Goal: Task Accomplishment & Management: Manage account settings

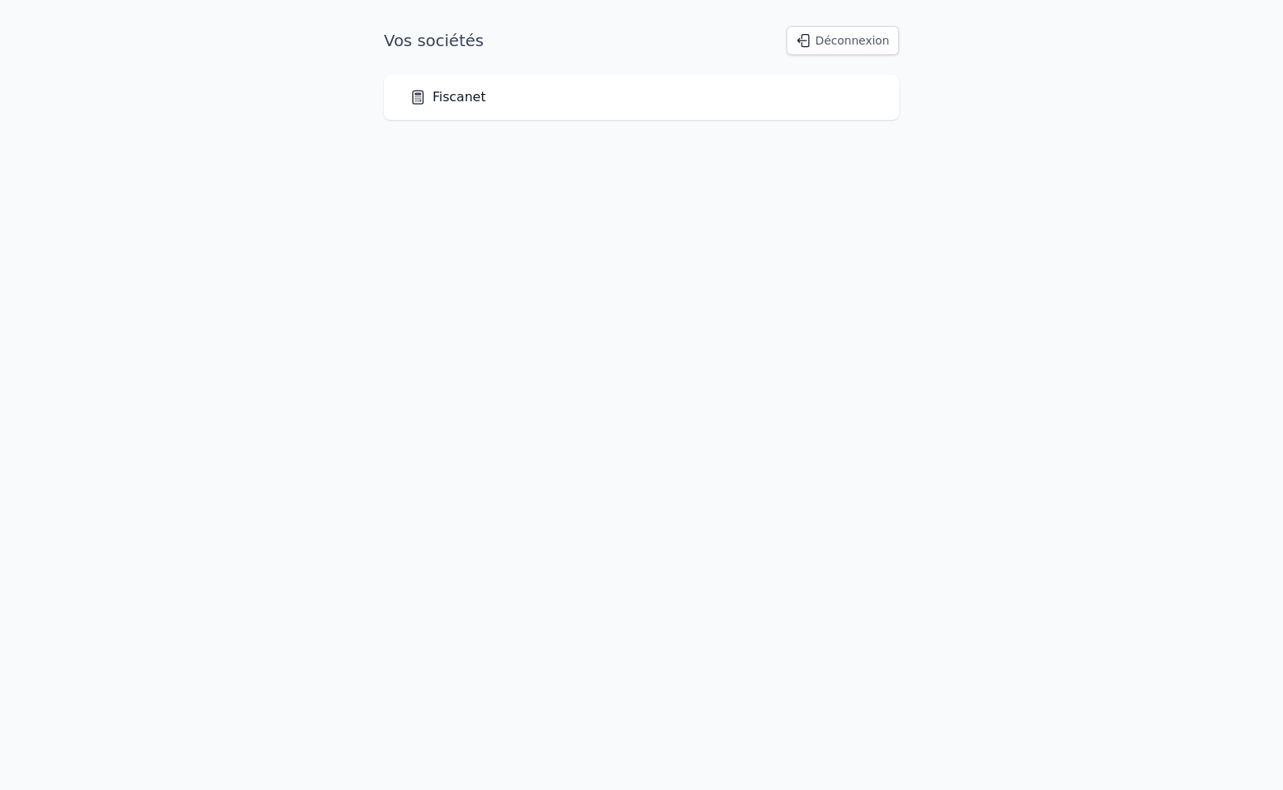
click at [283, 146] on html "Vos sociétés Déconnexion Fiscanet" at bounding box center [641, 73] width 1283 height 146
click at [454, 100] on link "Fiscanet" at bounding box center [448, 96] width 76 height 19
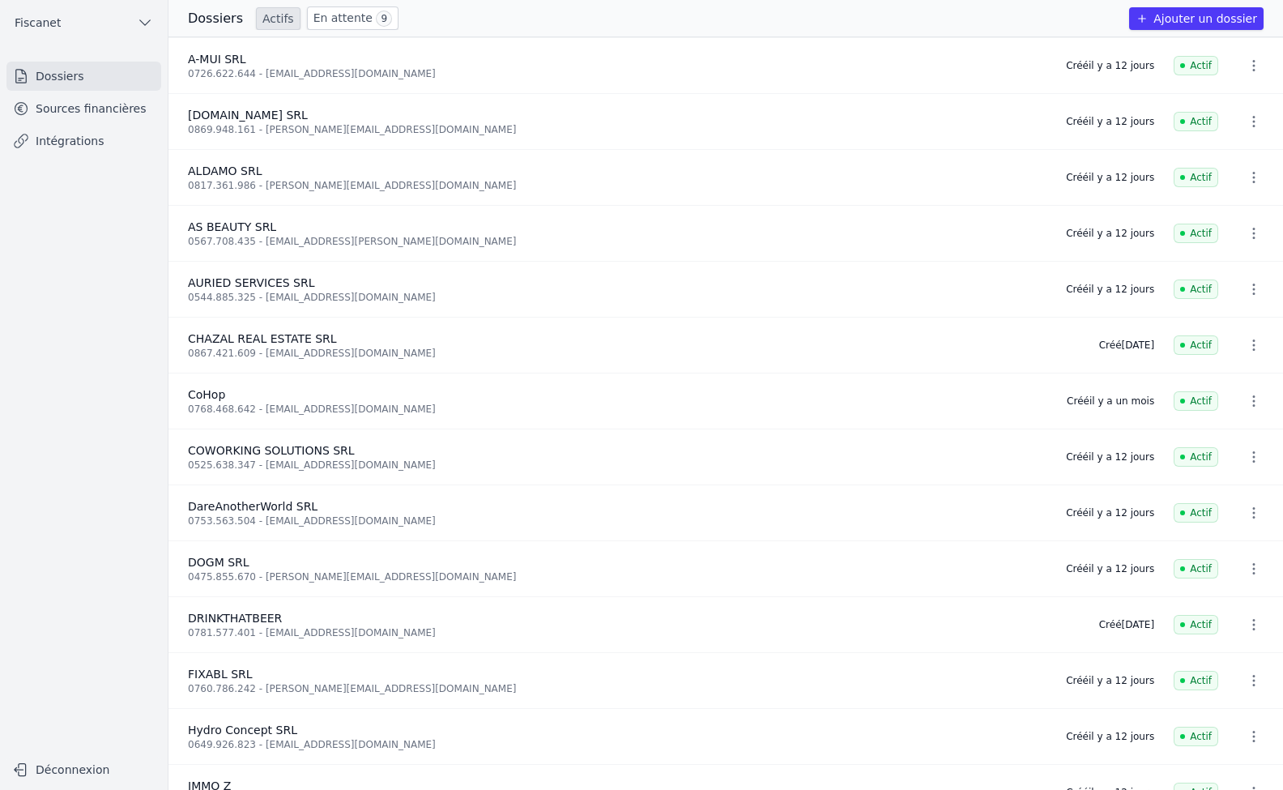
click at [62, 75] on link "Dossiers" at bounding box center [83, 76] width 155 height 29
click at [105, 115] on link "Sources financières" at bounding box center [83, 108] width 155 height 29
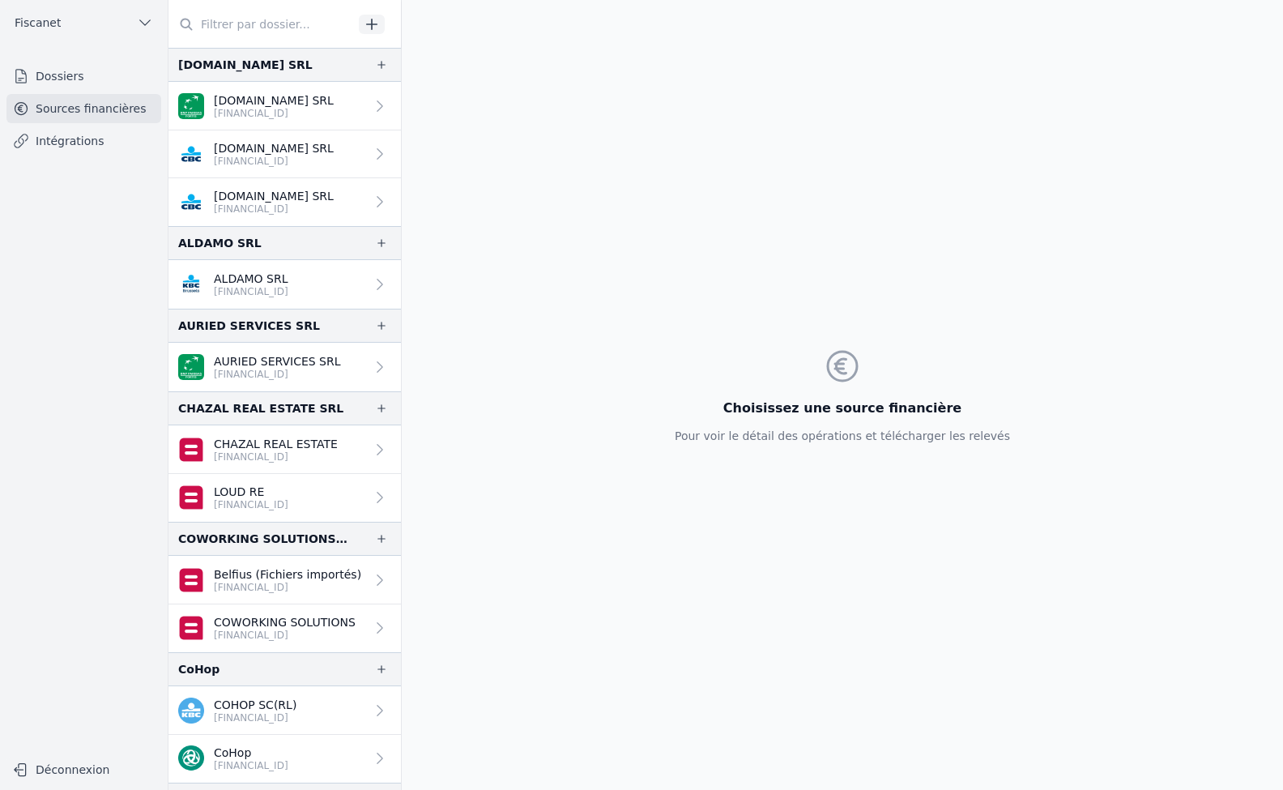
click at [104, 143] on link "Intégrations" at bounding box center [83, 140] width 155 height 29
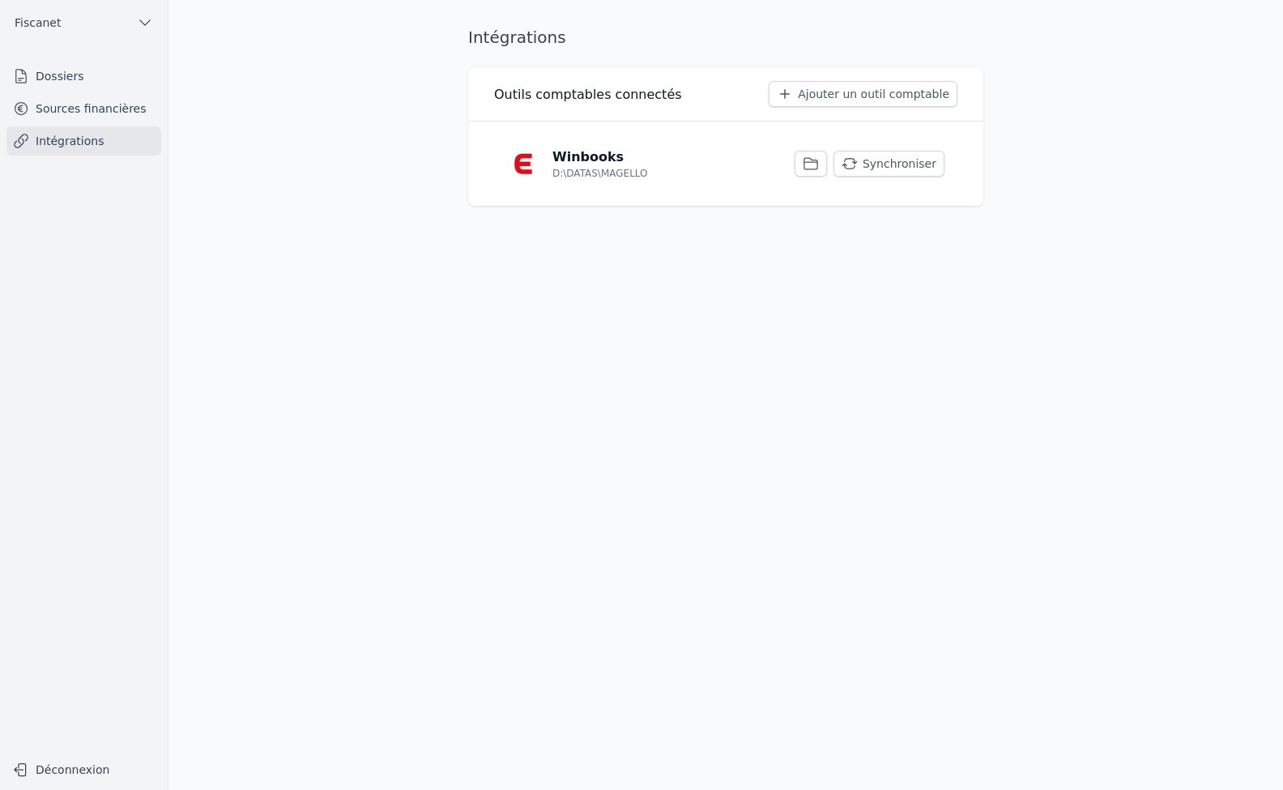
click at [66, 116] on link "Sources financières" at bounding box center [83, 108] width 155 height 29
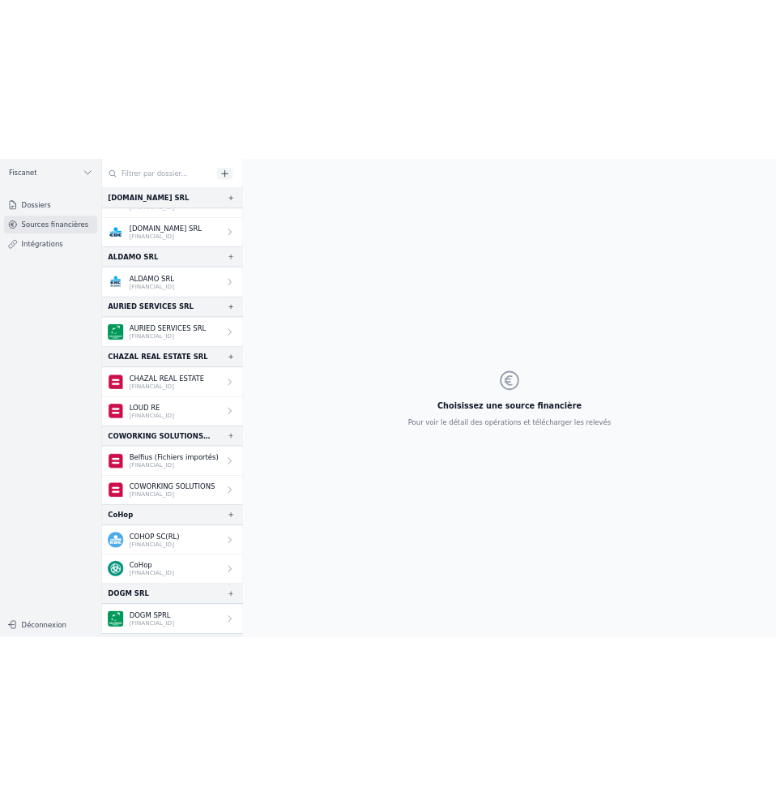
scroll to position [162, 0]
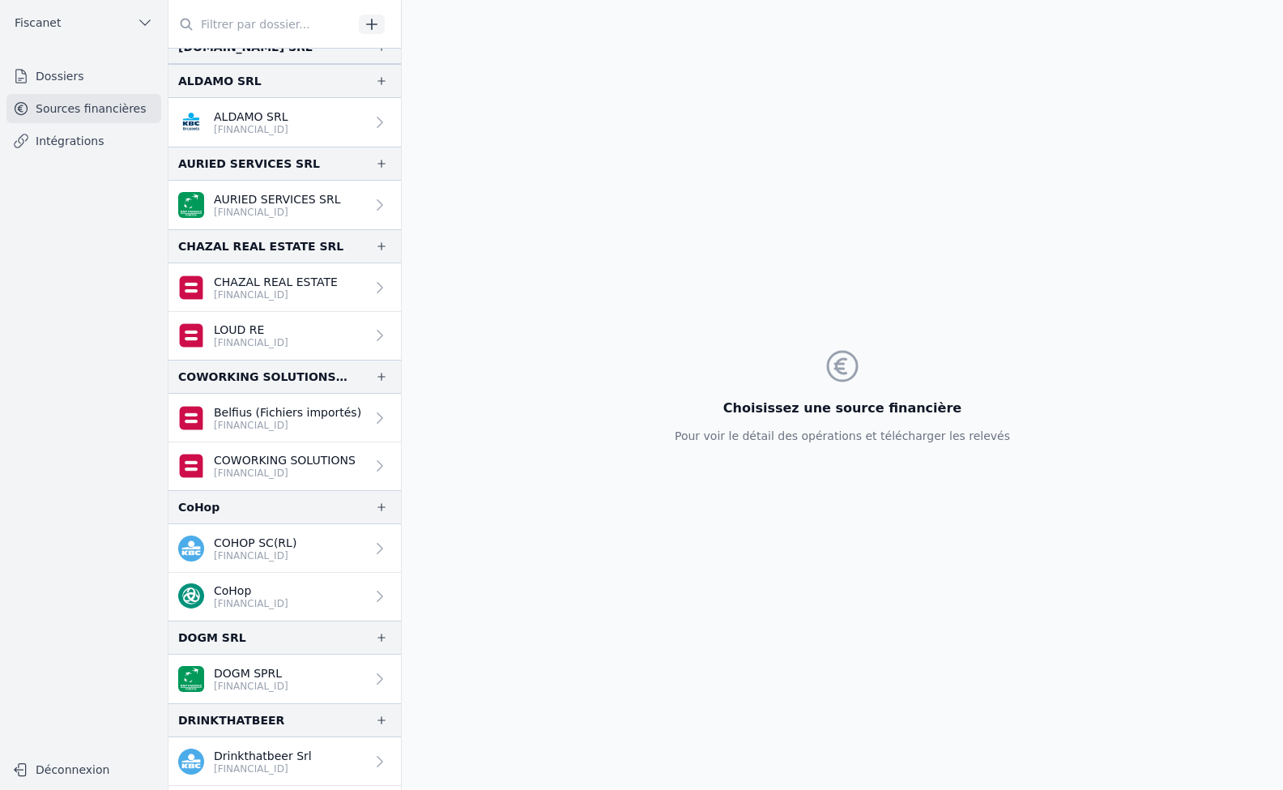
click at [378, 505] on icon "button" at bounding box center [381, 507] width 13 height 13
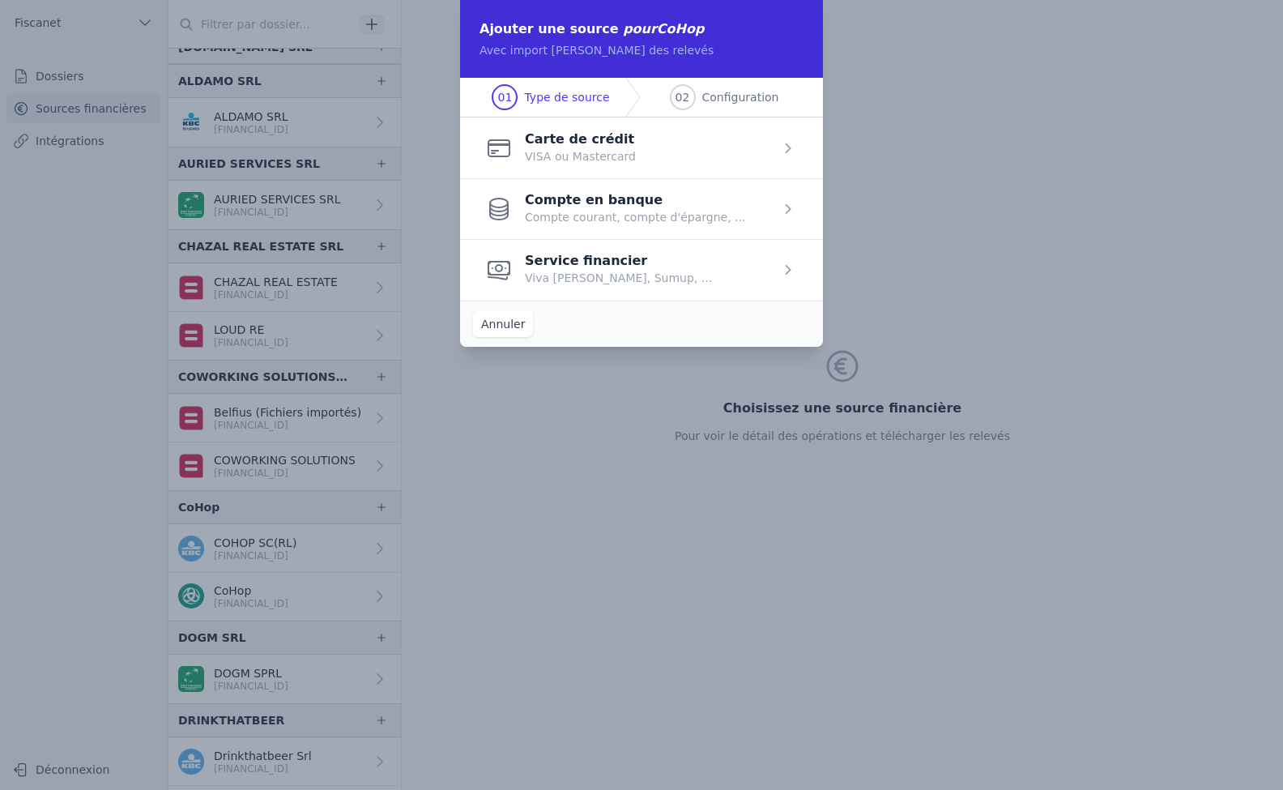
click at [651, 143] on span "button" at bounding box center [641, 147] width 363 height 61
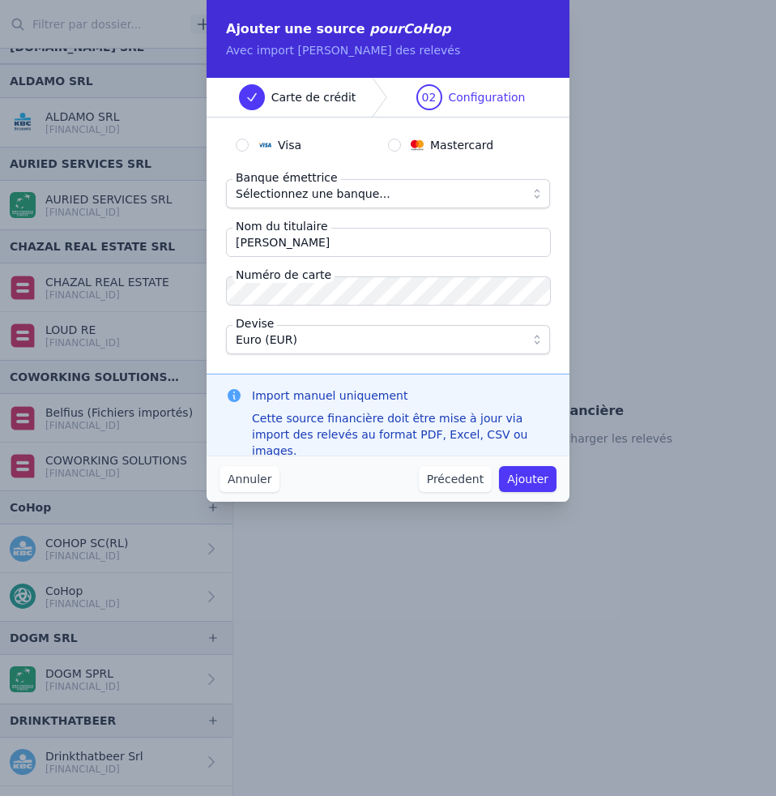
click at [322, 193] on span "Sélectionnez une banque..." at bounding box center [313, 193] width 155 height 19
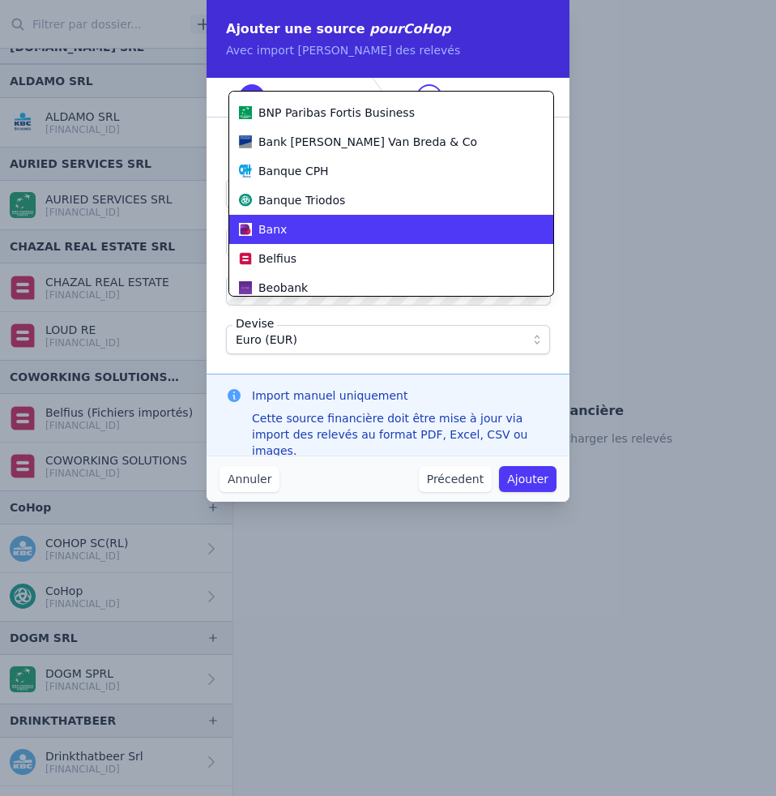
scroll to position [379, 0]
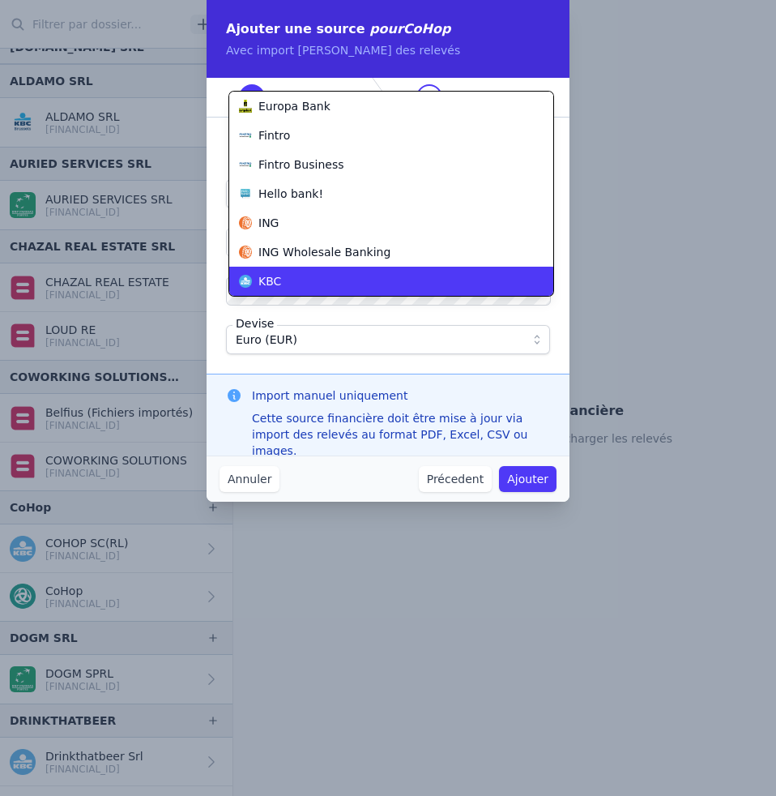
click at [342, 267] on li "KBC" at bounding box center [391, 281] width 324 height 29
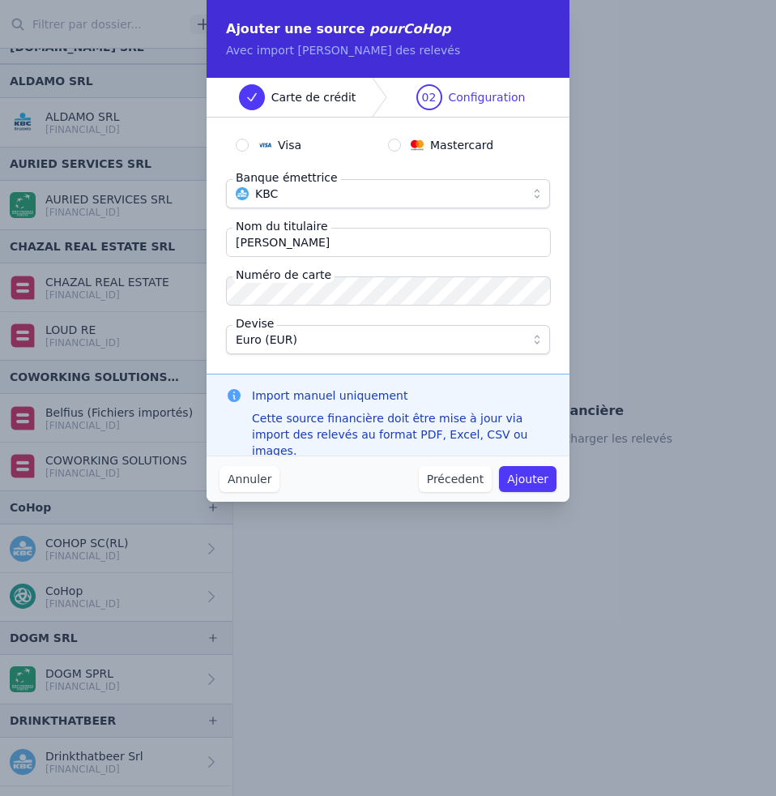
click at [450, 204] on button "KBC" at bounding box center [388, 193] width 324 height 29
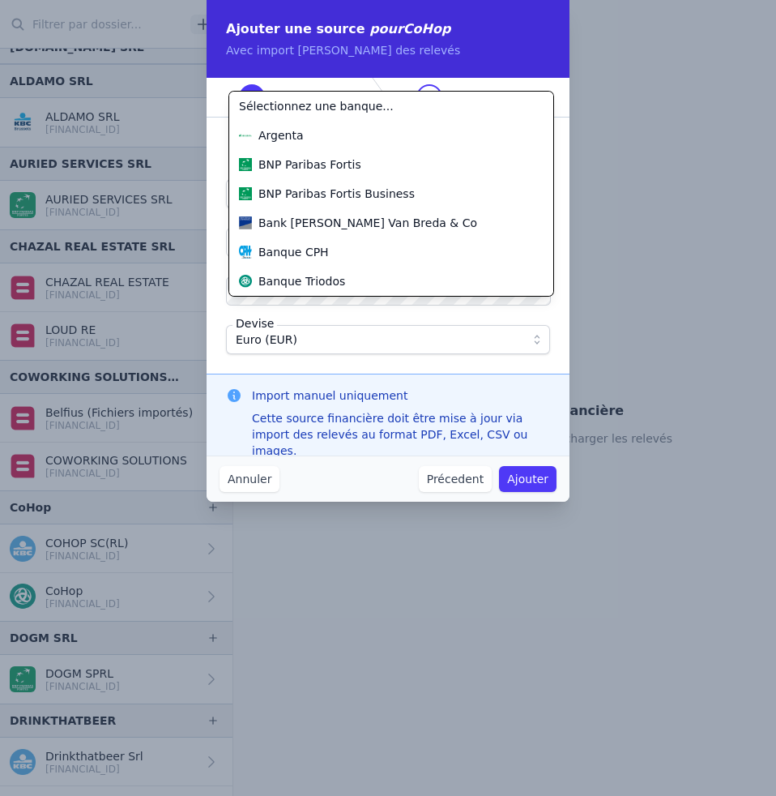
scroll to position [467, 0]
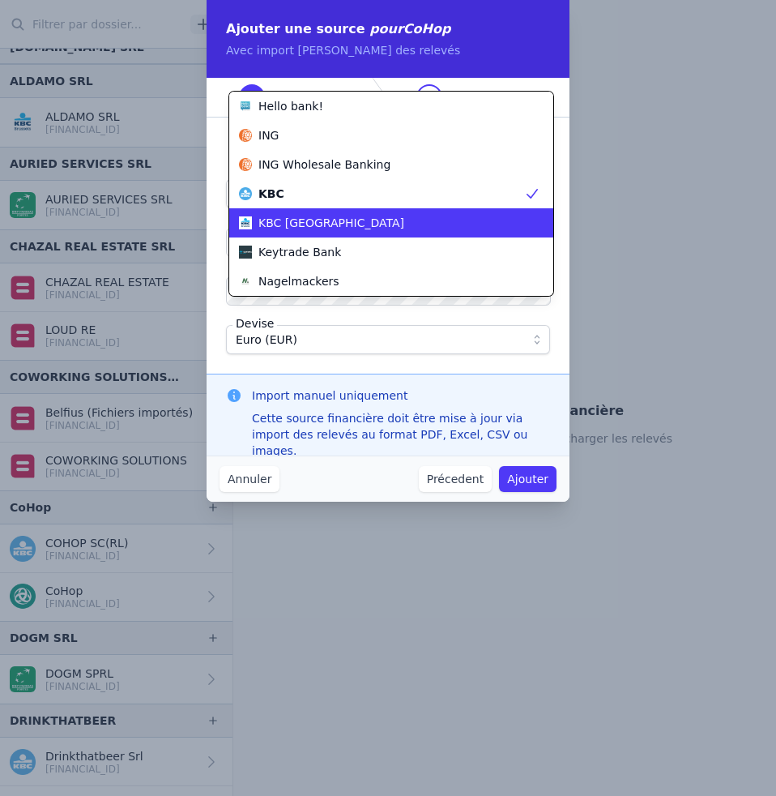
click at [360, 228] on div "KBC Brussels" at bounding box center [381, 223] width 285 height 16
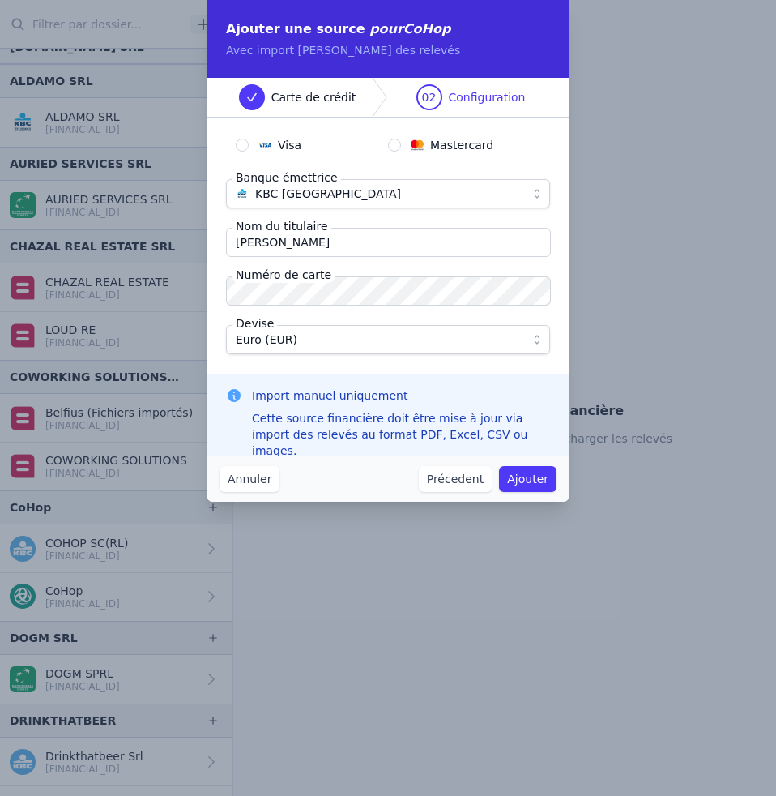
click at [394, 141] on input "Mastercard" at bounding box center [394, 145] width 13 height 13
radio input "true"
click at [545, 479] on button "Ajouter" at bounding box center [528, 479] width 58 height 26
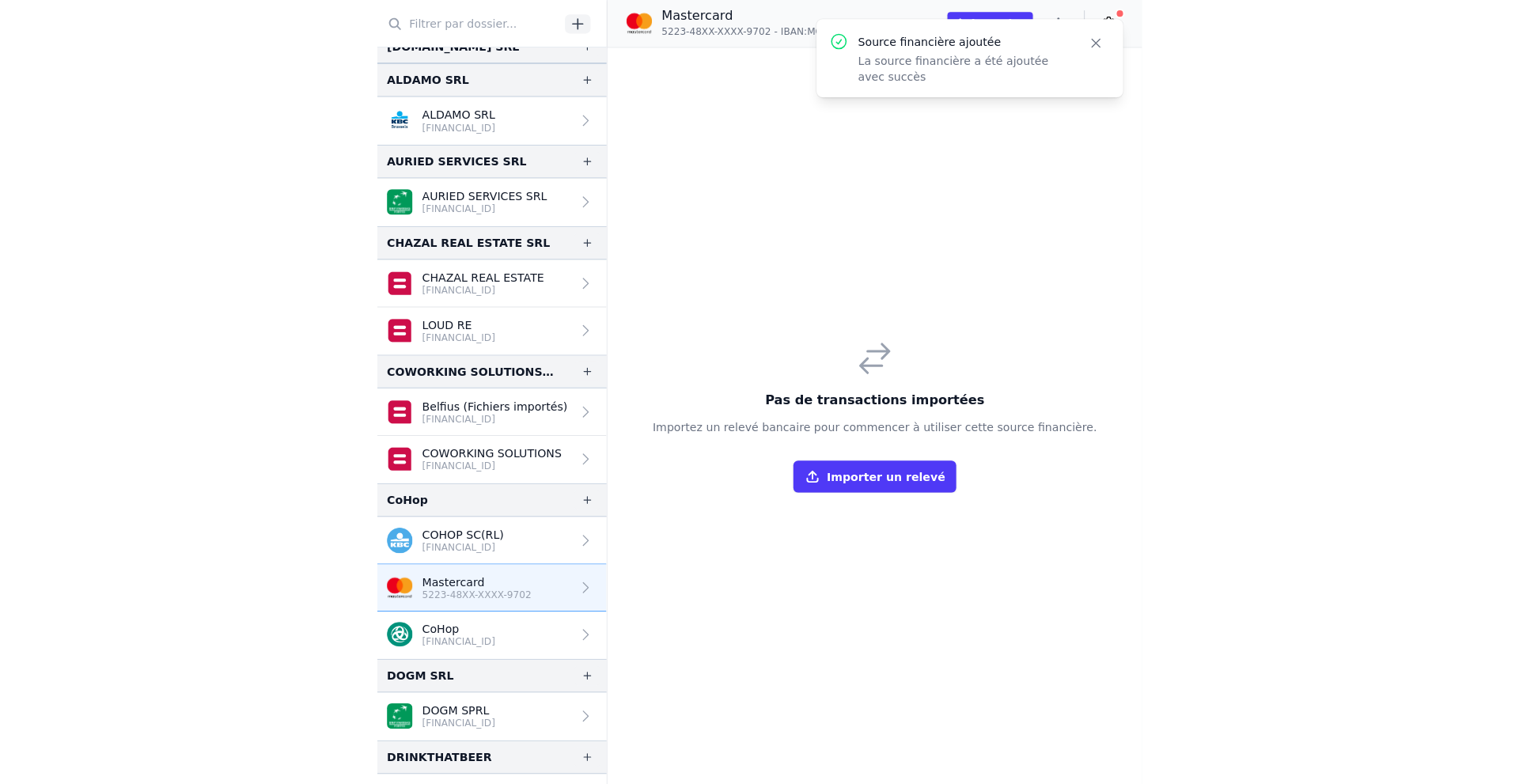
scroll to position [237, 0]
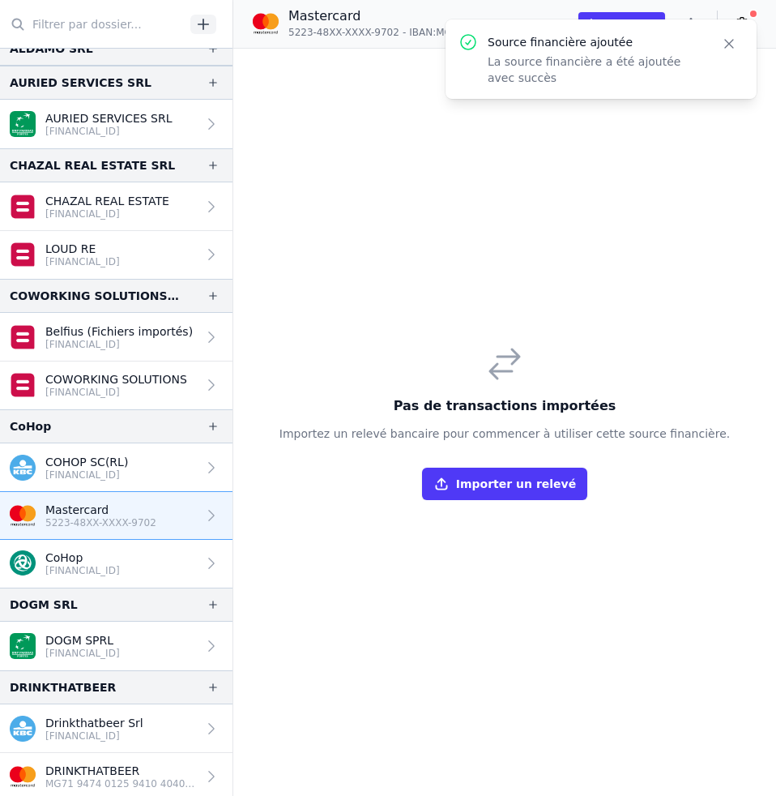
click at [168, 512] on link "Mastercard 5223-48XX-XXXX-9702" at bounding box center [116, 516] width 233 height 48
click at [731, 45] on icon "button" at bounding box center [729, 44] width 16 height 16
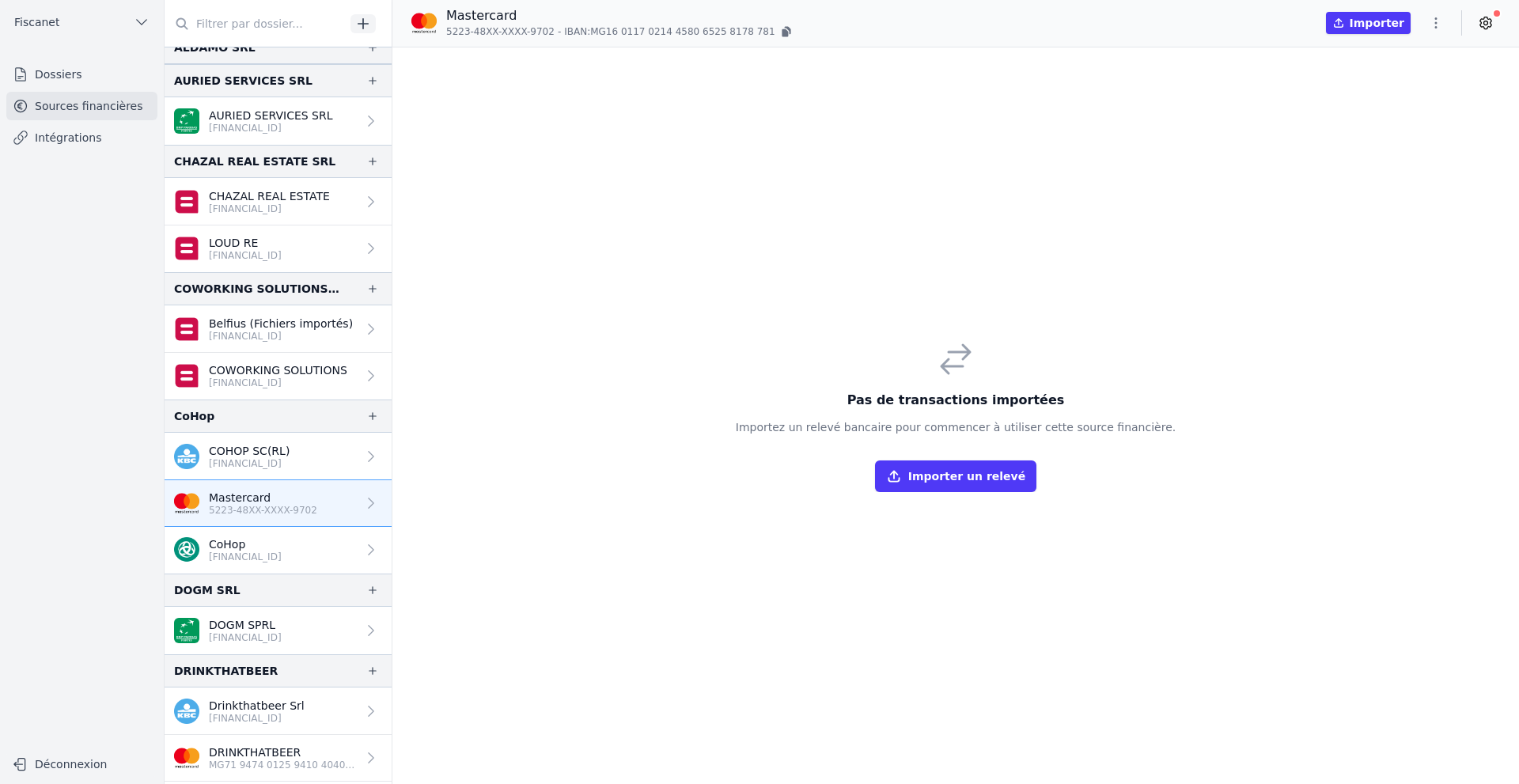
click at [1252, 35] on div "Mastercard 5223-48XX-XXXX-9702 - IBAN: MG16 0117 0214 4580 6525 8178 781 Import…" at bounding box center [956, 22] width 1127 height 33
click at [1252, 25] on button "Importer" at bounding box center [1369, 22] width 85 height 22
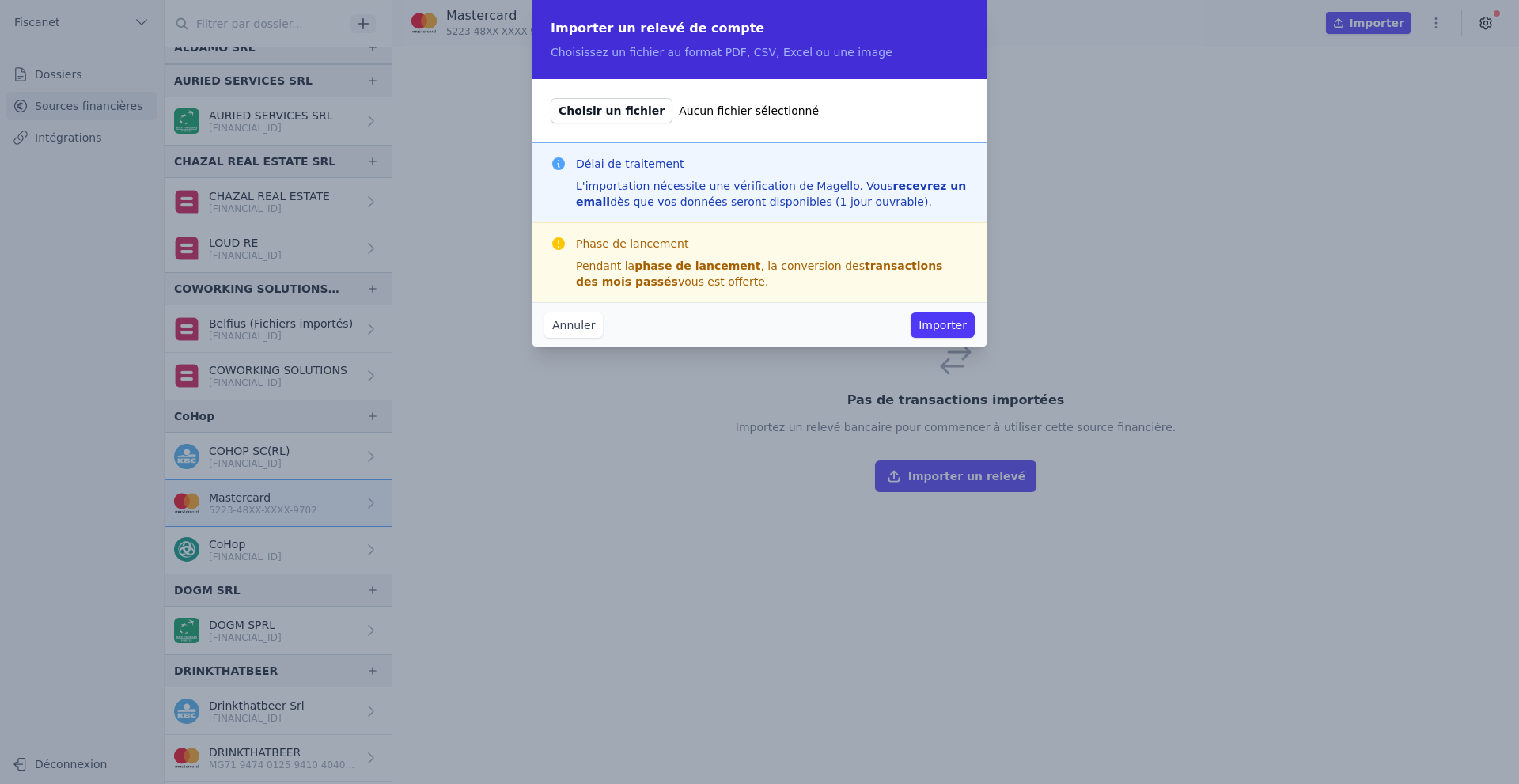
click at [616, 110] on span "Choisir un fichier" at bounding box center [612, 110] width 122 height 25
click at [551, 98] on input "Choisir un fichier Aucun fichier sélectionné" at bounding box center [550, 98] width 1 height 1
type input "C:\fakepath\1754577472433.pdf"
click at [947, 326] on button "Importer" at bounding box center [943, 325] width 64 height 25
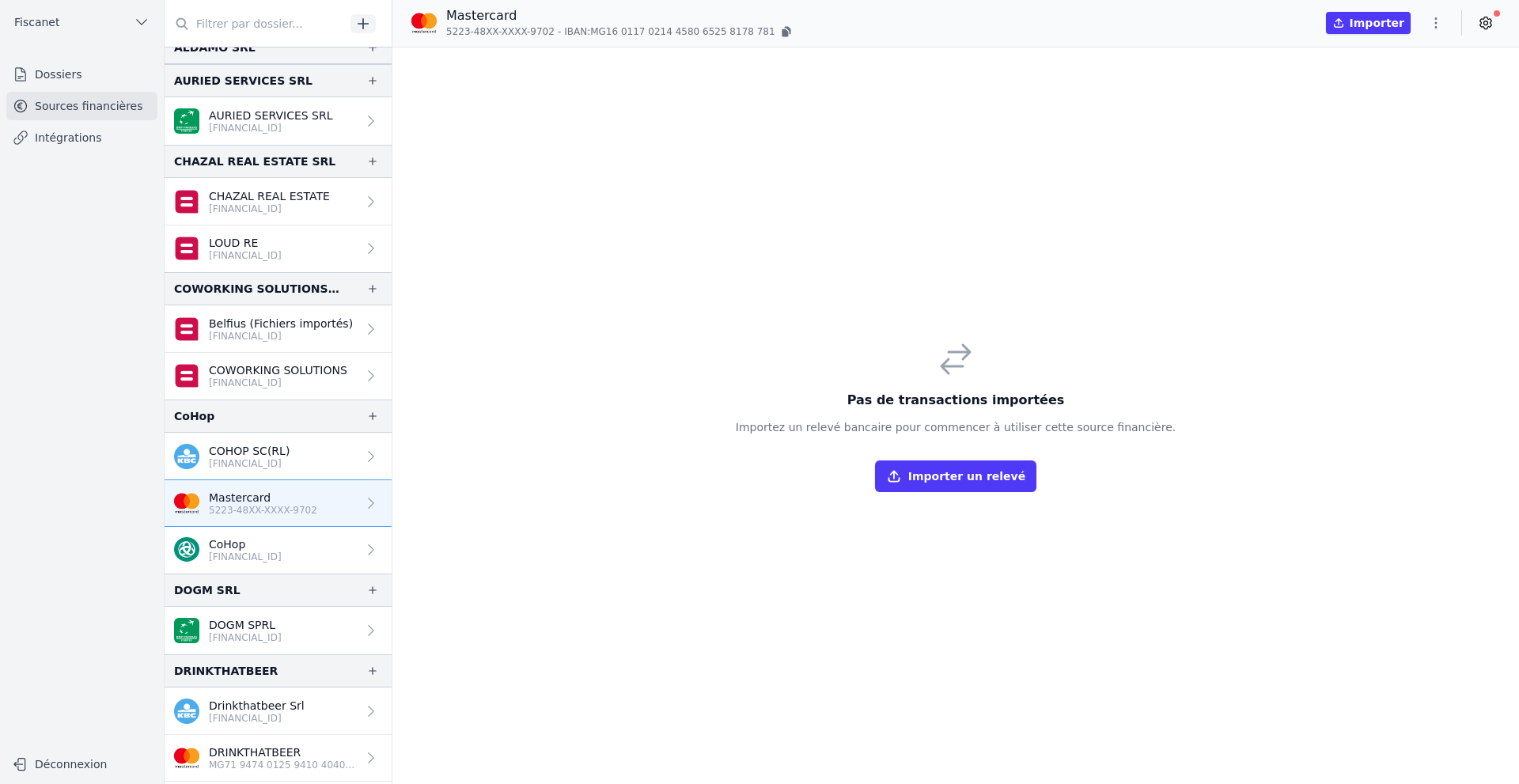
click at [68, 141] on link "Intégrations" at bounding box center [81, 137] width 151 height 28
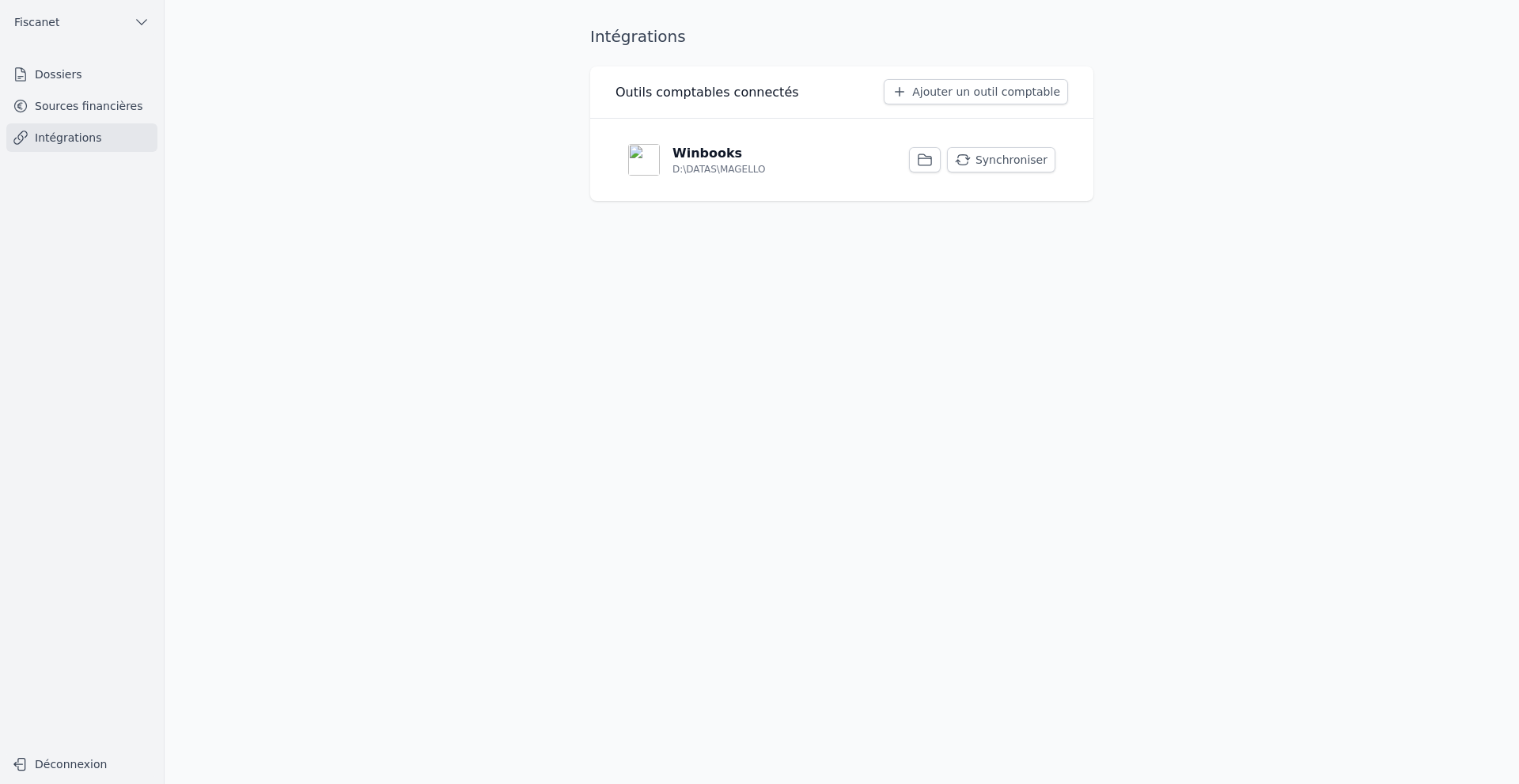
click at [52, 75] on link "Dossiers" at bounding box center [81, 74] width 151 height 28
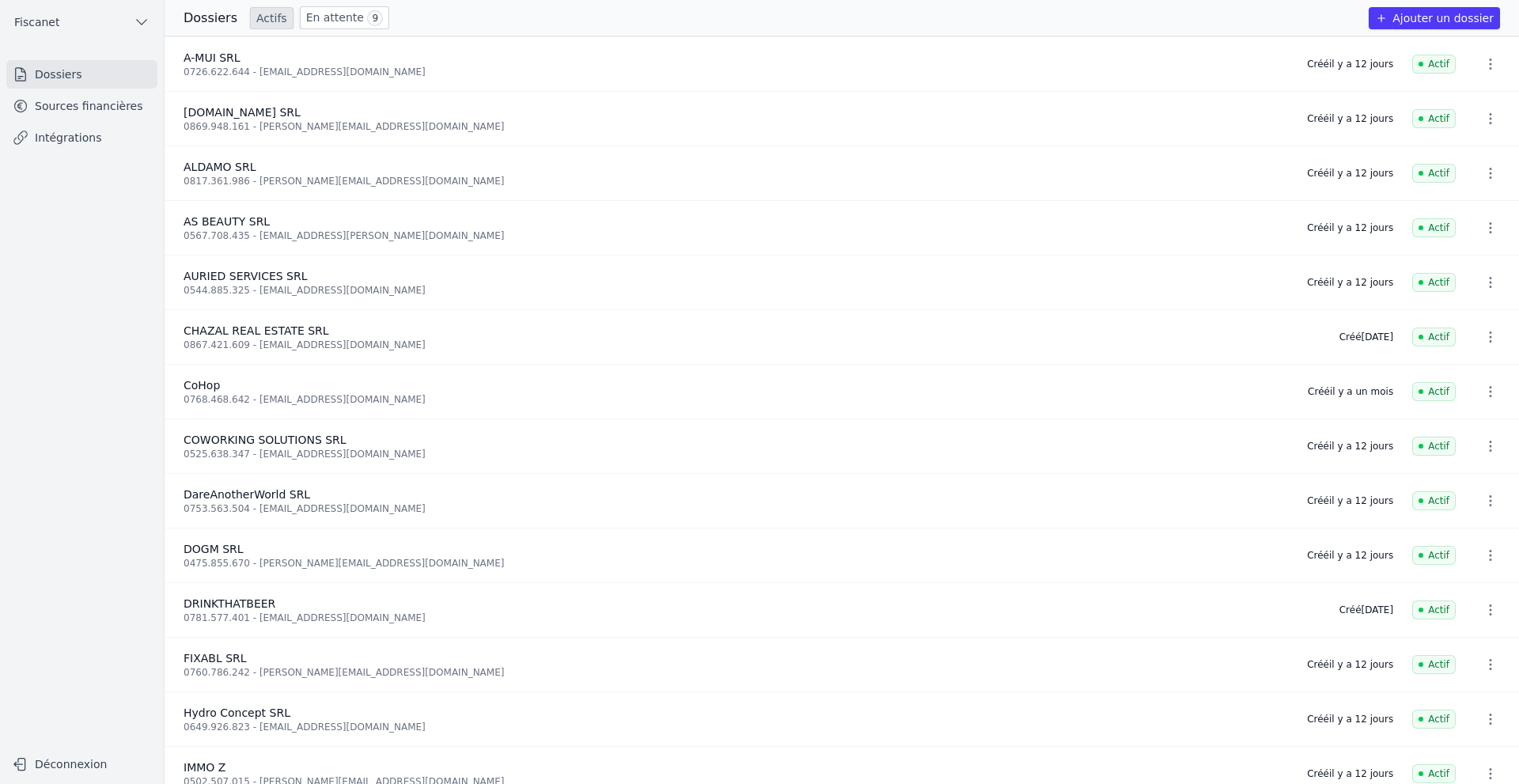
click at [77, 103] on link "Sources financières" at bounding box center [81, 105] width 151 height 28
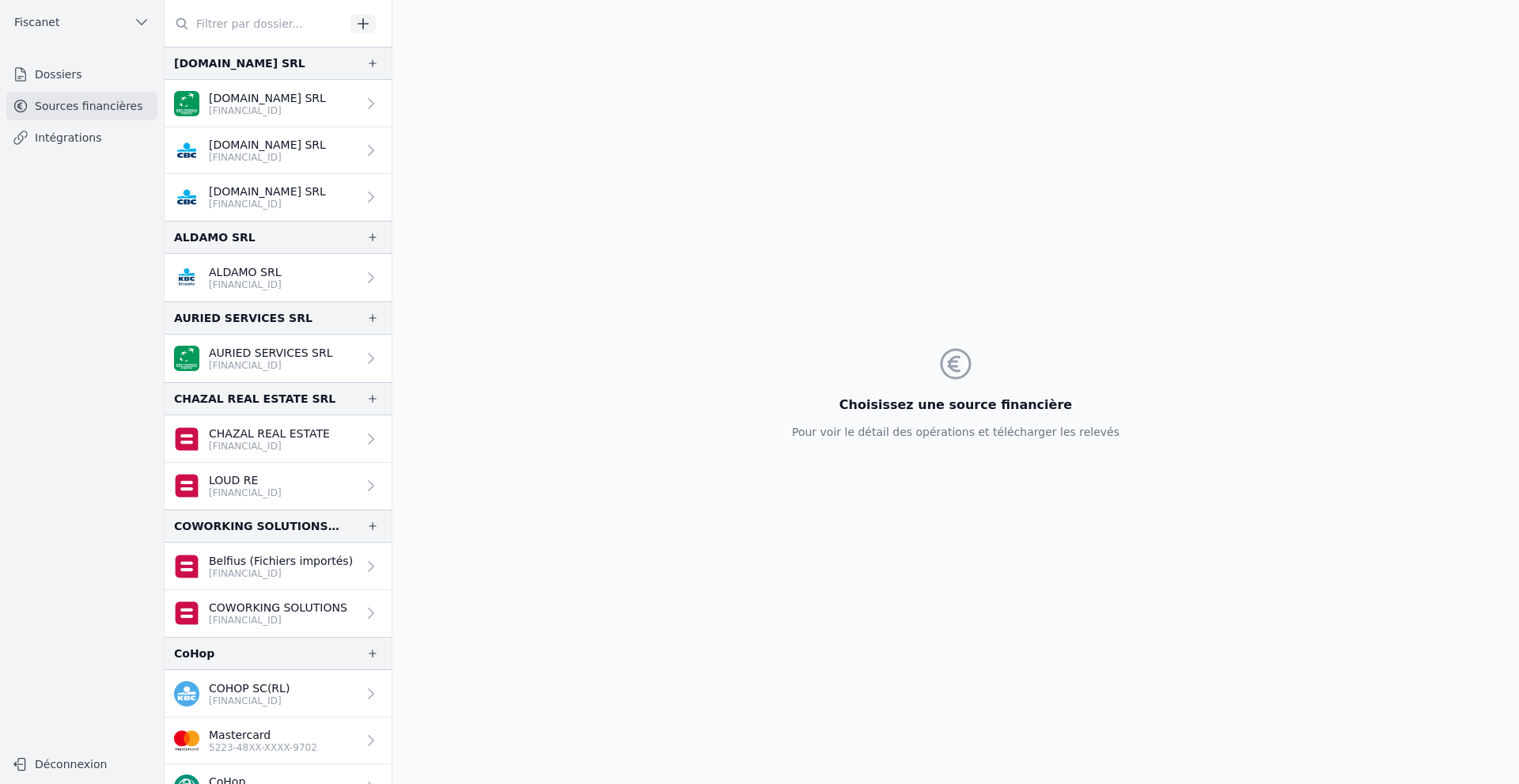
click at [44, 78] on link "Dossiers" at bounding box center [81, 74] width 151 height 28
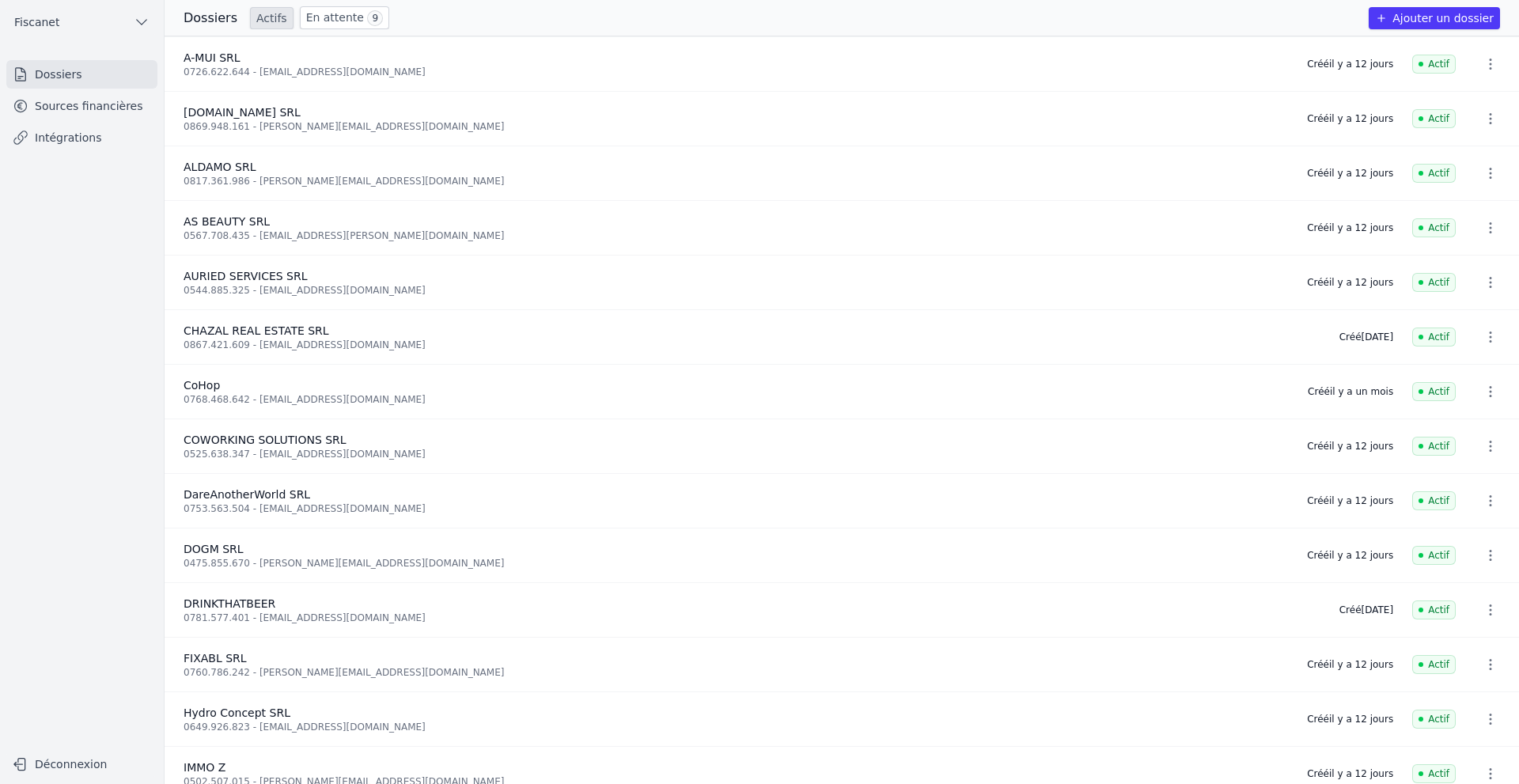
click at [325, 15] on link "En attente 9" at bounding box center [345, 17] width 90 height 22
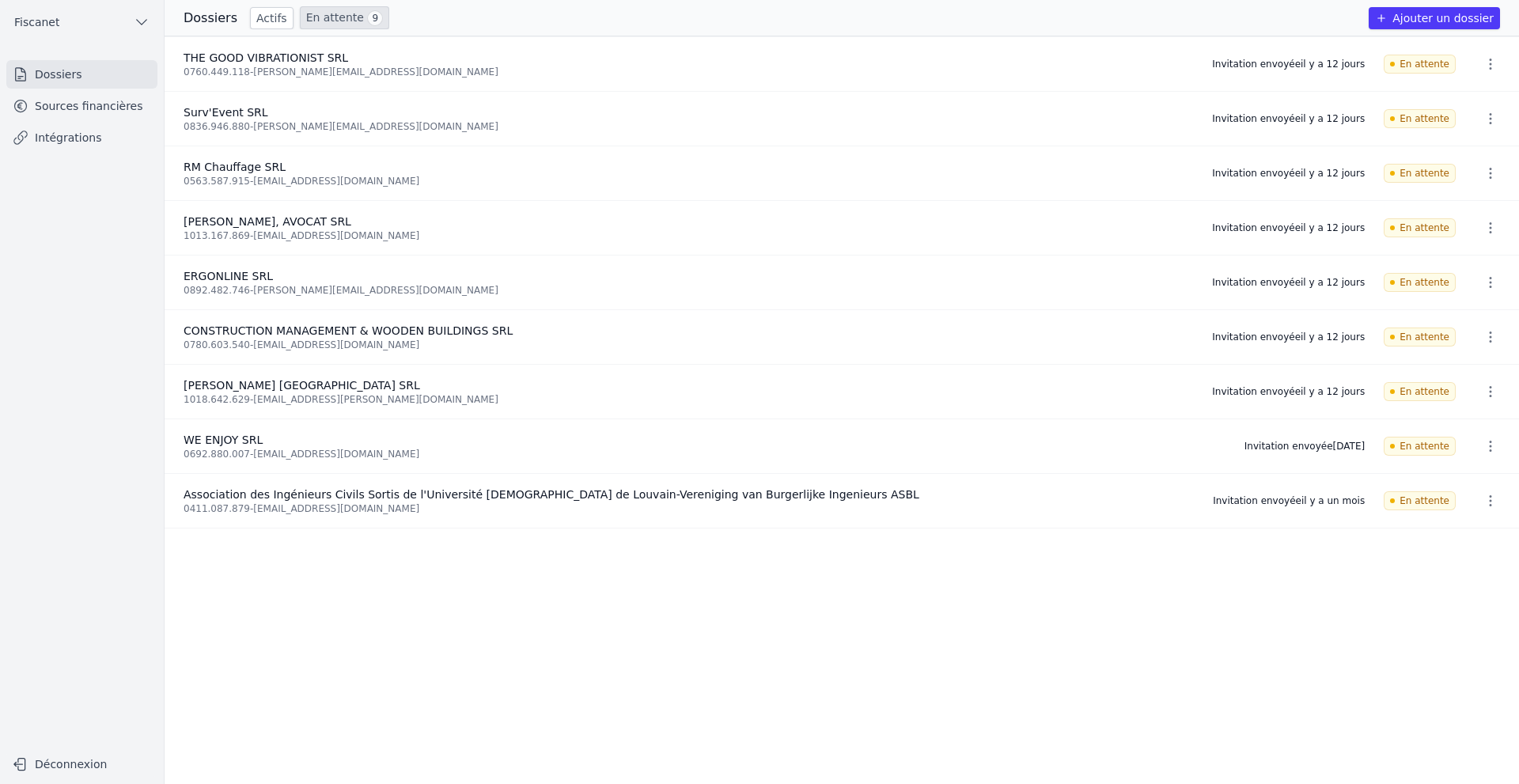
click at [272, 14] on link "Actifs" at bounding box center [272, 18] width 44 height 22
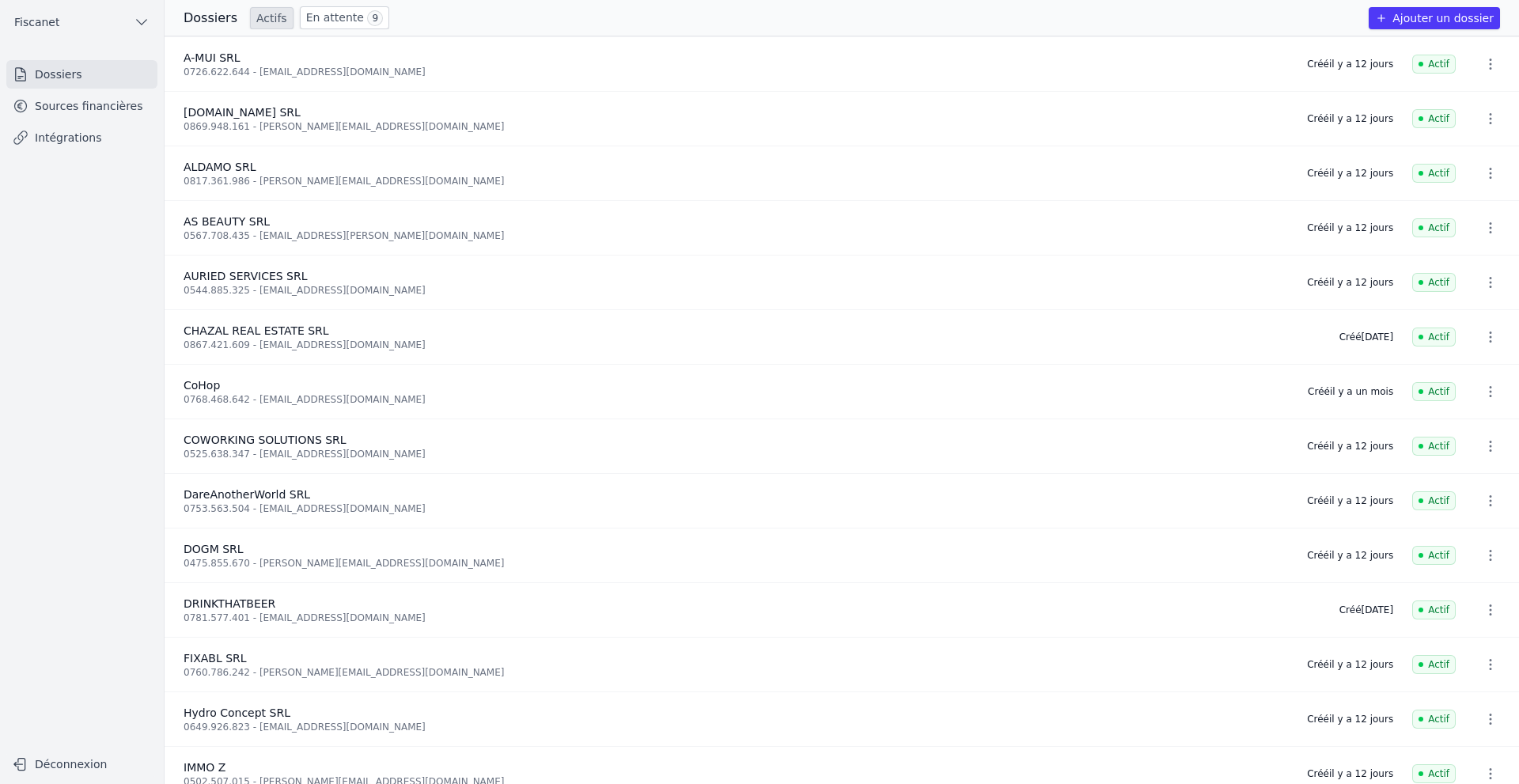
click at [66, 74] on link "Dossiers" at bounding box center [81, 74] width 151 height 28
click at [94, 112] on link "Sources financières" at bounding box center [81, 105] width 151 height 28
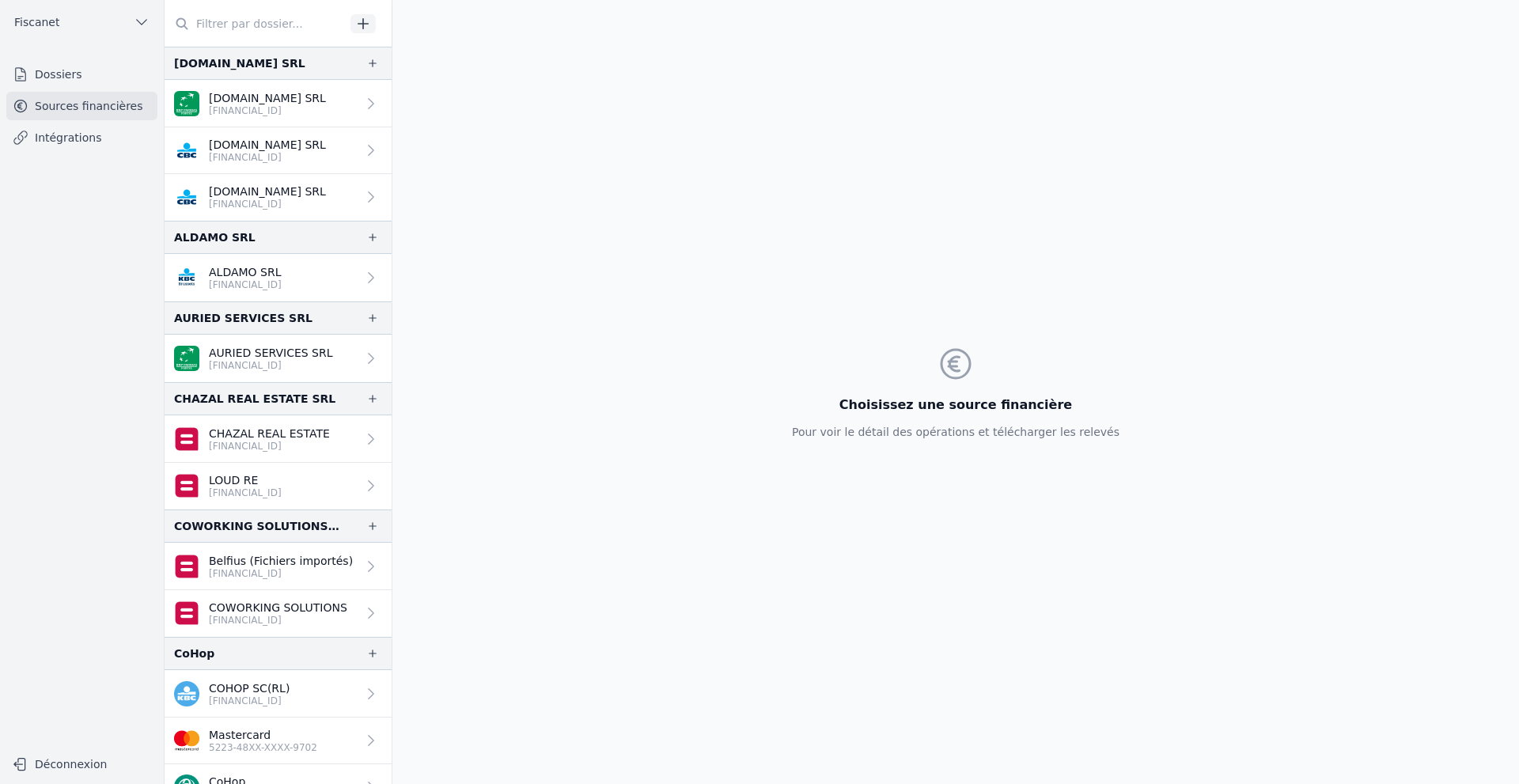
click at [47, 71] on link "Dossiers" at bounding box center [81, 74] width 151 height 28
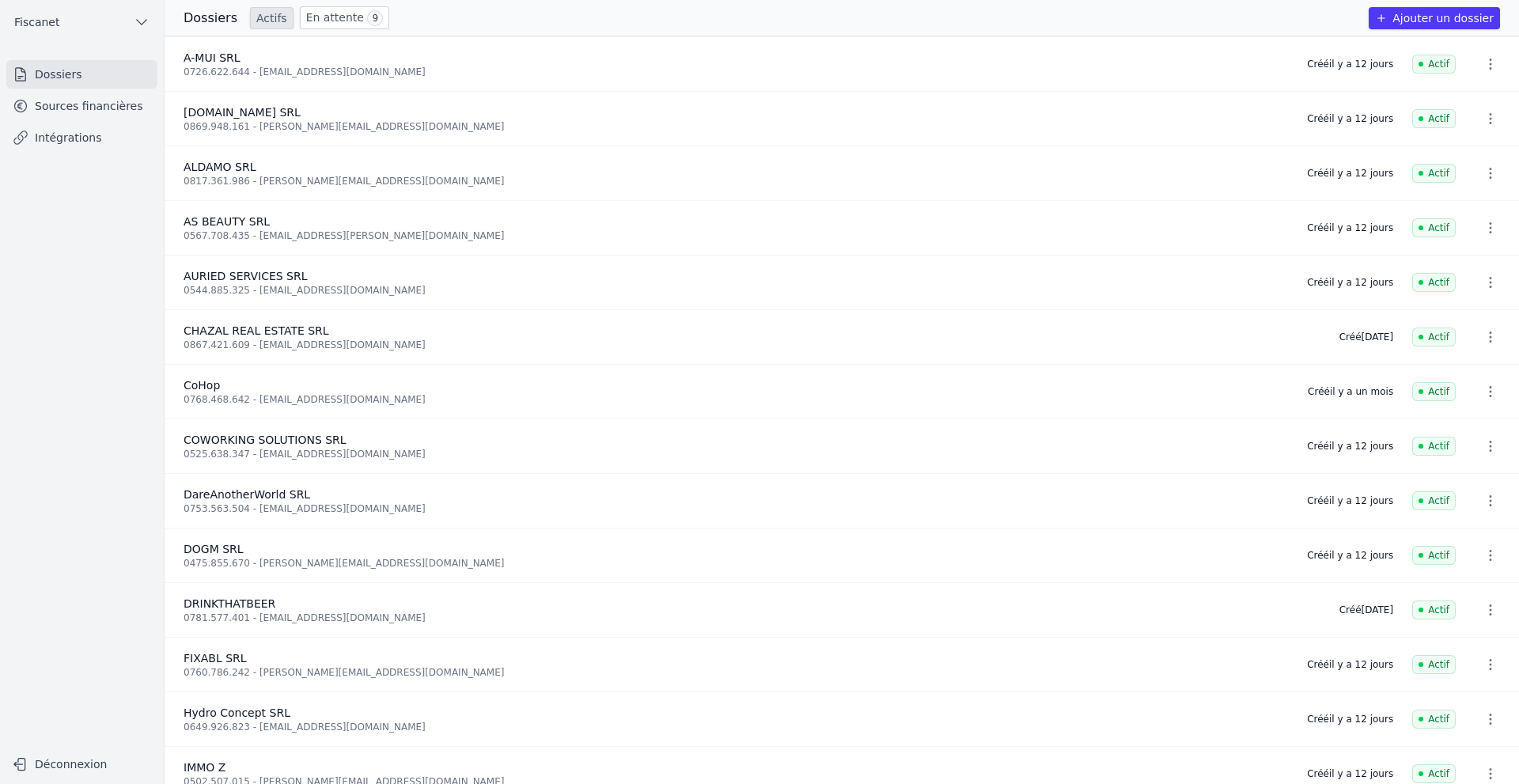
click at [86, 136] on link "Intégrations" at bounding box center [81, 137] width 151 height 28
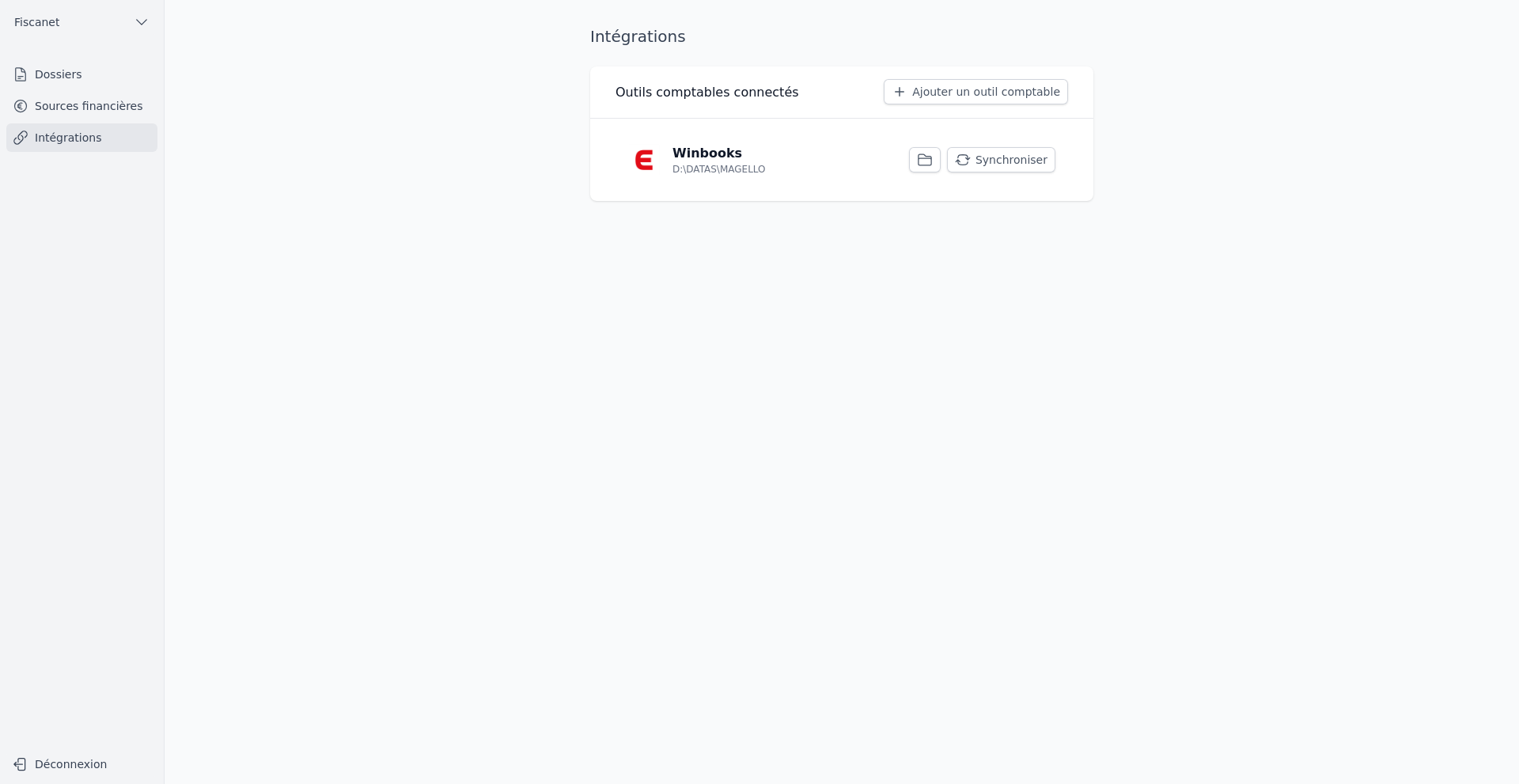
click at [93, 110] on link "Sources financières" at bounding box center [81, 105] width 151 height 28
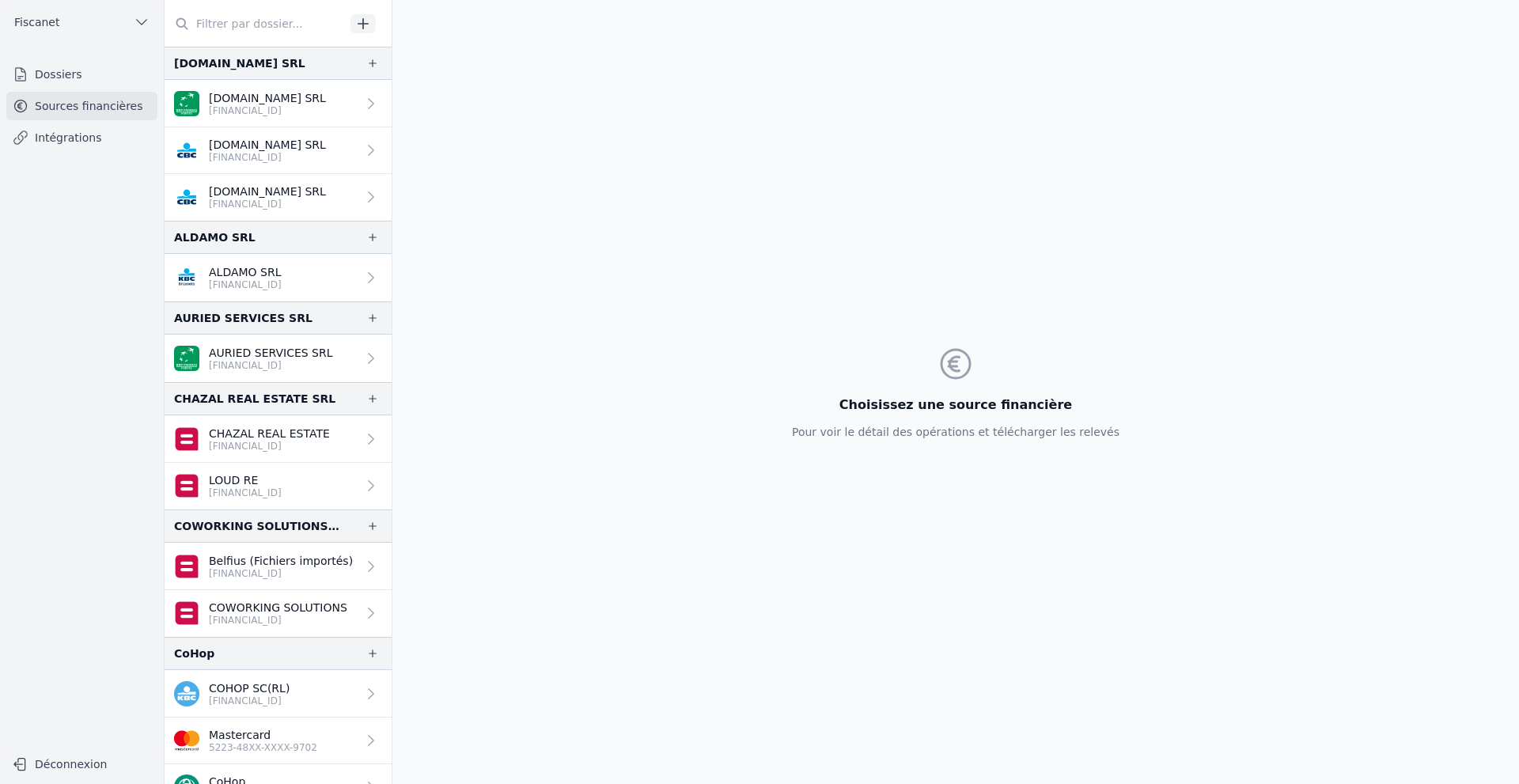
scroll to position [79, 0]
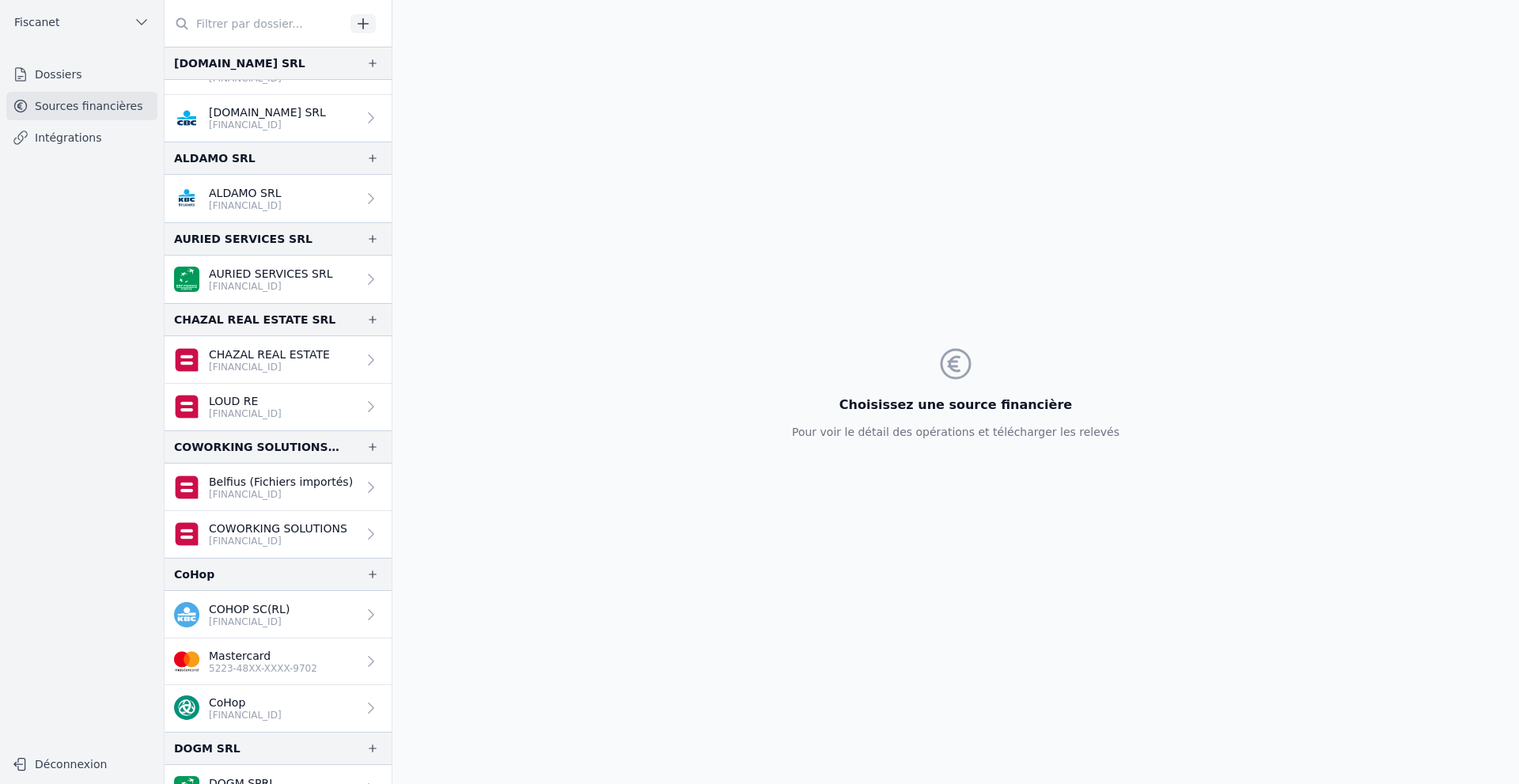
click at [265, 666] on p "5223-48XX-XXXX-9702" at bounding box center [263, 668] width 108 height 13
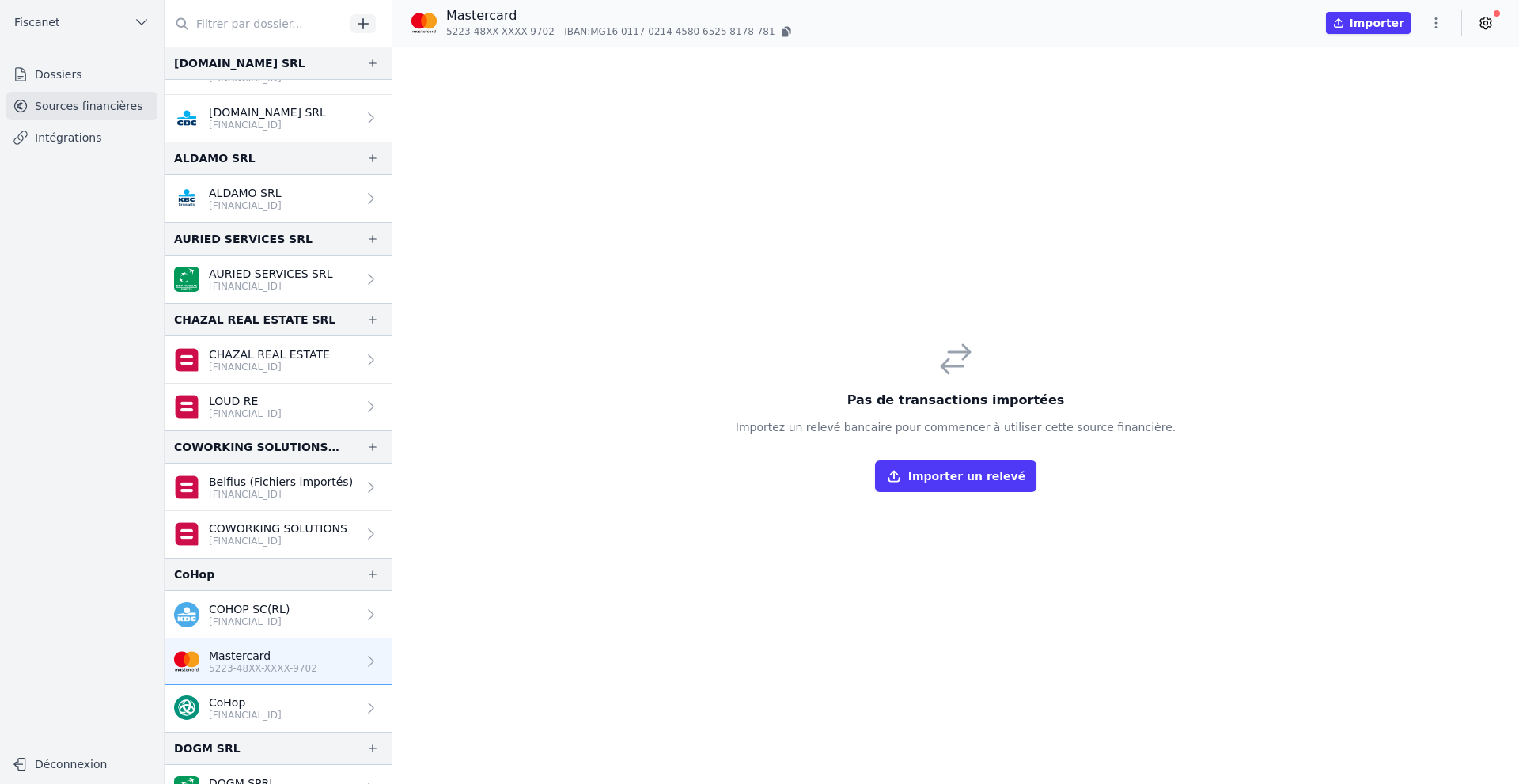
click at [1252, 24] on icon at bounding box center [1487, 23] width 4 height 4
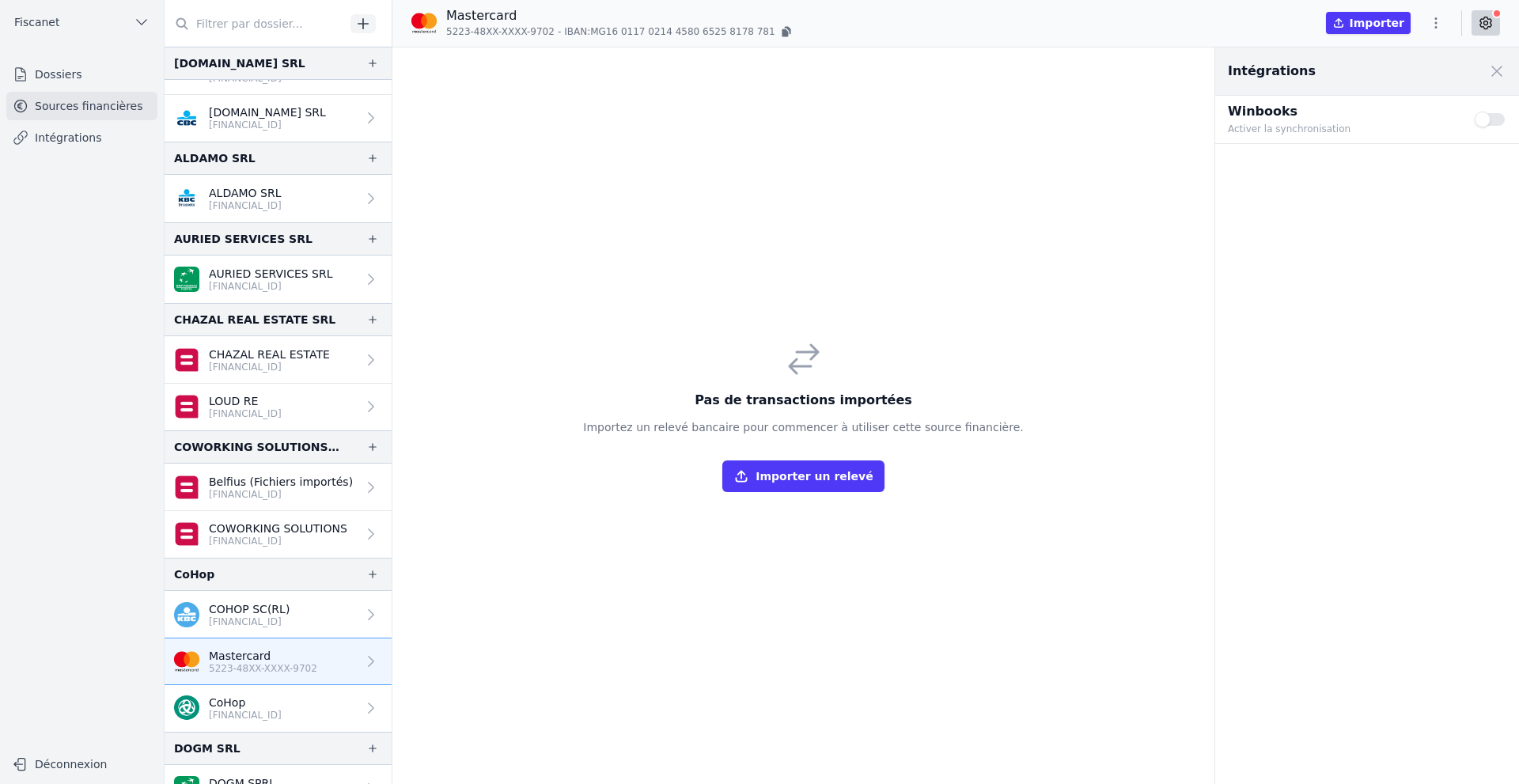
click at [1252, 24] on icon at bounding box center [1487, 23] width 4 height 4
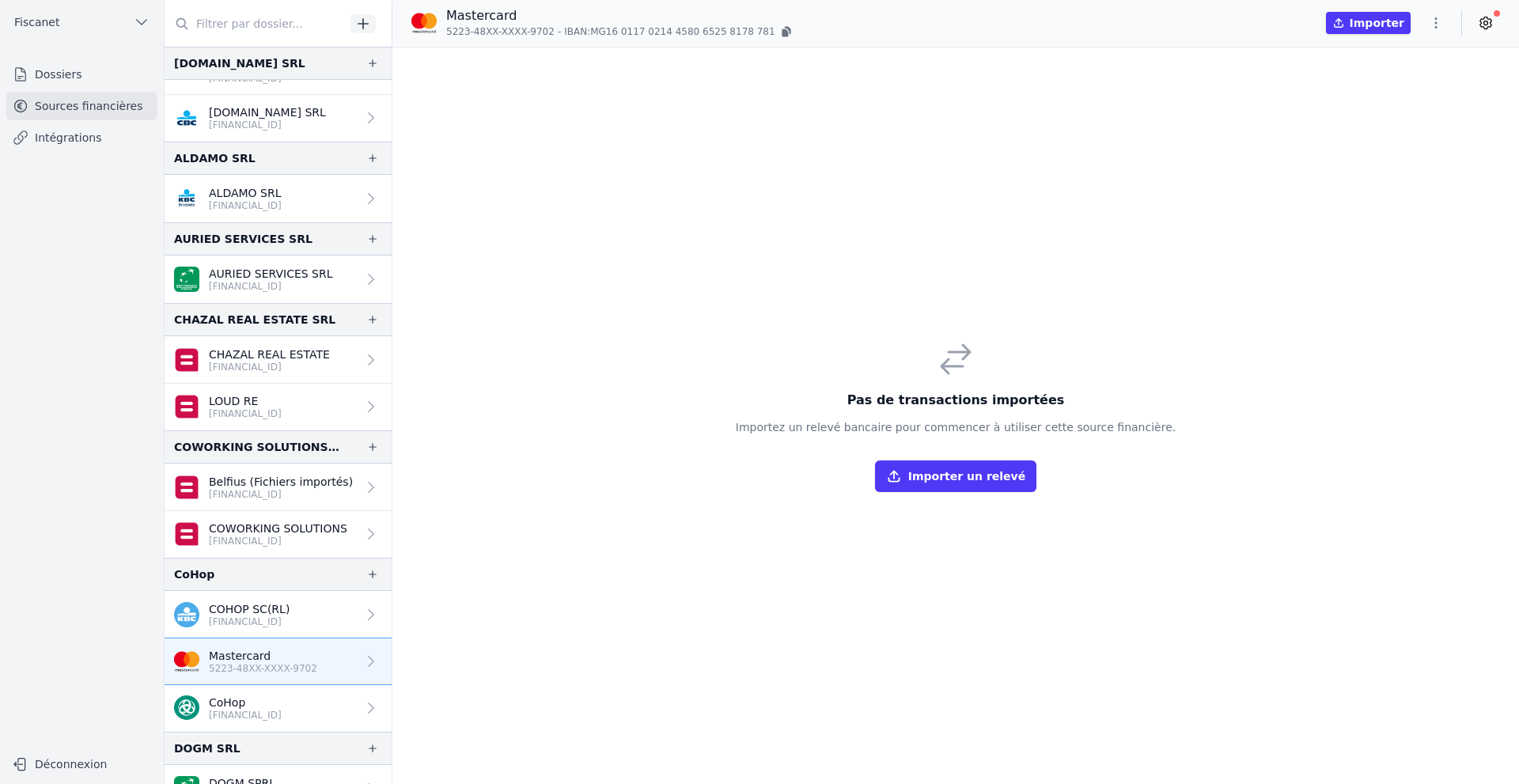
click at [1252, 19] on icon "button" at bounding box center [1436, 22] width 16 height 16
click at [990, 124] on div at bounding box center [759, 392] width 1519 height 784
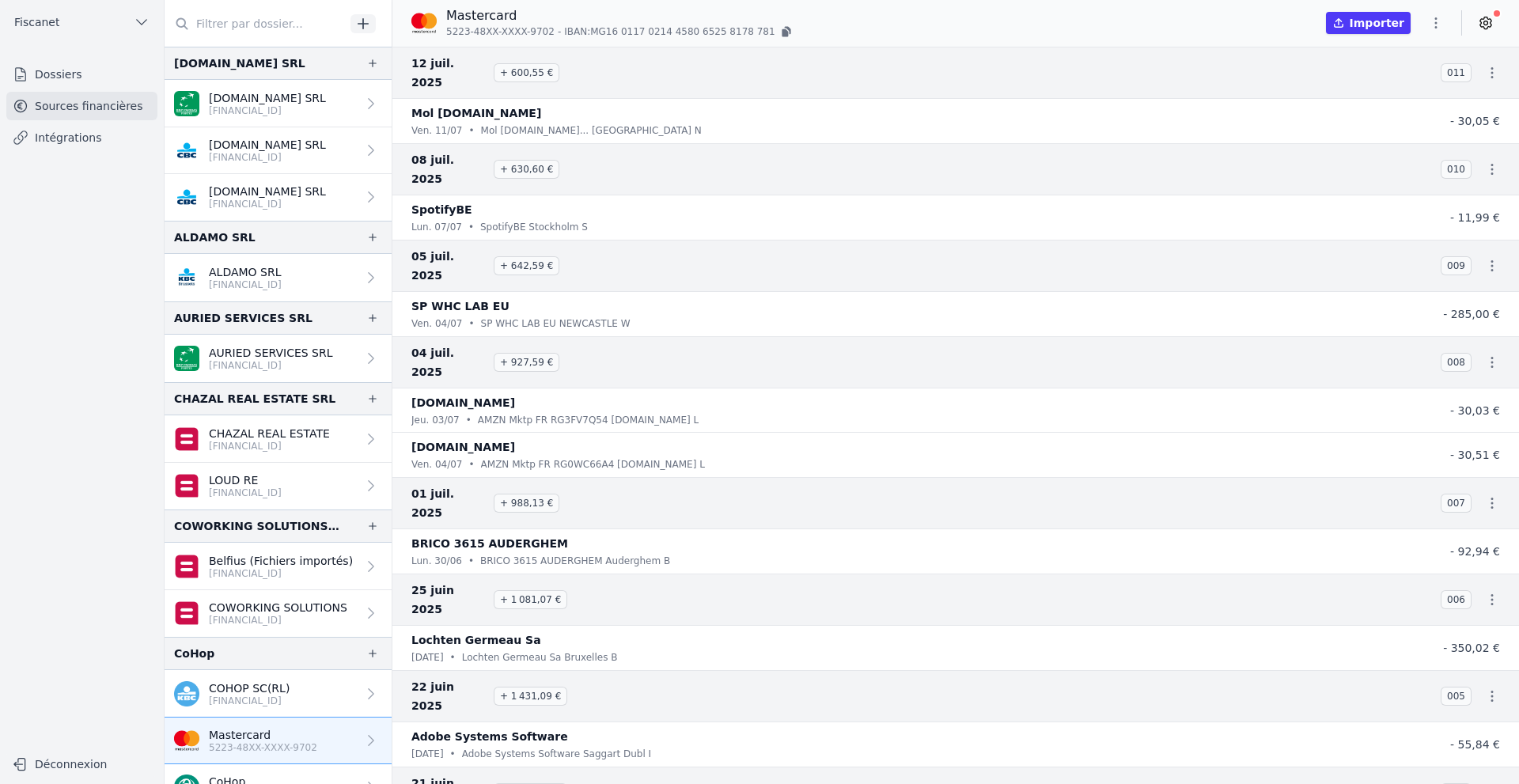
click at [1431, 20] on icon "button" at bounding box center [1436, 22] width 16 height 16
click at [1395, 83] on button "Exporter" at bounding box center [1398, 86] width 114 height 29
click at [86, 137] on link "Intégrations" at bounding box center [81, 137] width 151 height 28
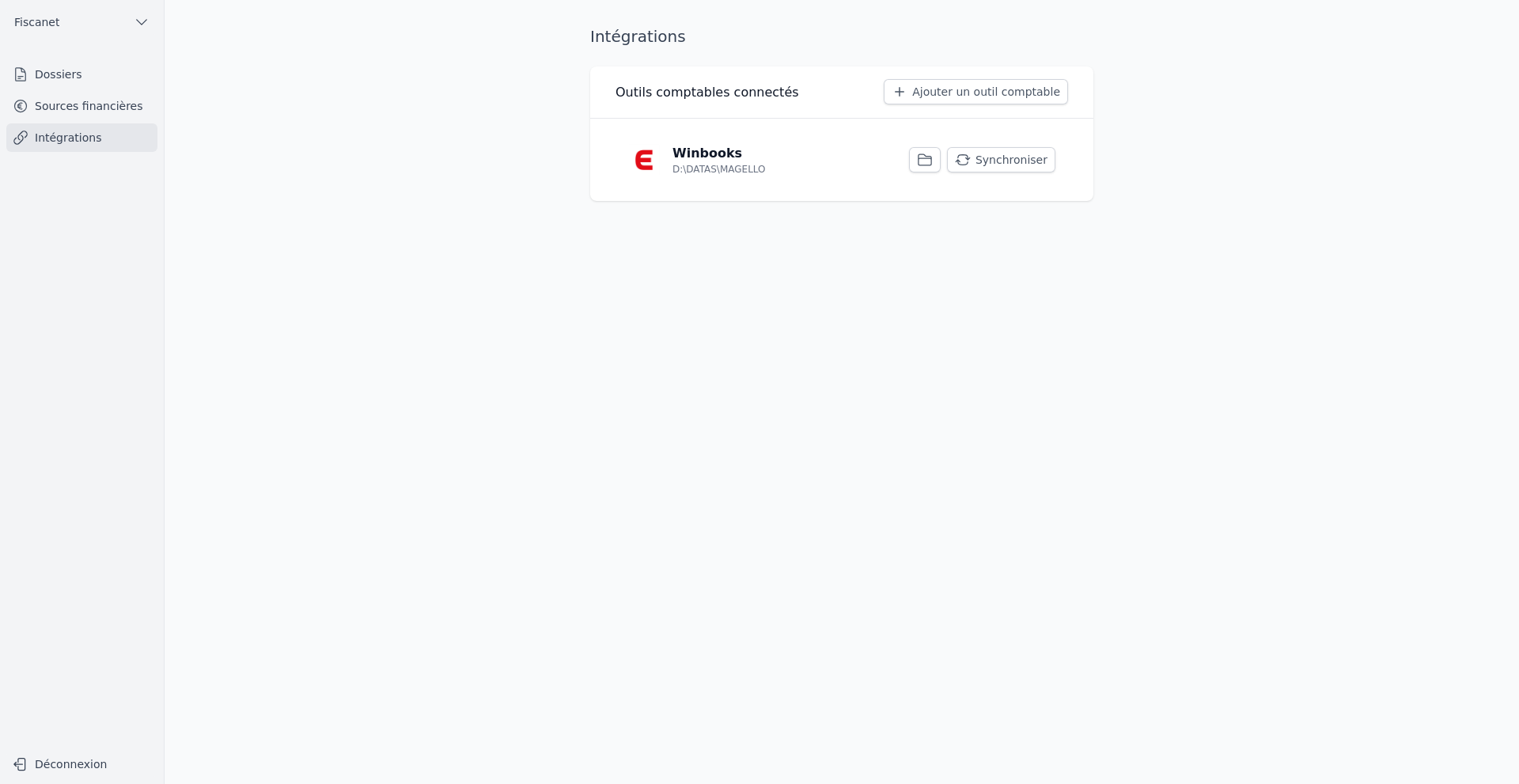
click at [70, 137] on link "Intégrations" at bounding box center [81, 137] width 151 height 28
click at [70, 106] on link "Sources financières" at bounding box center [81, 105] width 151 height 28
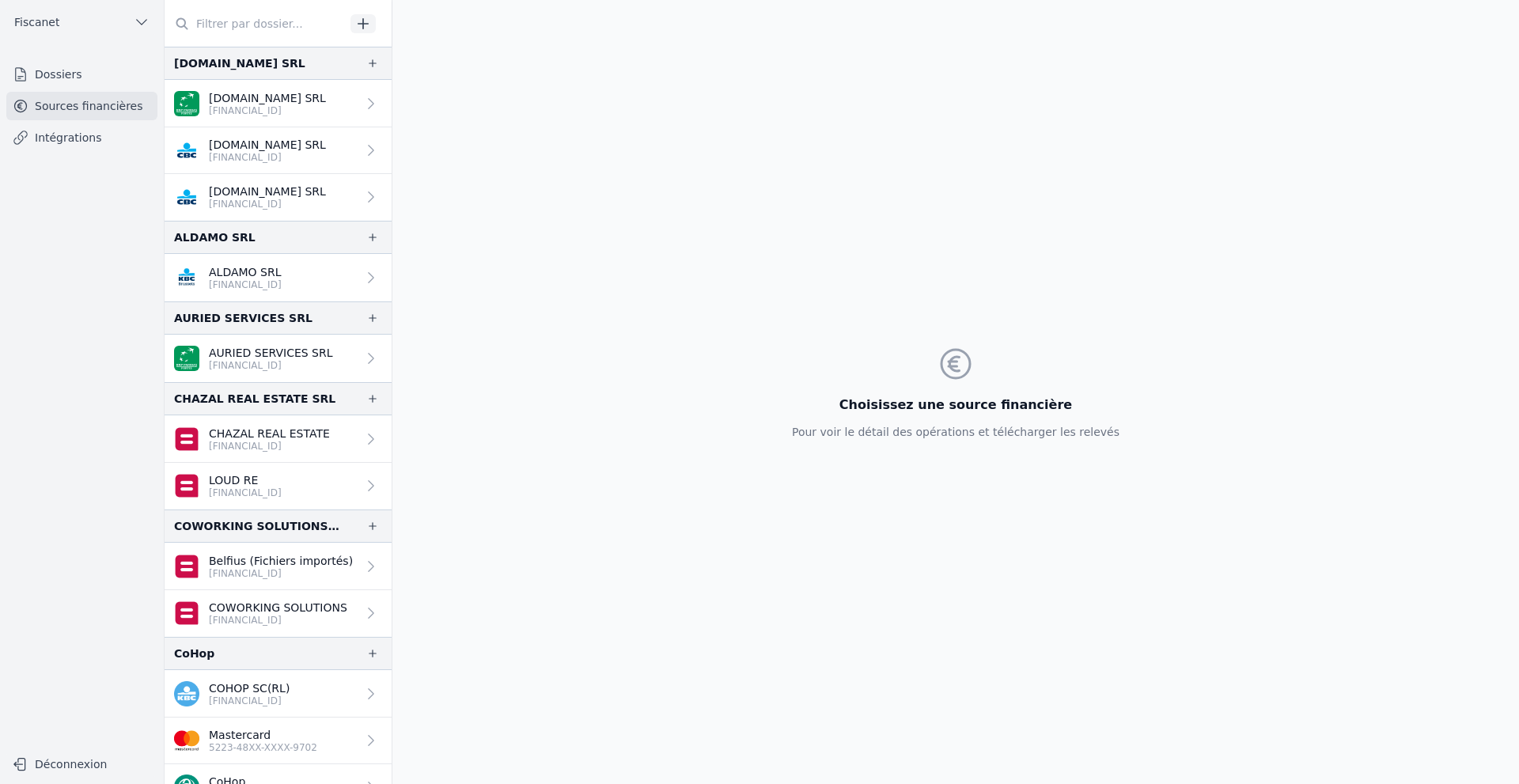
click at [277, 739] on p "Mastercard" at bounding box center [263, 734] width 108 height 16
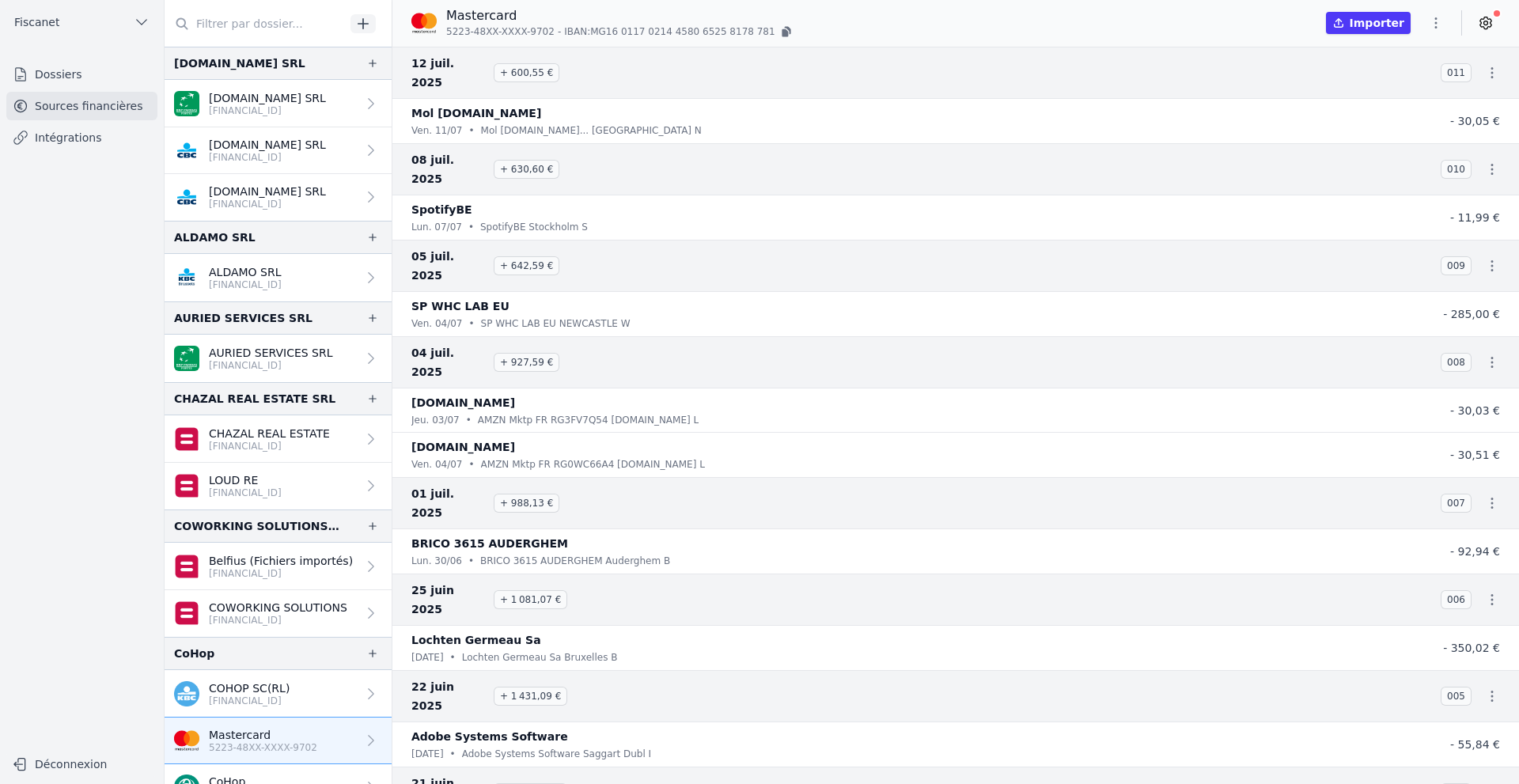
click at [50, 147] on link "Intégrations" at bounding box center [81, 137] width 151 height 28
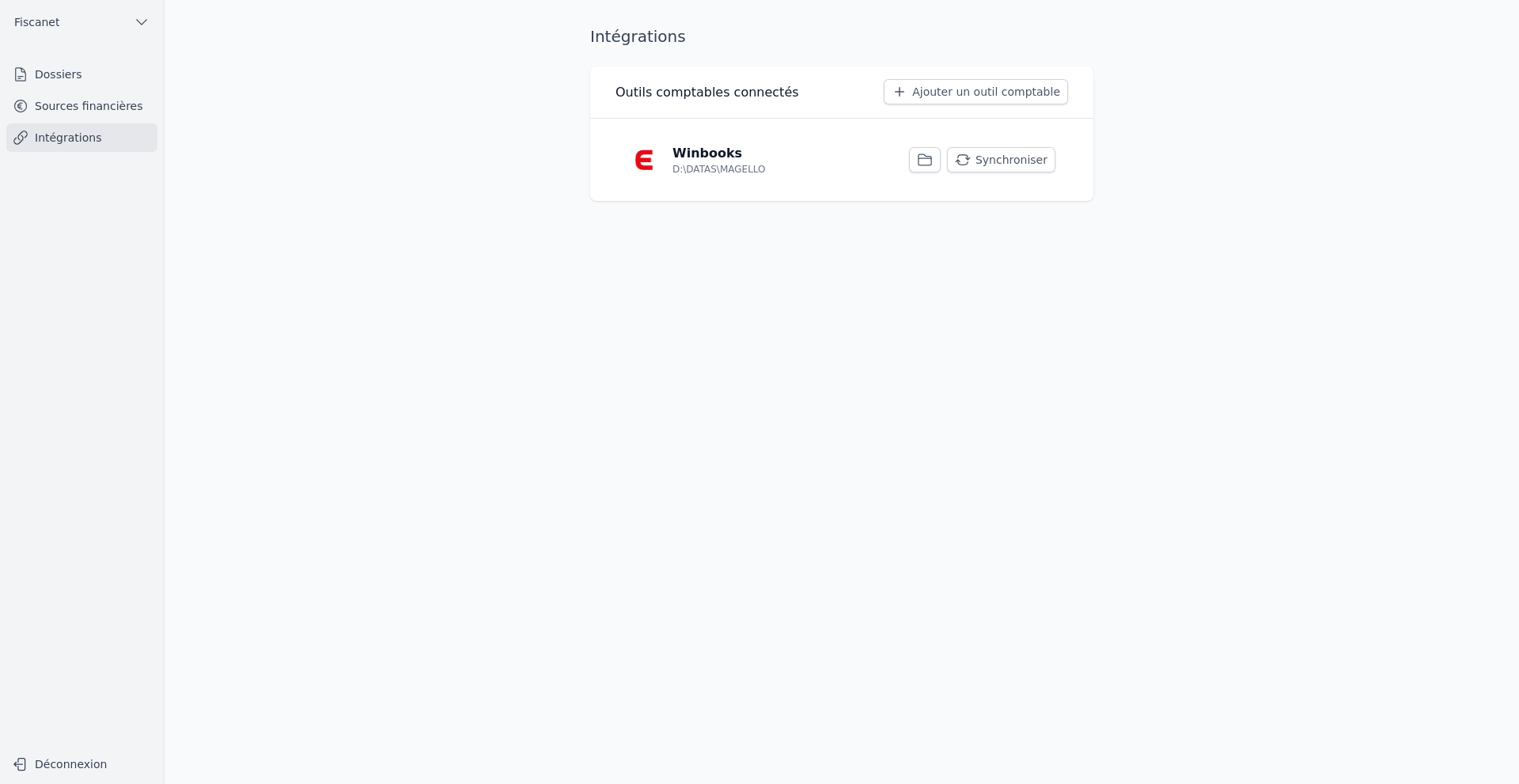
click at [77, 103] on link "Sources financières" at bounding box center [81, 105] width 151 height 28
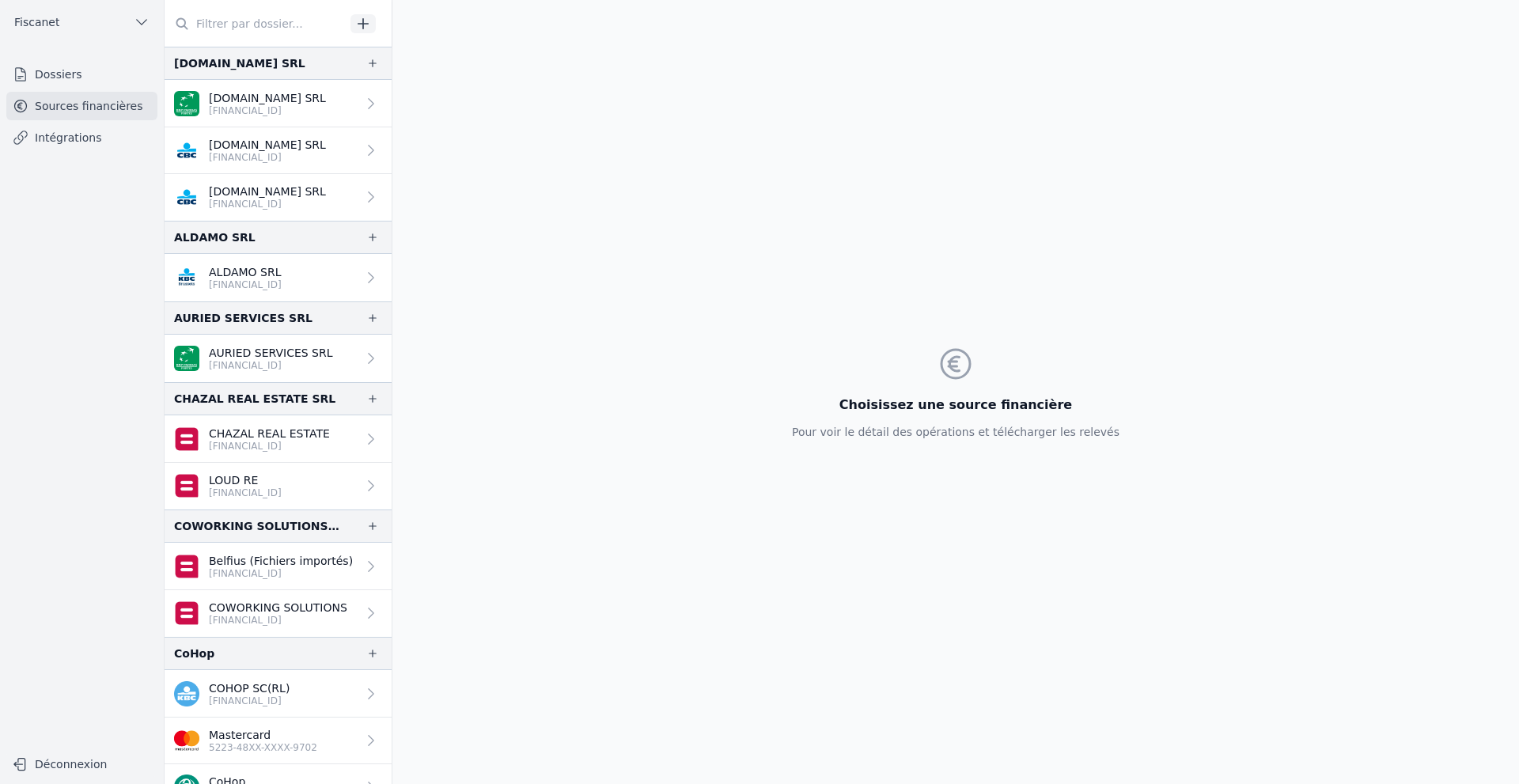
click at [357, 738] on div at bounding box center [367, 740] width 22 height 16
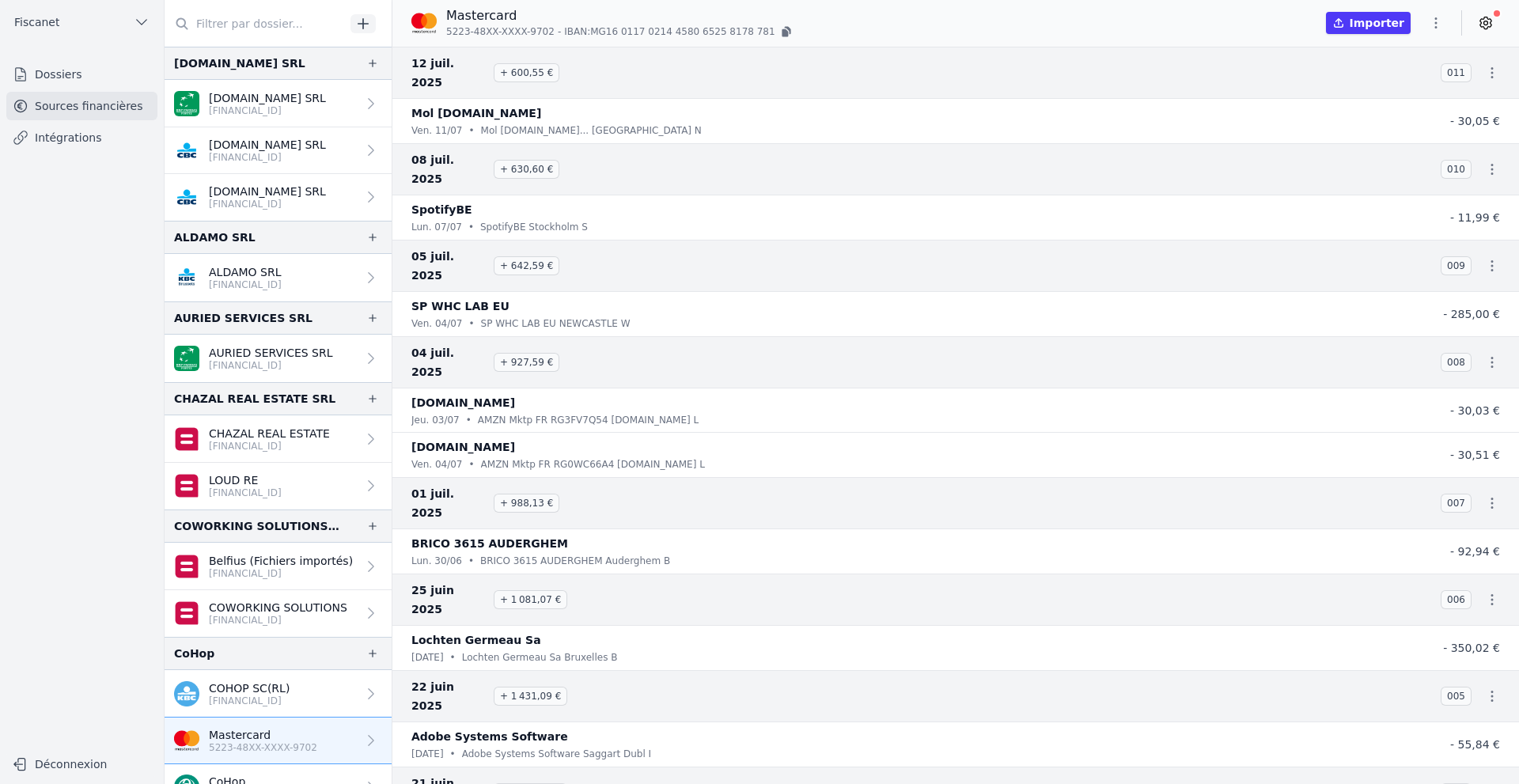
click at [1490, 25] on icon at bounding box center [1486, 22] width 16 height 16
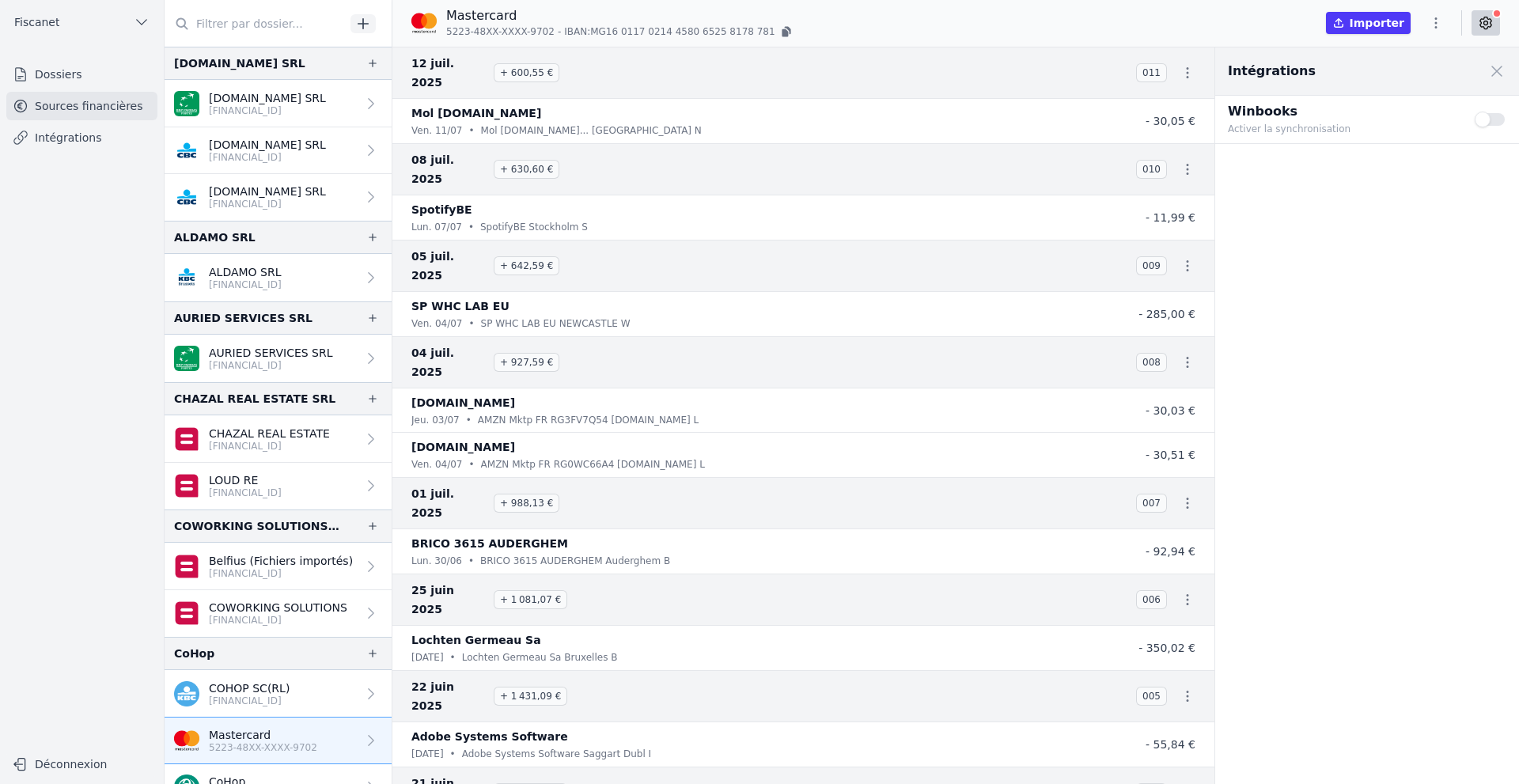
click at [1261, 123] on p "Activer la synchronisation" at bounding box center [1341, 129] width 228 height 16
click at [1287, 127] on p "Activer la synchronisation" at bounding box center [1341, 129] width 228 height 16
click at [1501, 119] on button "Use setting" at bounding box center [1491, 119] width 31 height 16
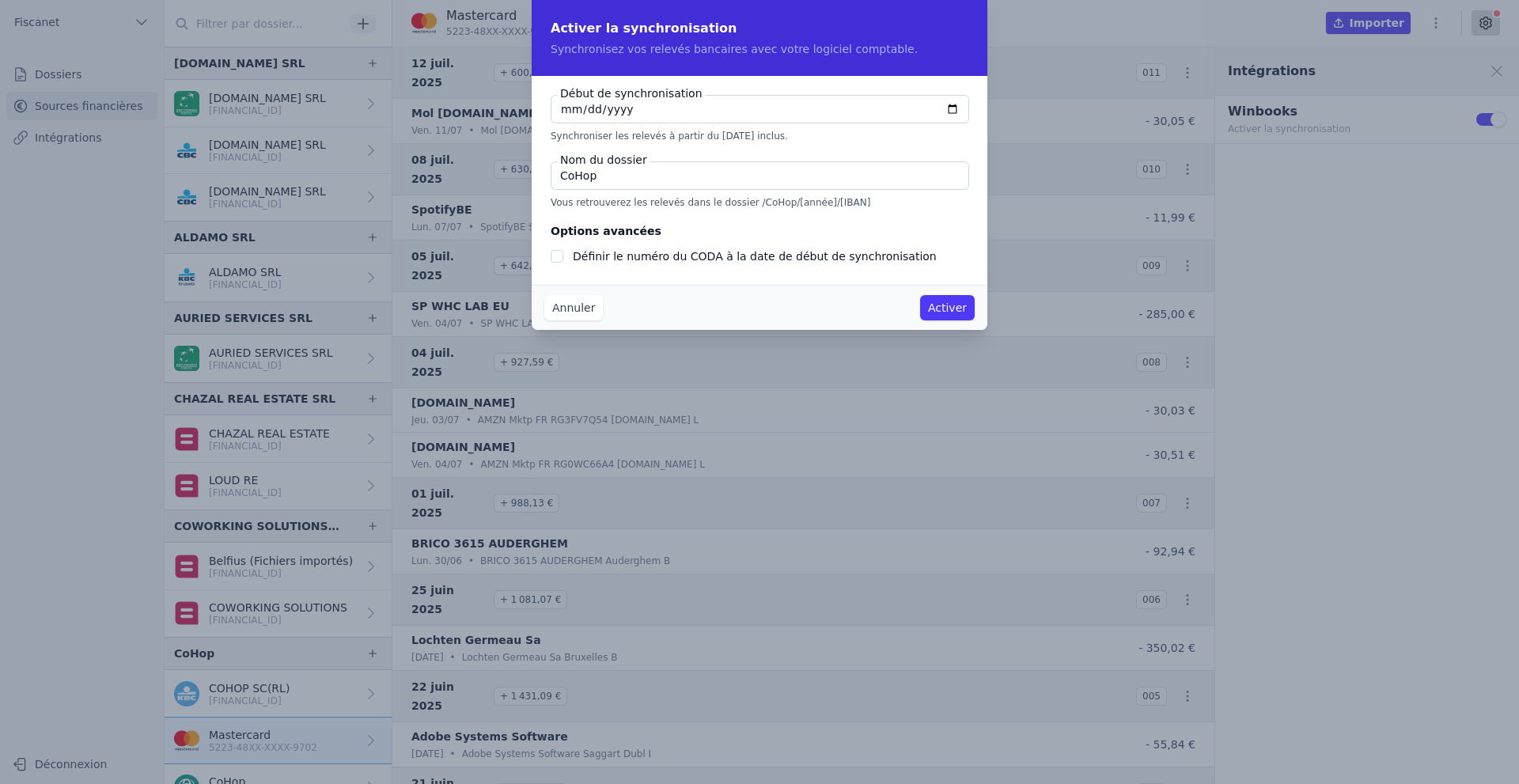
checkbox input "false"
type input "[DATE]"
type input "0007-04-01"
click at [577, 113] on input "0007-04-01" at bounding box center [760, 108] width 419 height 28
click at [581, 110] on input "0007-04-01" at bounding box center [760, 108] width 419 height 28
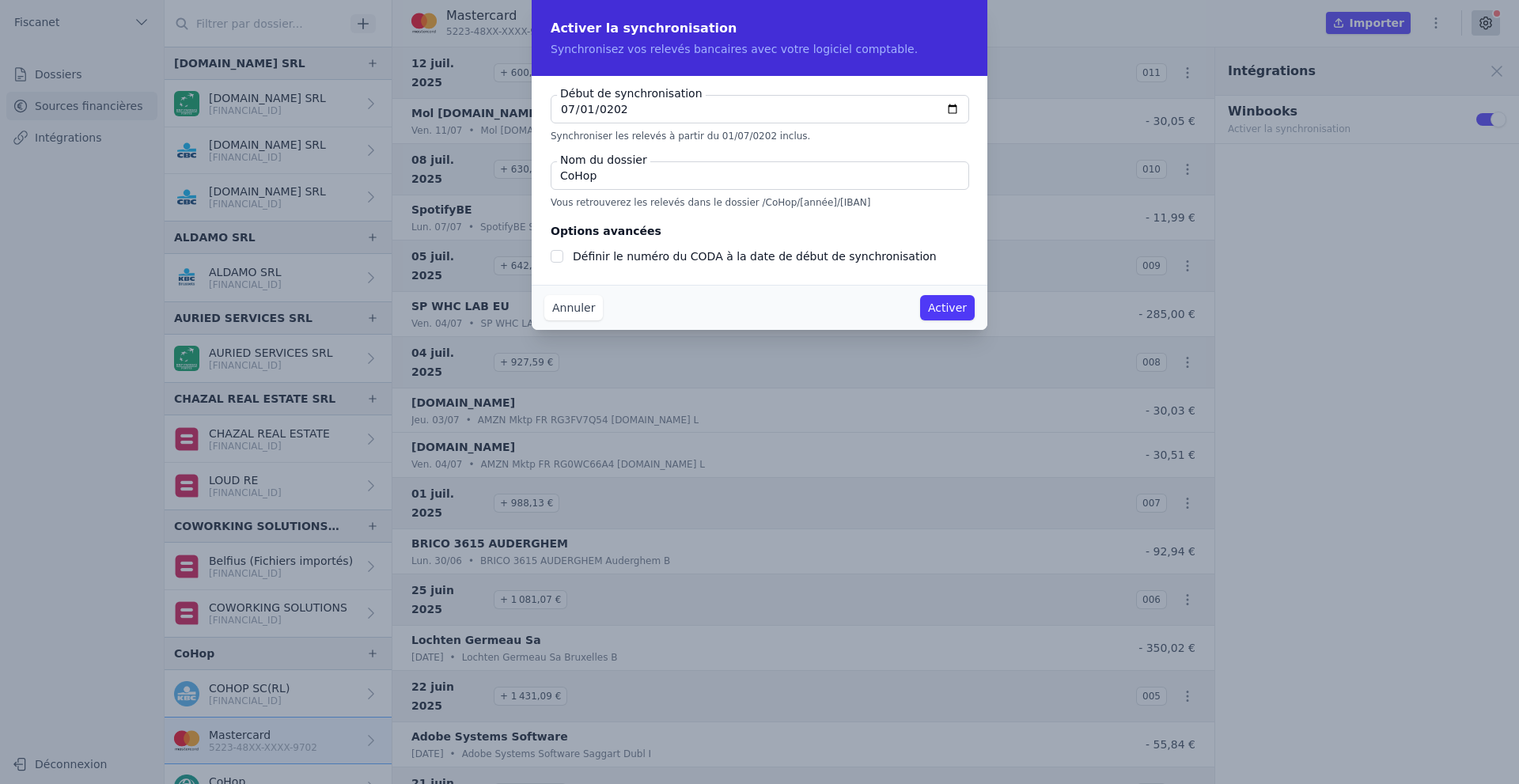
type input "[DATE]"
click at [701, 182] on input "CoHop" at bounding box center [760, 175] width 419 height 28
type input "CoHop MC"
click at [959, 308] on button "Activer" at bounding box center [948, 308] width 55 height 25
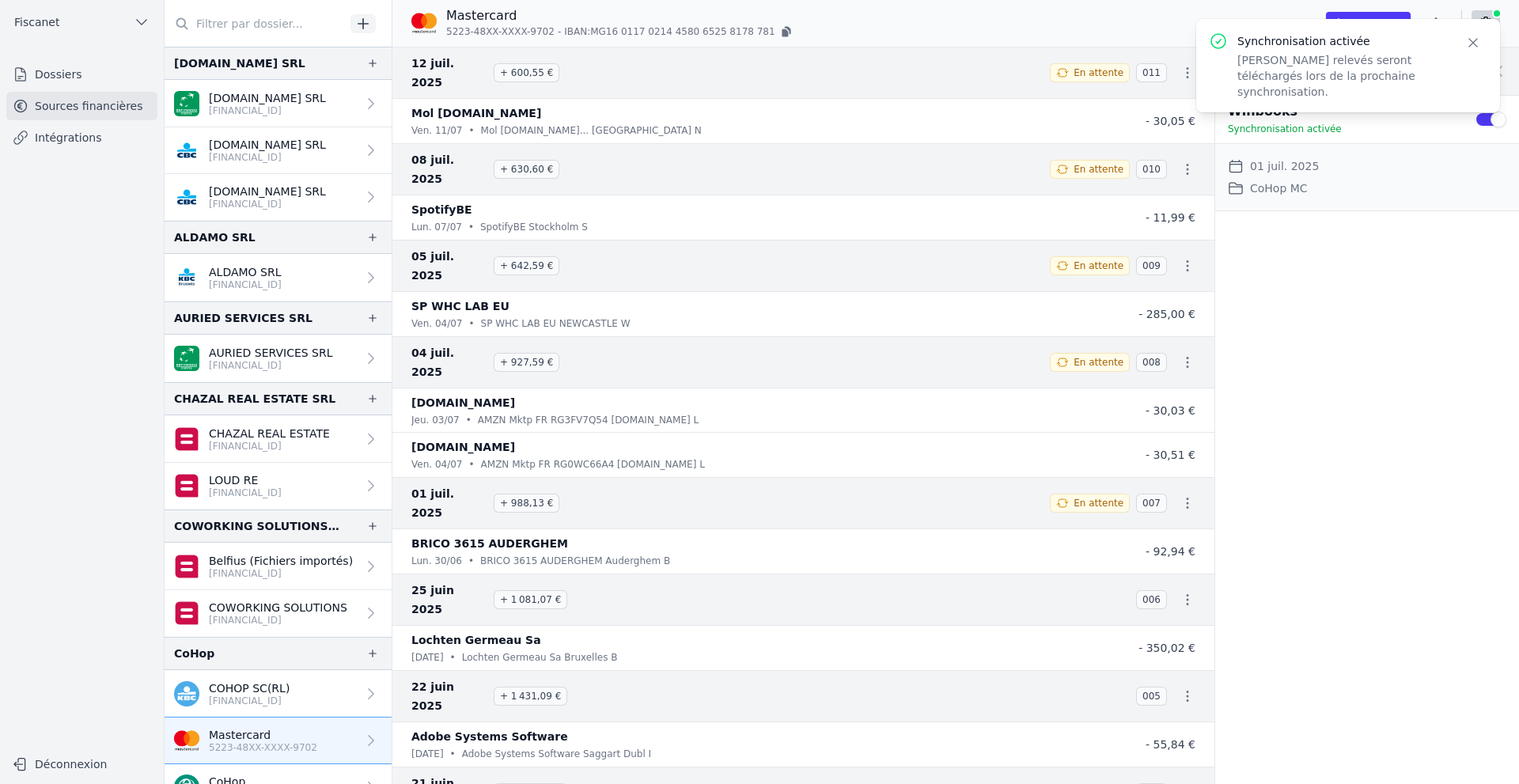
click at [90, 144] on link "Intégrations" at bounding box center [81, 137] width 151 height 28
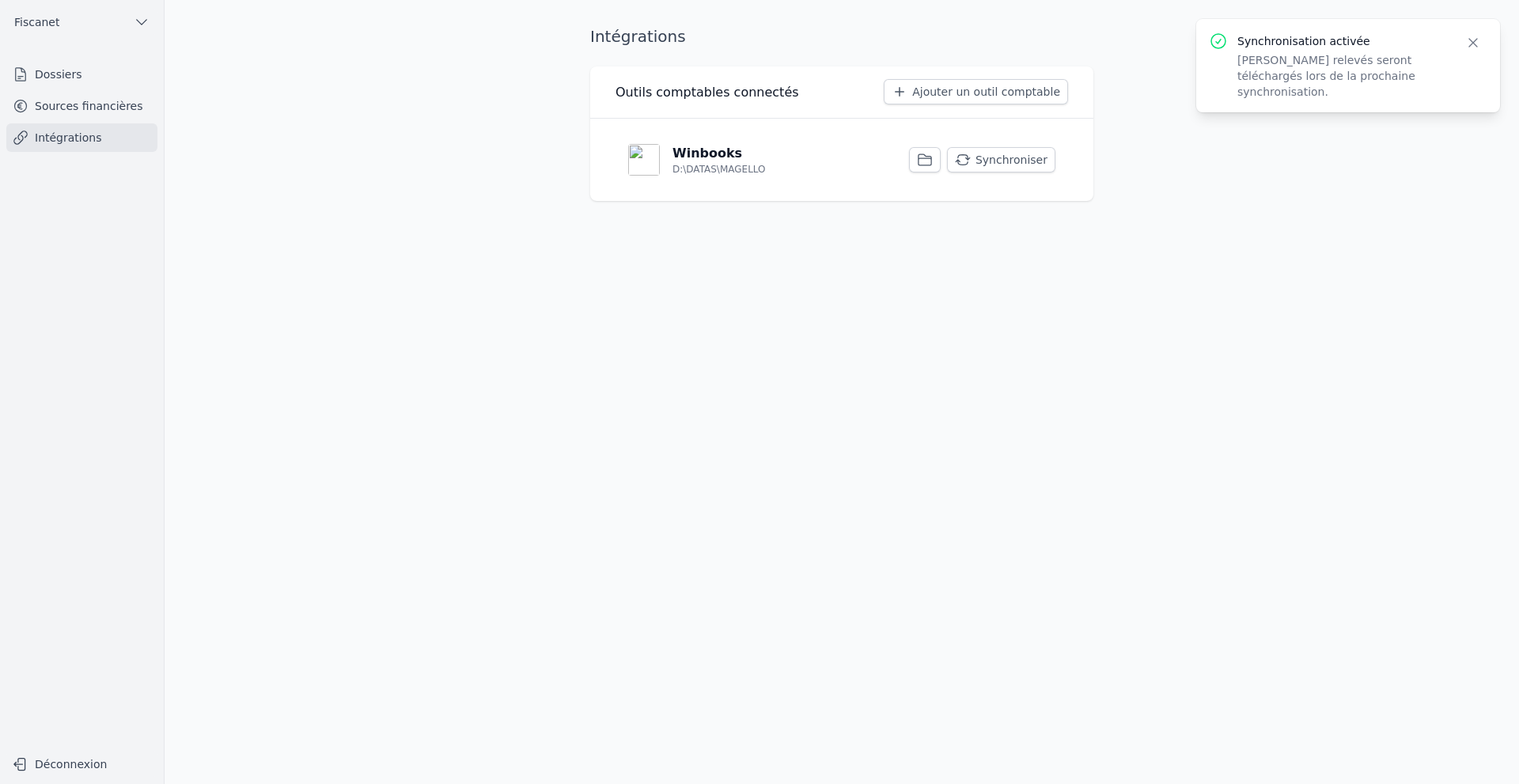
click at [986, 165] on button "Synchroniser" at bounding box center [1001, 160] width 108 height 25
click at [1000, 162] on button "Synchroniser" at bounding box center [1001, 160] width 108 height 25
click at [984, 162] on button "Synchroniser" at bounding box center [1001, 160] width 108 height 25
click at [1005, 159] on button "Synchroniser" at bounding box center [1001, 160] width 108 height 25
click at [971, 163] on icon "button" at bounding box center [963, 159] width 15 height 11
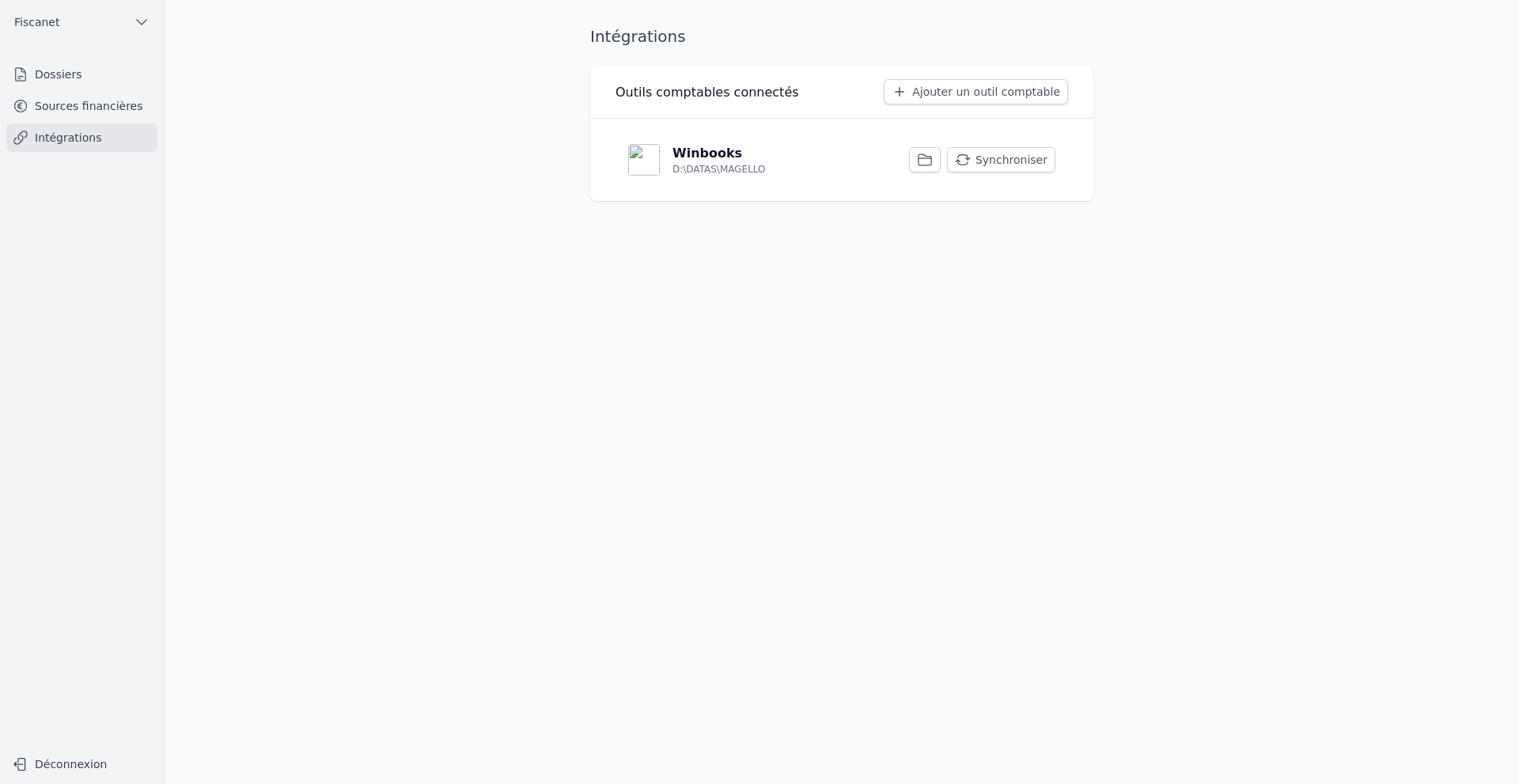
click at [1037, 165] on button "Synchroniser" at bounding box center [1001, 160] width 108 height 25
click at [87, 106] on link "Sources financières" at bounding box center [81, 105] width 151 height 28
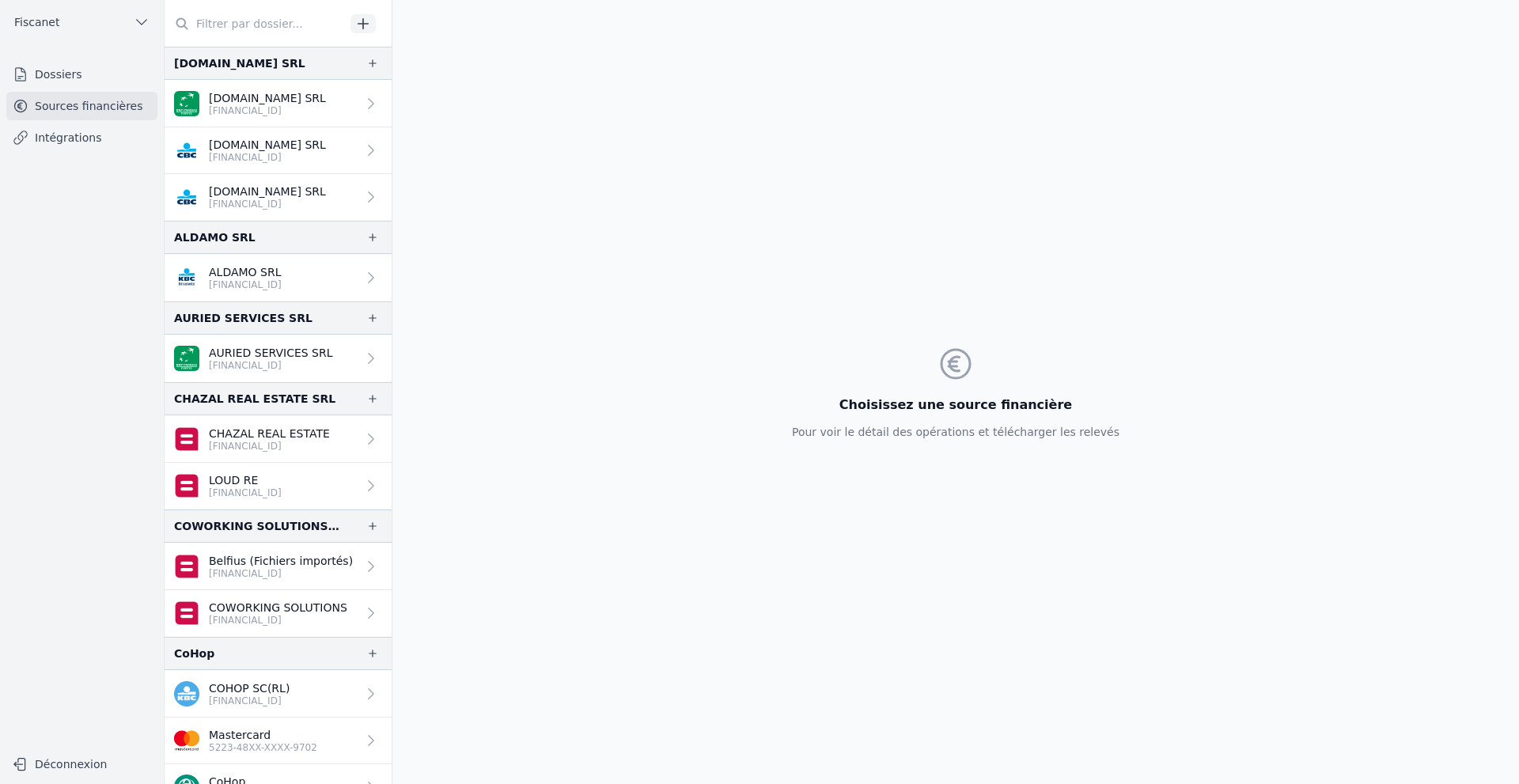
click at [258, 744] on p "5223-48XX-XXXX-9702" at bounding box center [263, 747] width 108 height 13
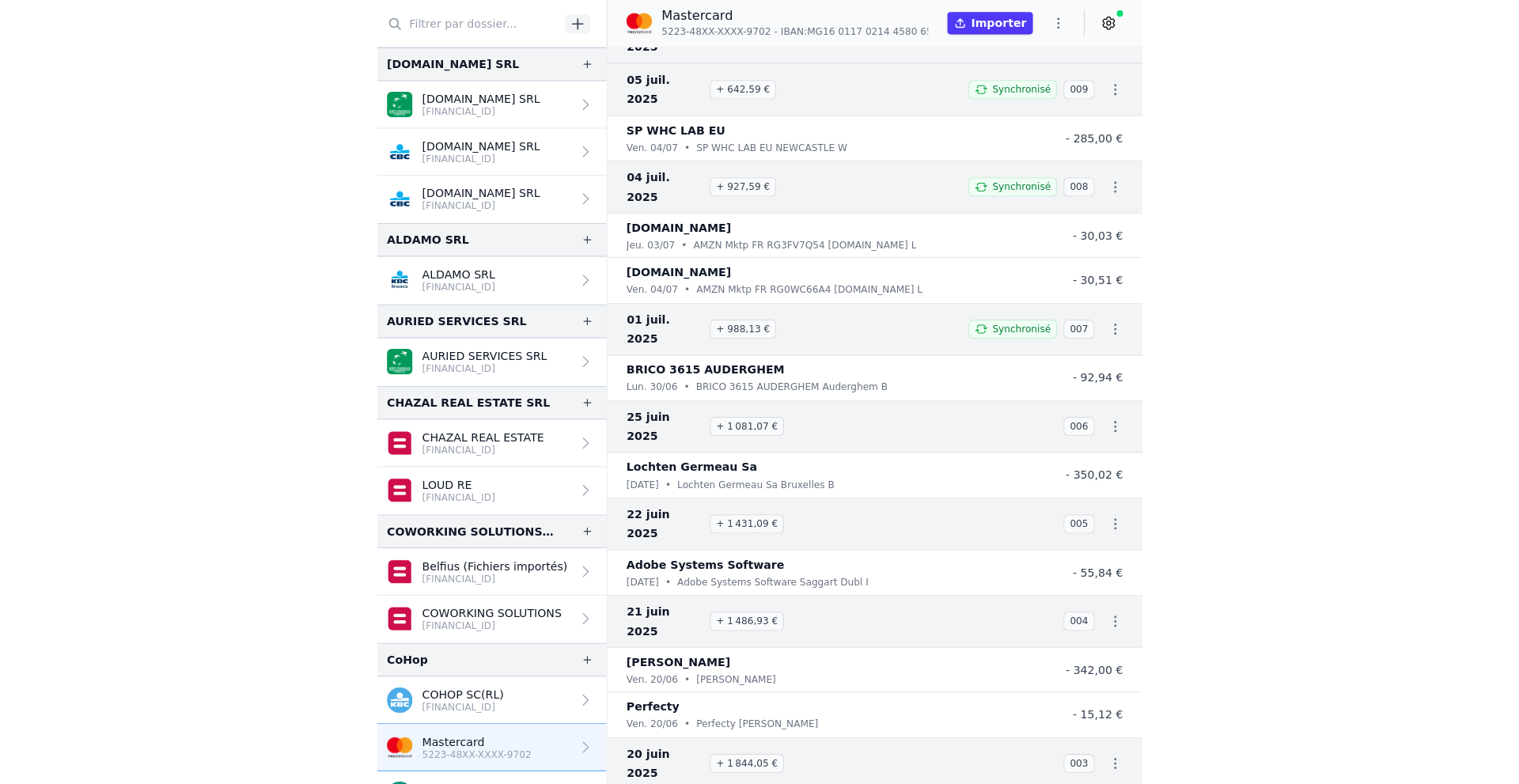
scroll to position [211, 0]
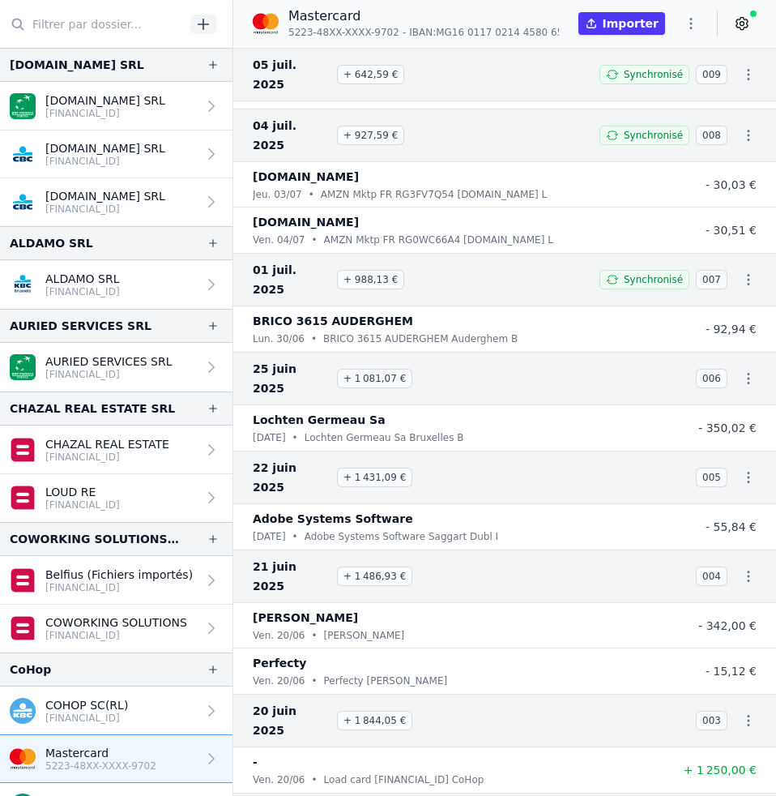
click at [690, 30] on icon "button" at bounding box center [691, 23] width 16 height 16
click at [648, 90] on button "Exporter" at bounding box center [652, 88] width 117 height 30
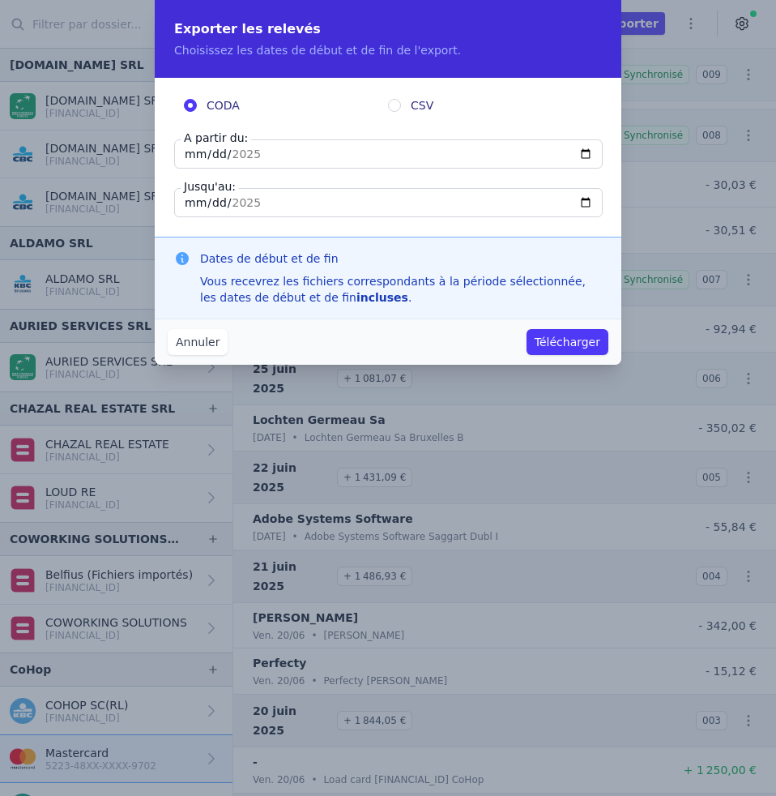
click at [237, 156] on input "[DATE]" at bounding box center [388, 153] width 429 height 29
type input "[DATE]"
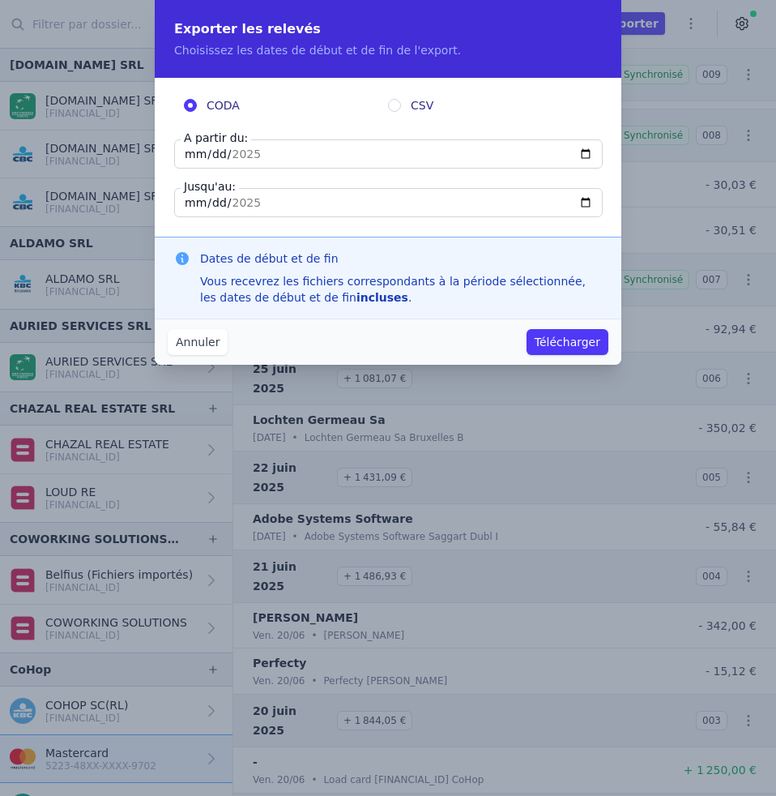
click at [569, 343] on button "Télécharger" at bounding box center [568, 342] width 82 height 26
click at [204, 342] on button "Annuler" at bounding box center [198, 342] width 60 height 26
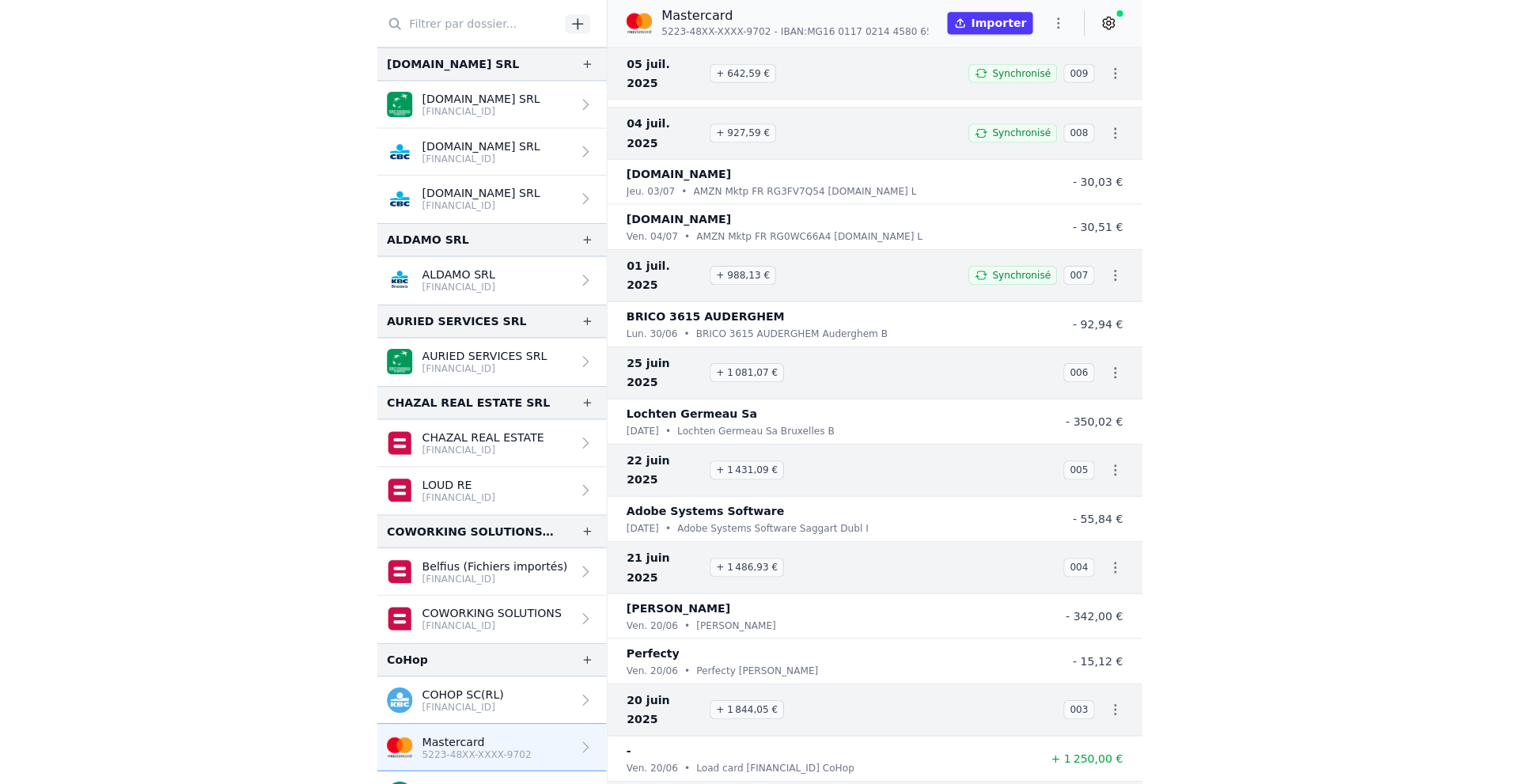
scroll to position [204, 0]
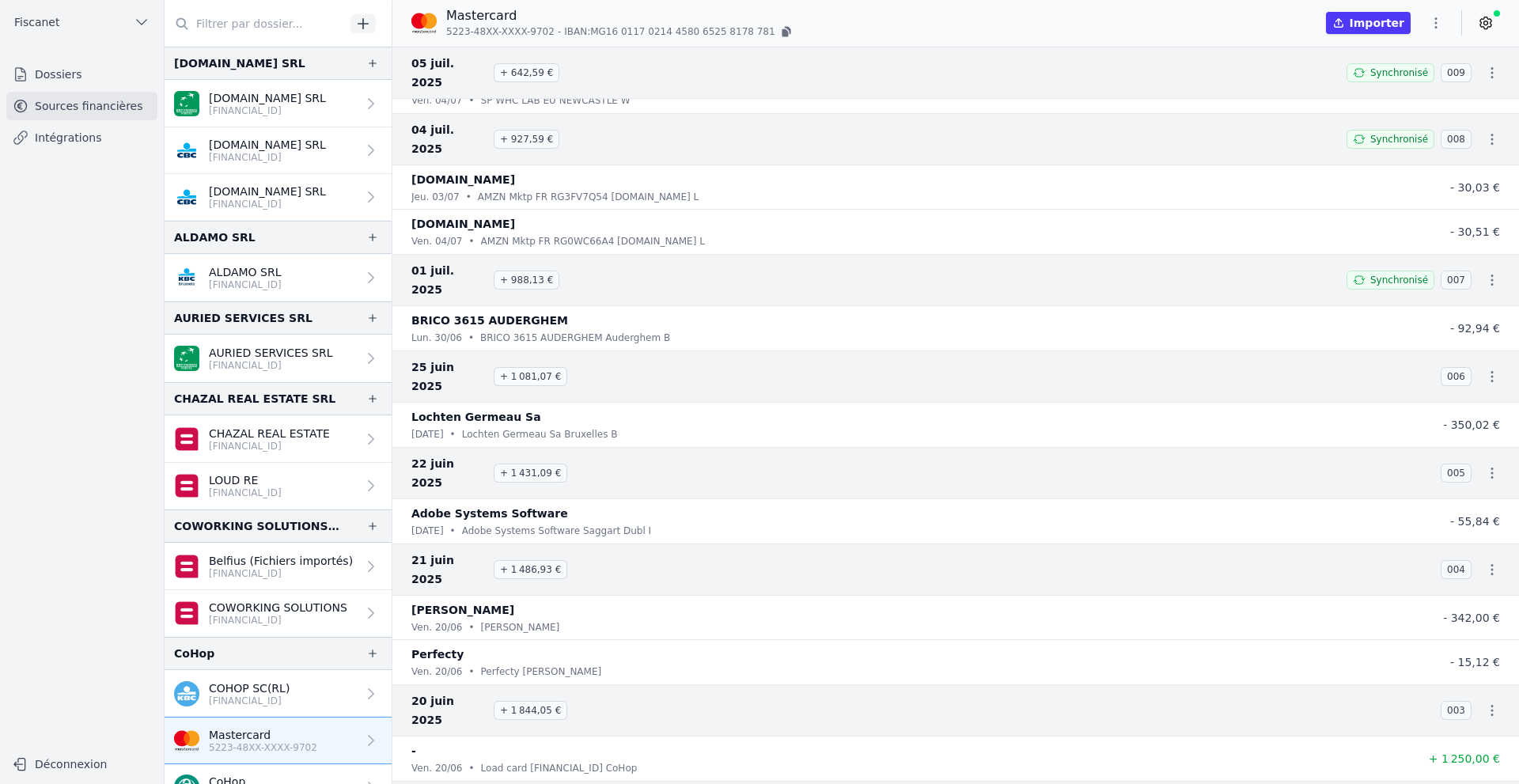
click at [1459, 751] on link "Download CODA" at bounding box center [1448, 751] width 116 height 28
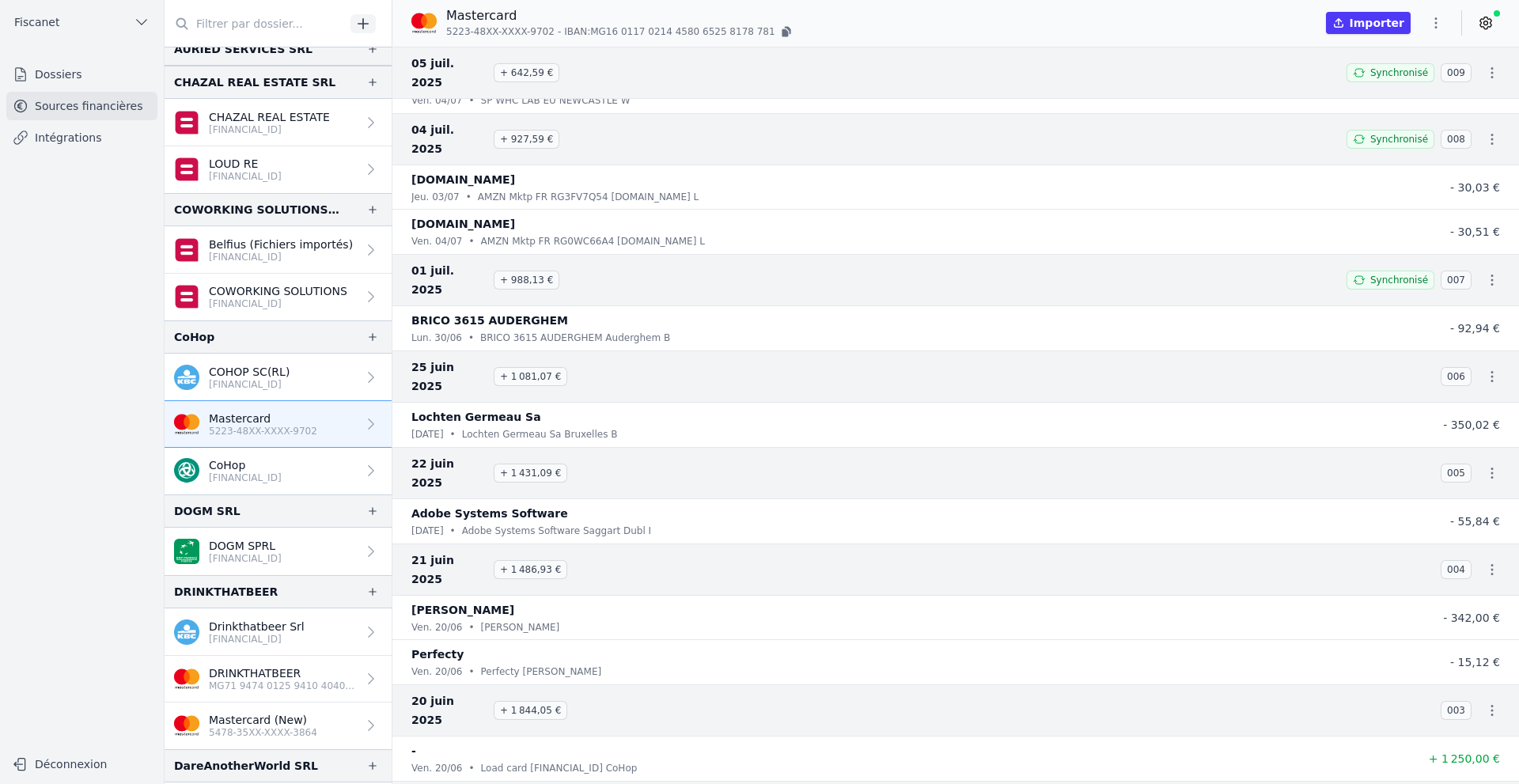
scroll to position [395, 0]
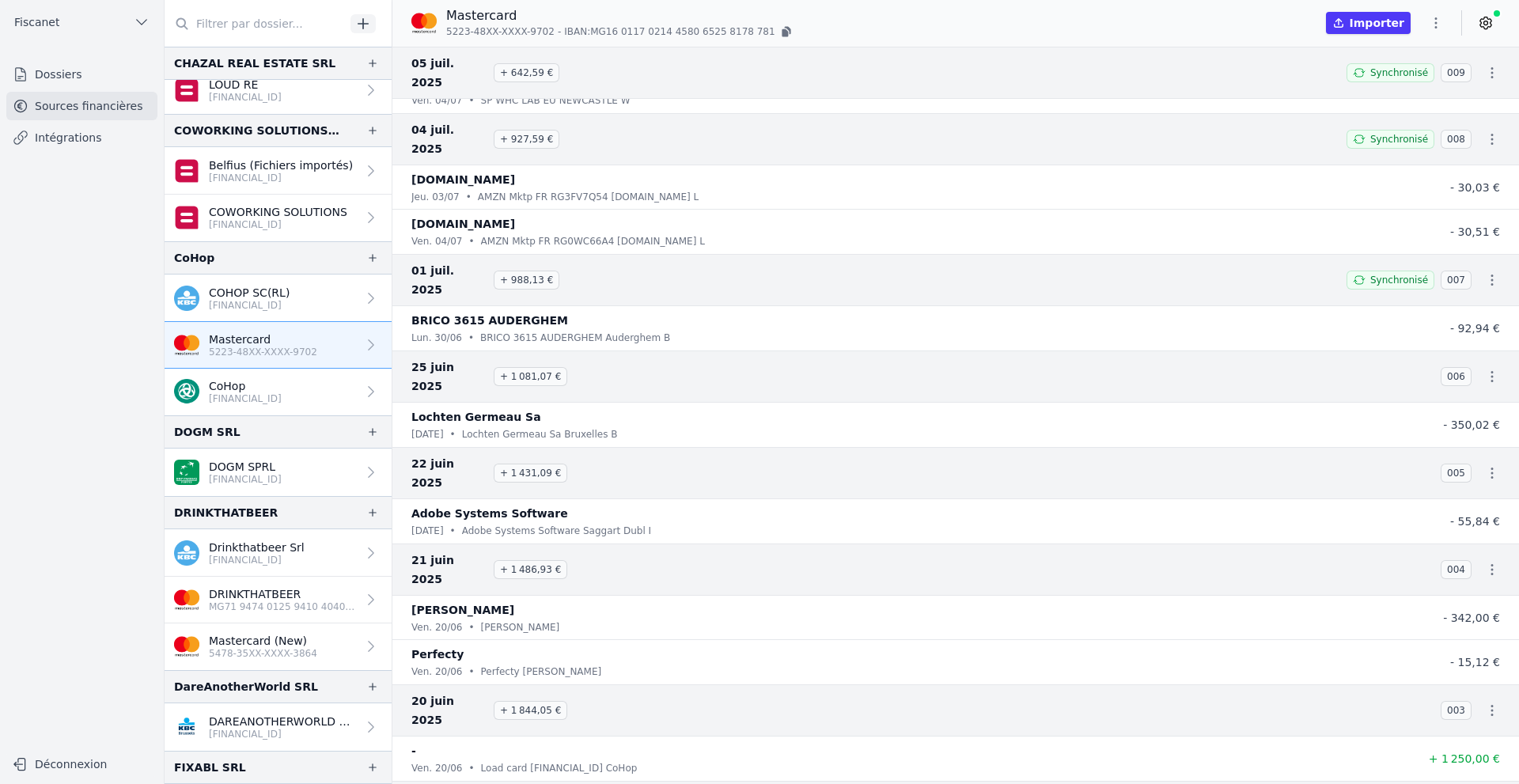
click at [323, 601] on p "MG71 9474 0125 9410 4040 3991 217" at bounding box center [282, 606] width 148 height 13
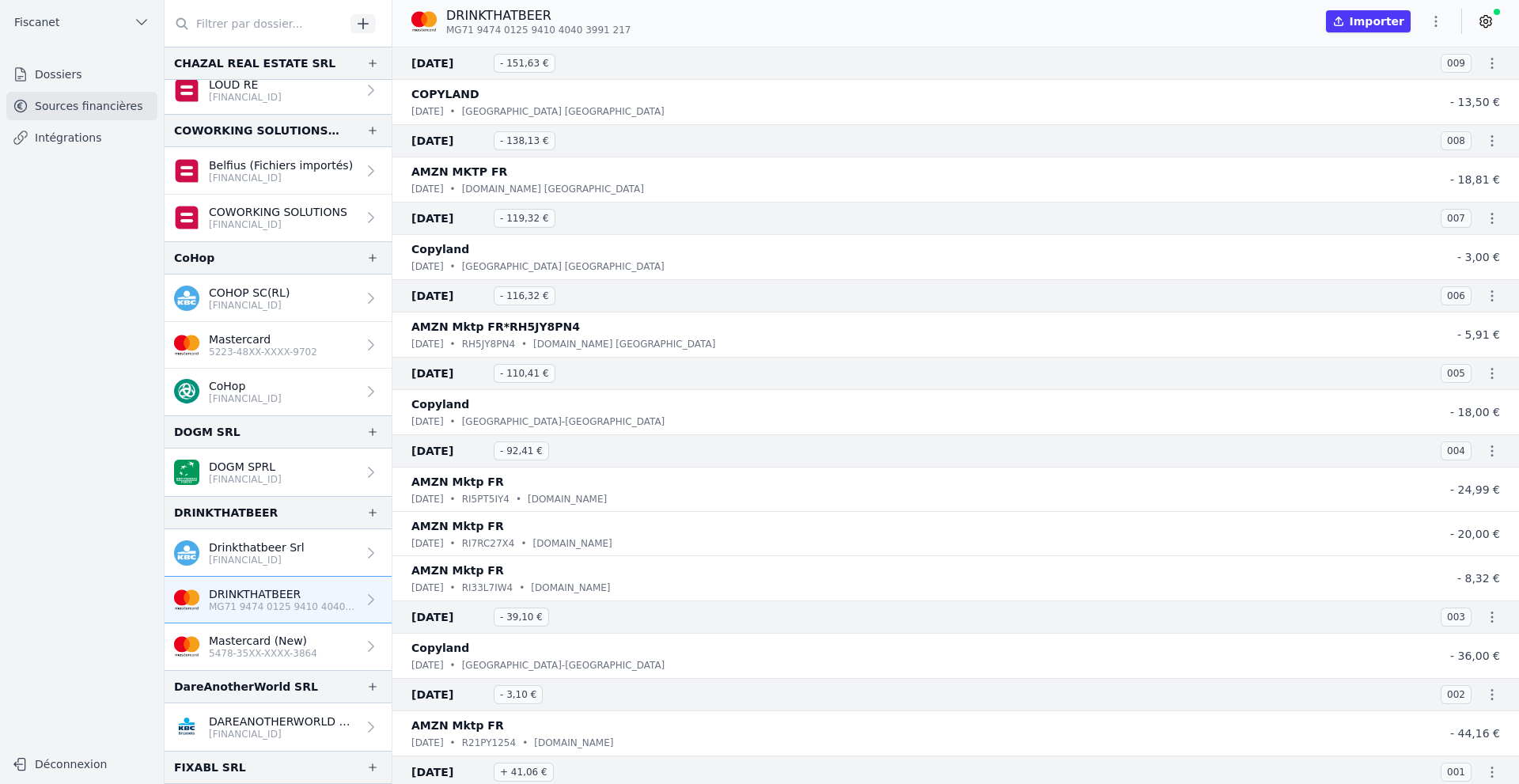
click at [304, 654] on p "5478-35XX-XXXX-3864" at bounding box center [263, 653] width 108 height 13
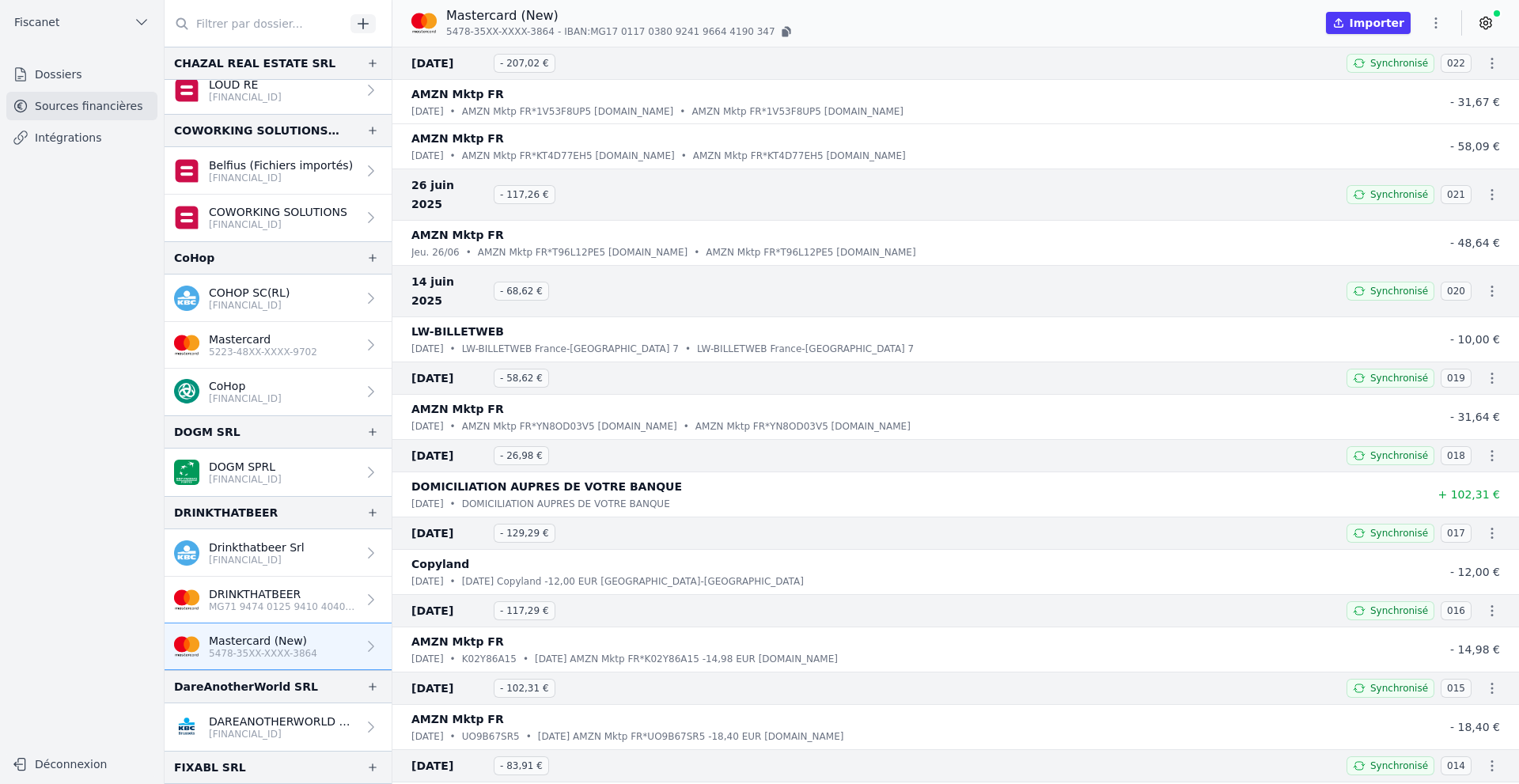
click at [316, 599] on p "DRINKTHATBEER" at bounding box center [282, 594] width 148 height 16
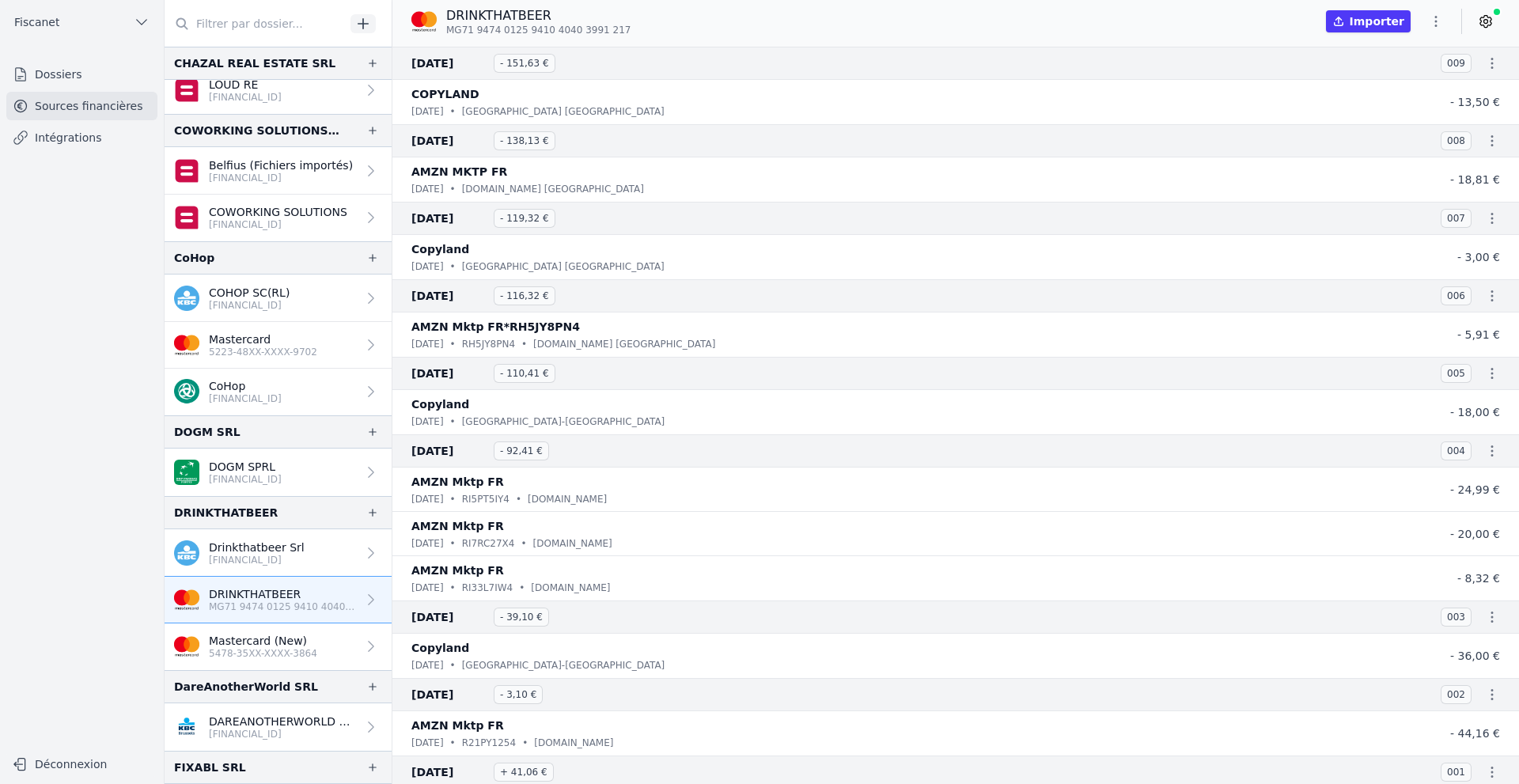
click at [1433, 27] on icon "button" at bounding box center [1436, 21] width 16 height 16
click at [1394, 117] on button "Supprimer" at bounding box center [1398, 112] width 114 height 28
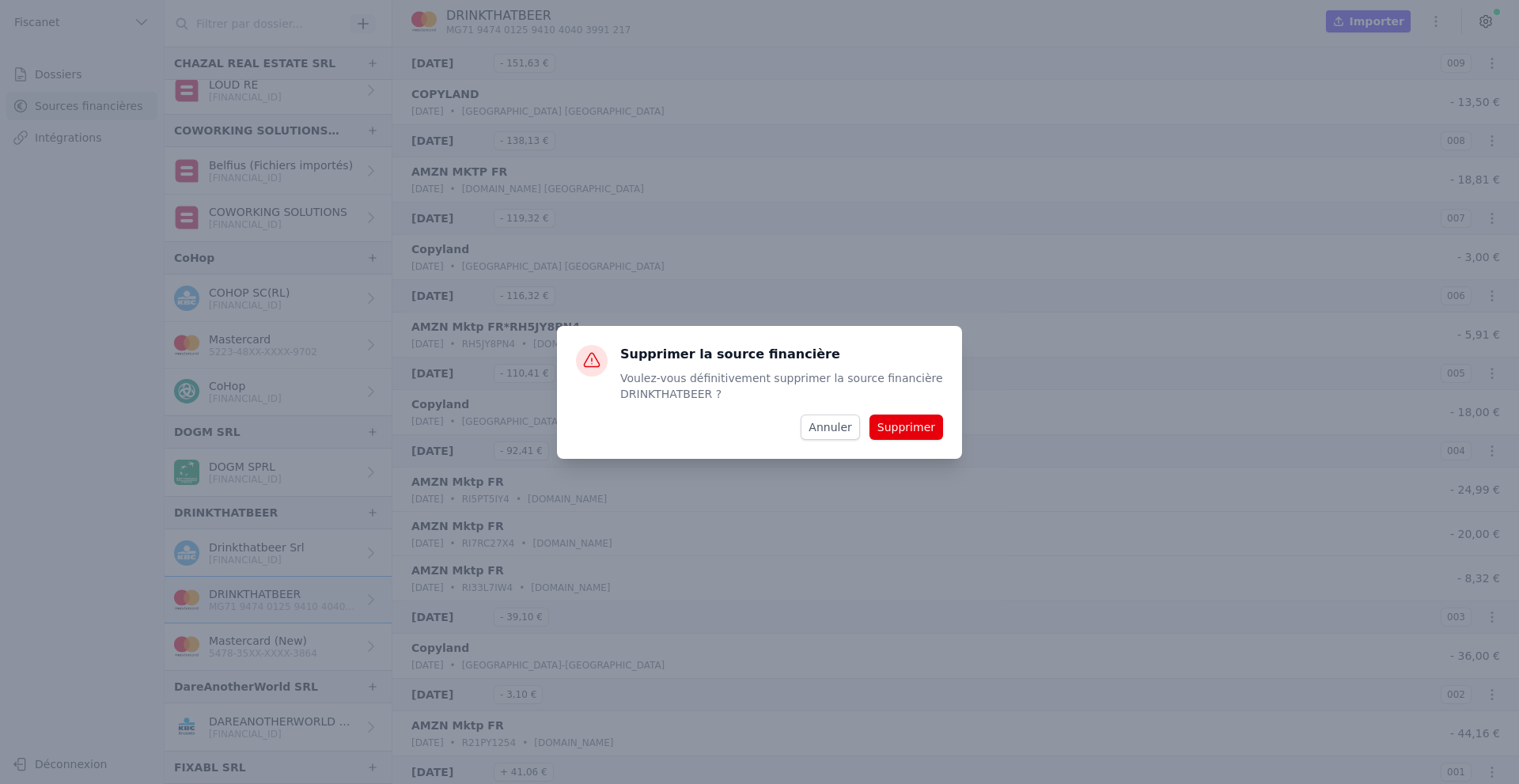
click at [916, 431] on button "Supprimer" at bounding box center [906, 427] width 73 height 25
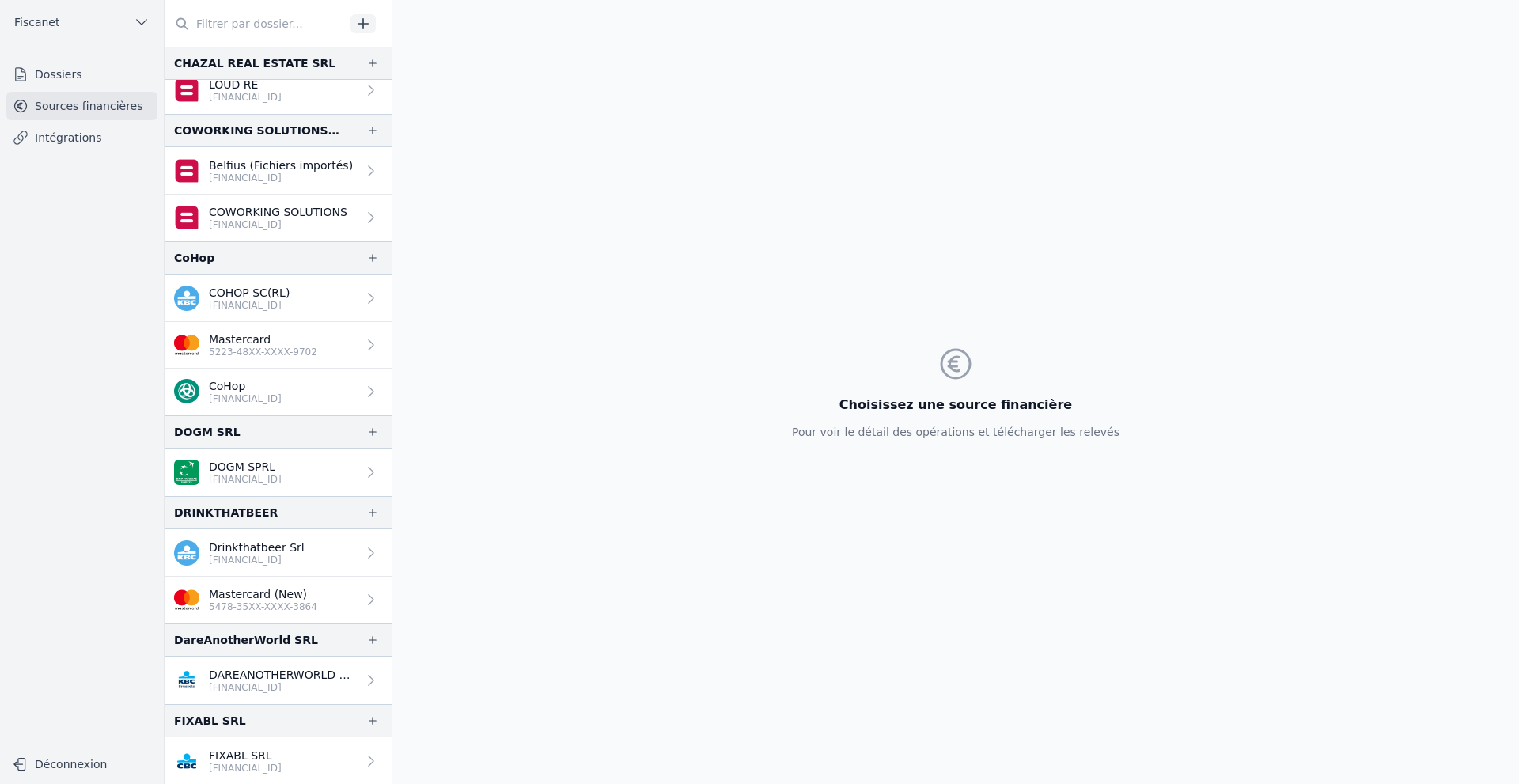
click at [336, 604] on link "Mastercard (New) 5478-35XX-XXXX-3864" at bounding box center [278, 600] width 228 height 47
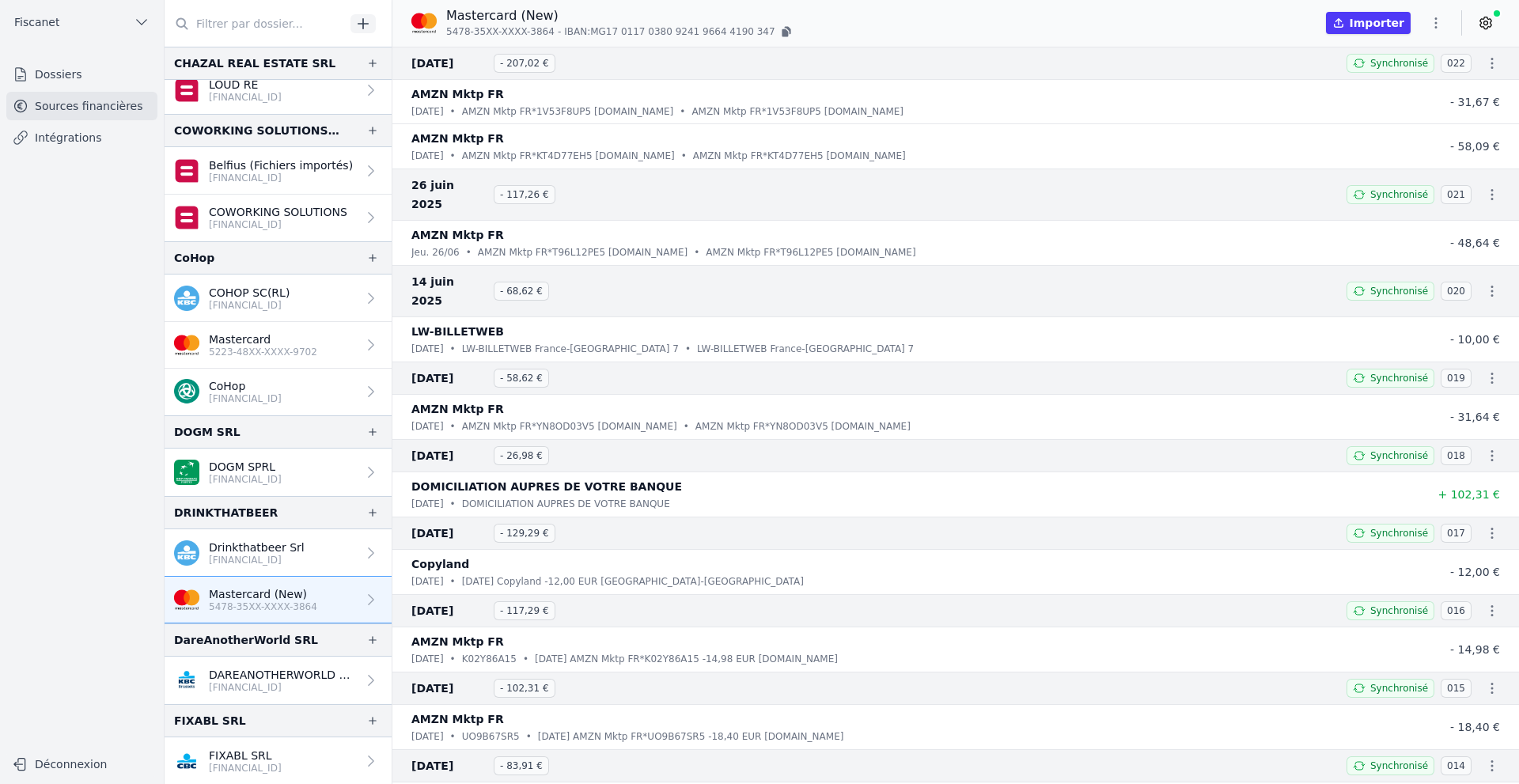
click at [1376, 20] on button "Importer" at bounding box center [1369, 22] width 85 height 22
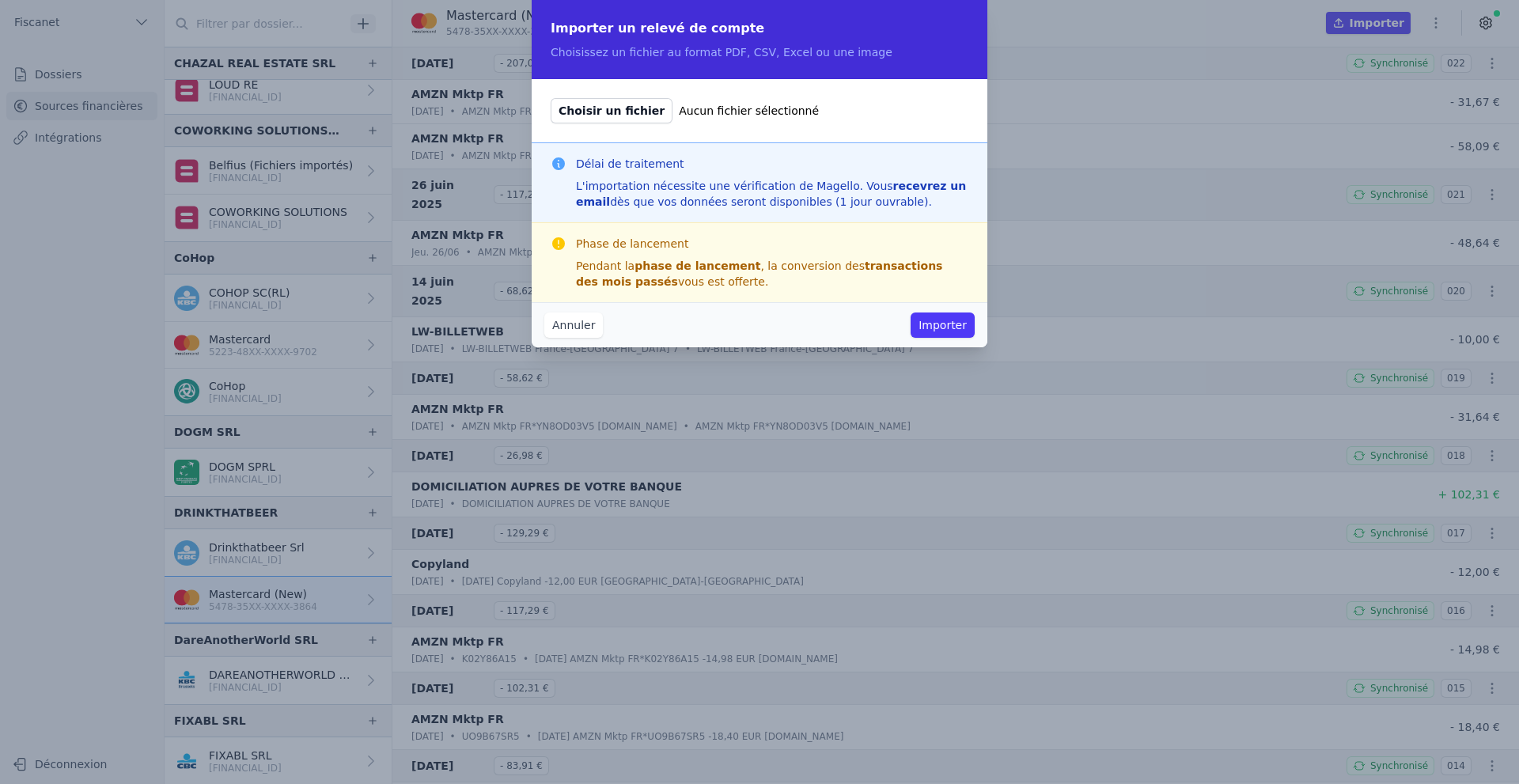
click at [587, 110] on span "Choisir un fichier" at bounding box center [612, 110] width 122 height 25
click at [551, 98] on input "Choisir un fichier Aucun fichier sélectionné" at bounding box center [550, 98] width 1 height 1
type input "C:\fakepath\KBCMC_07_2025023___00000_A.pdf"
click at [950, 327] on button "Importer" at bounding box center [943, 325] width 64 height 25
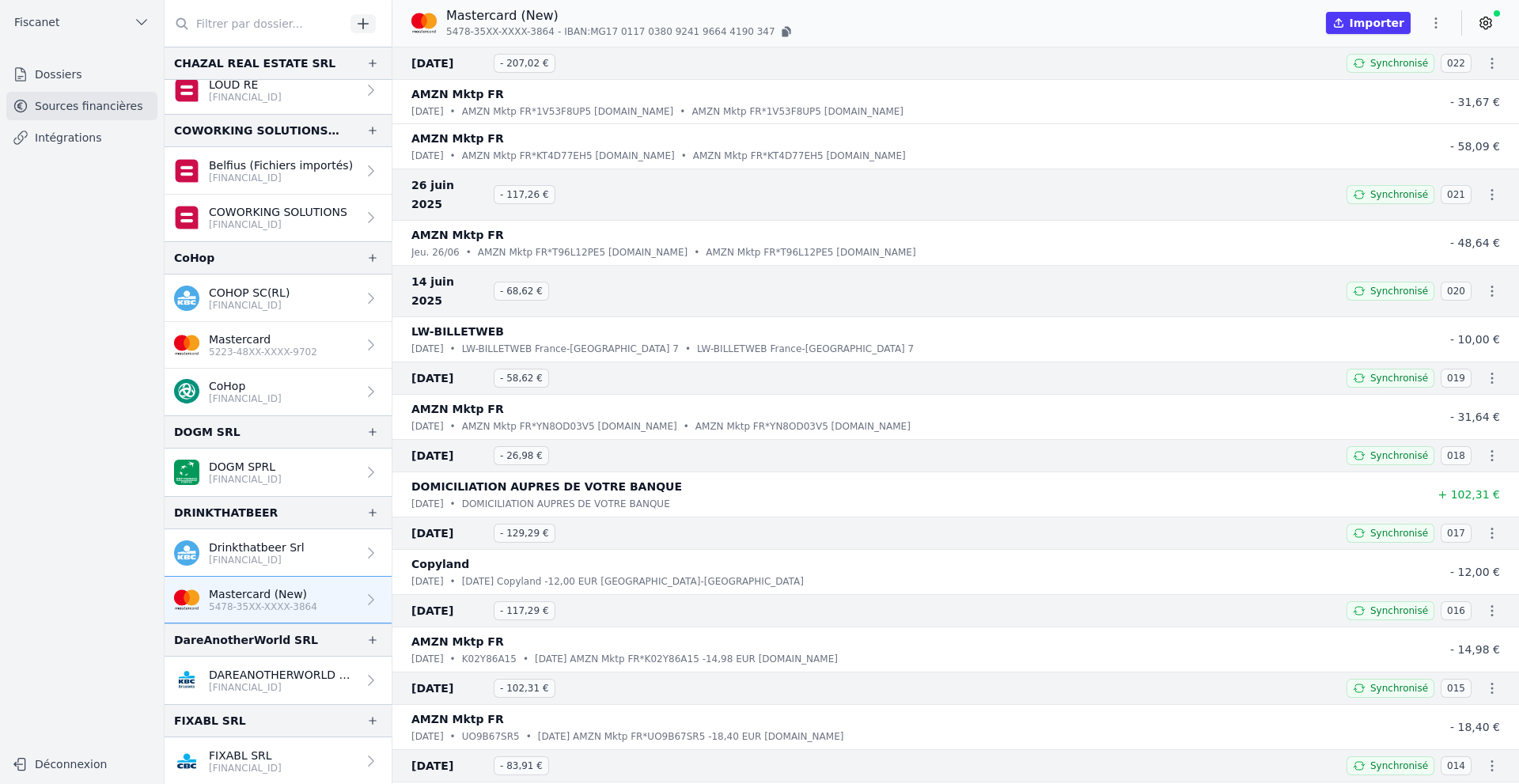
click at [1437, 24] on icon "button" at bounding box center [1436, 22] width 16 height 16
click at [63, 131] on div at bounding box center [759, 392] width 1519 height 784
click at [91, 138] on link "Intégrations" at bounding box center [81, 137] width 151 height 28
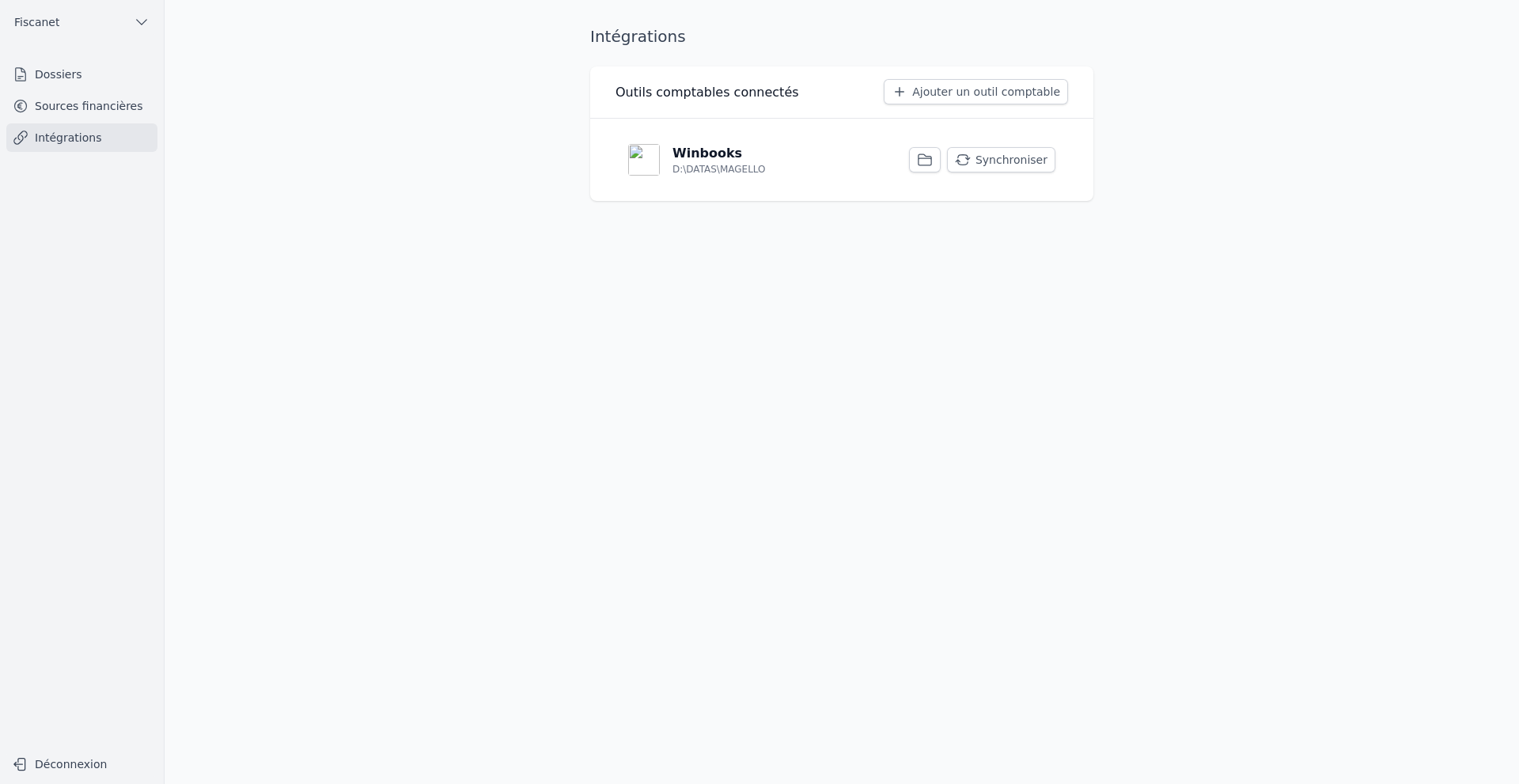
click at [994, 163] on button "Synchroniser" at bounding box center [1001, 160] width 108 height 25
click at [52, 103] on link "Sources financières" at bounding box center [81, 105] width 151 height 28
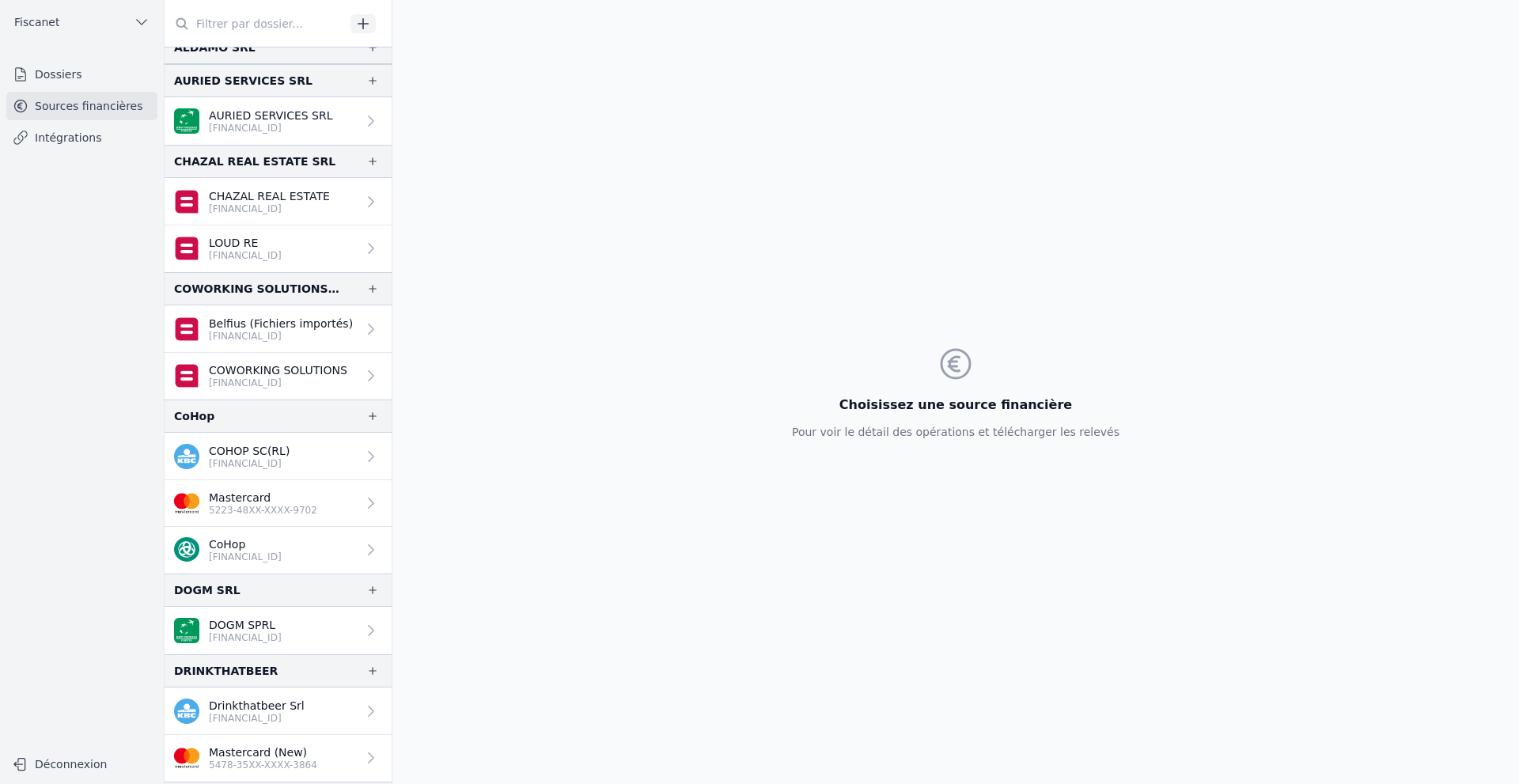
scroll to position [316, 0]
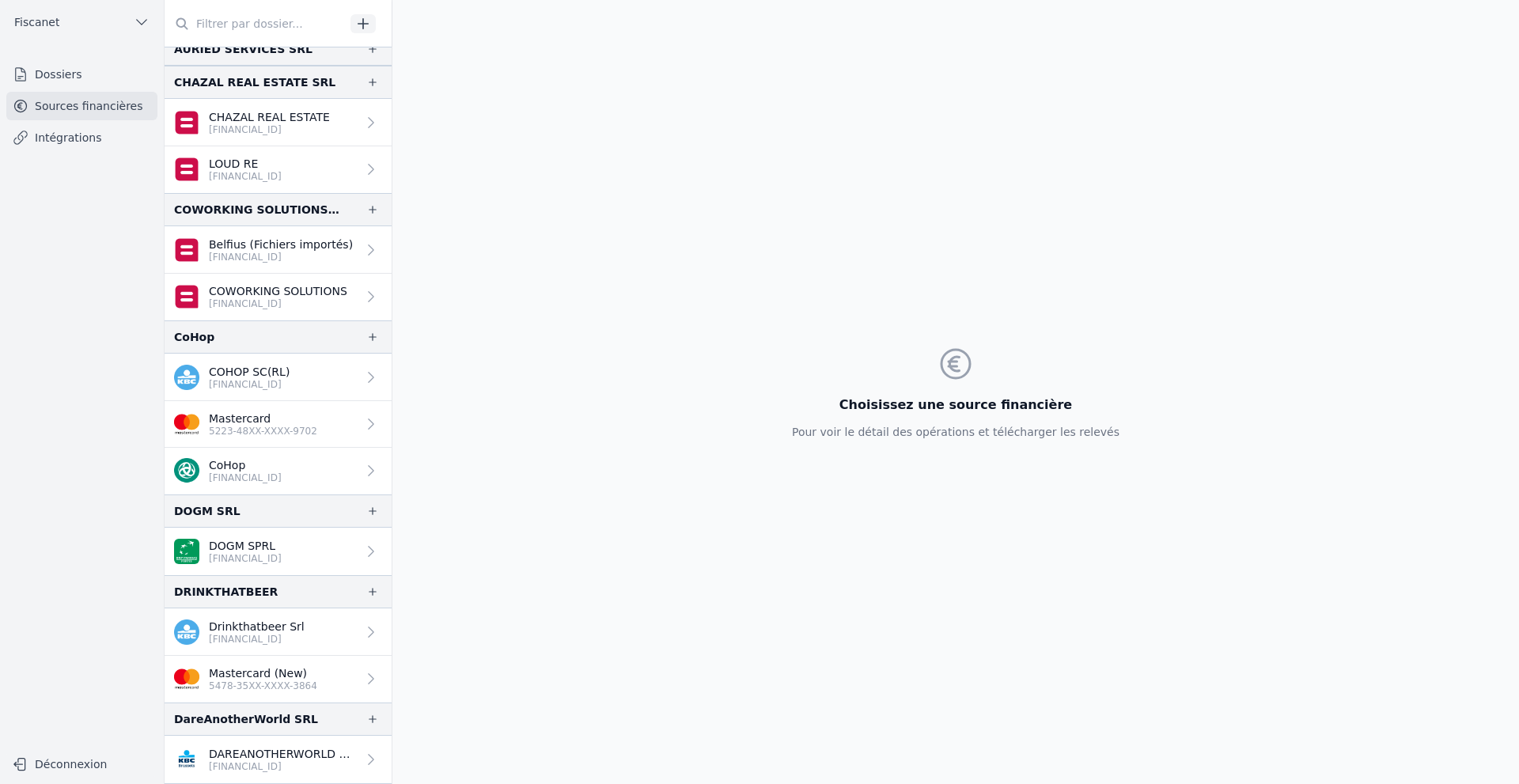
click at [344, 673] on link "Mastercard (New) 5478-35XX-XXXX-3864" at bounding box center [278, 680] width 228 height 47
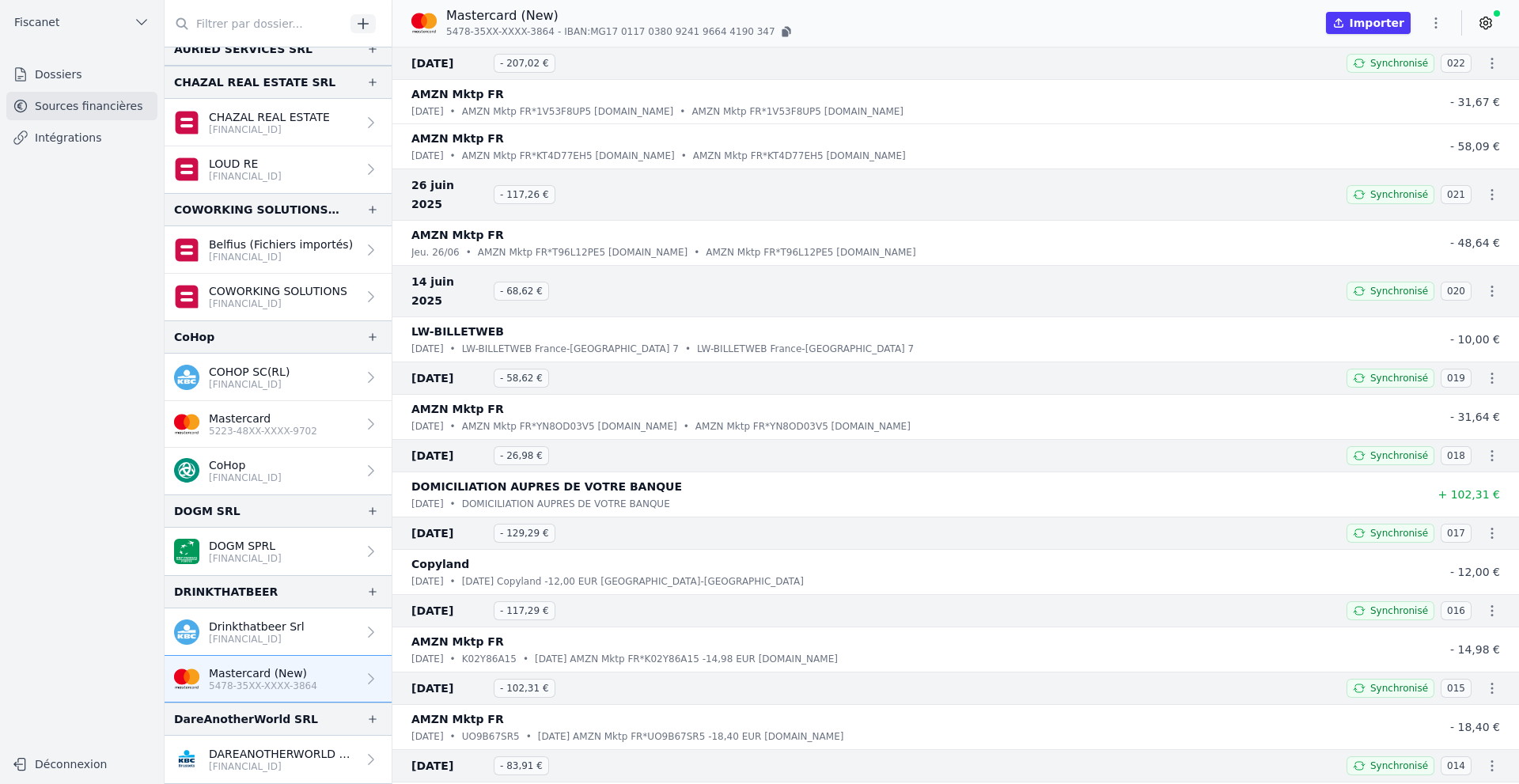
click at [1434, 25] on icon "button" at bounding box center [1436, 22] width 16 height 16
click at [1480, 28] on div at bounding box center [759, 392] width 1519 height 784
click at [1485, 28] on icon at bounding box center [1486, 23] width 11 height 12
